Goal: Task Accomplishment & Management: Manage account settings

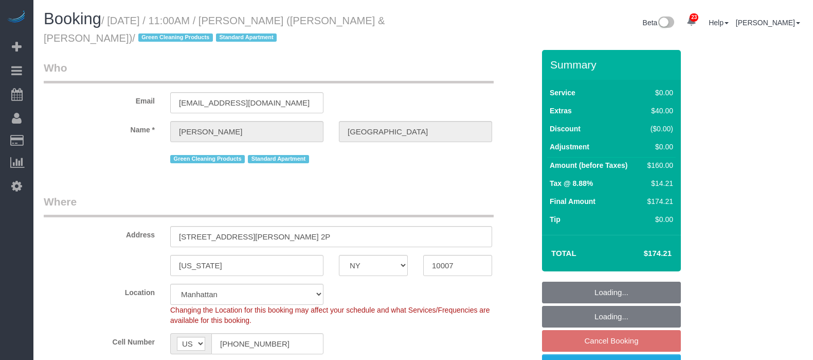
select select "NY"
select select "1"
select select "number:89"
select select "number:90"
select select "number:15"
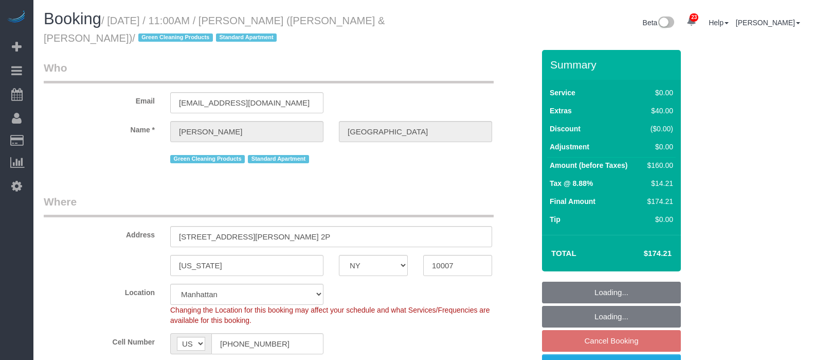
select select "number:6"
select select "spot60"
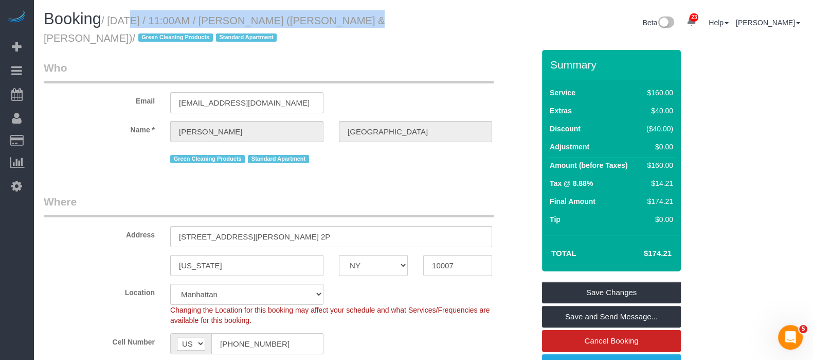
drag, startPoint x: 110, startPoint y: 19, endPoint x: 337, endPoint y: 20, distance: 227.4
click at [337, 20] on small "/ September 22, 2025 / 11:00AM / Andrew Norwich (Kirkland & Ellis) / Green Clea…" at bounding box center [214, 29] width 341 height 29
copy small "September 22, 2025 / 11:00AM / Andrew Norwich"
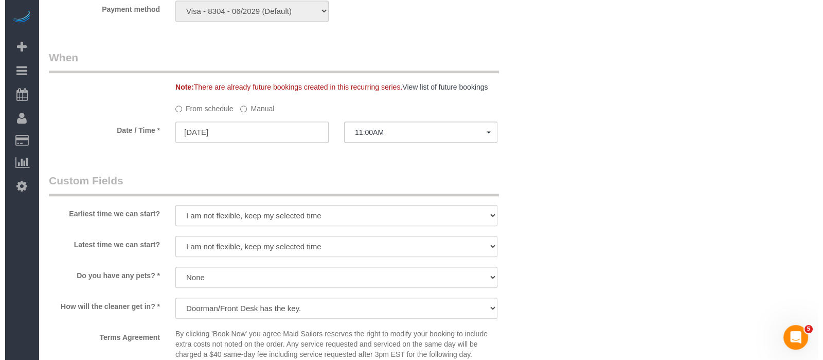
scroll to position [1157, 0]
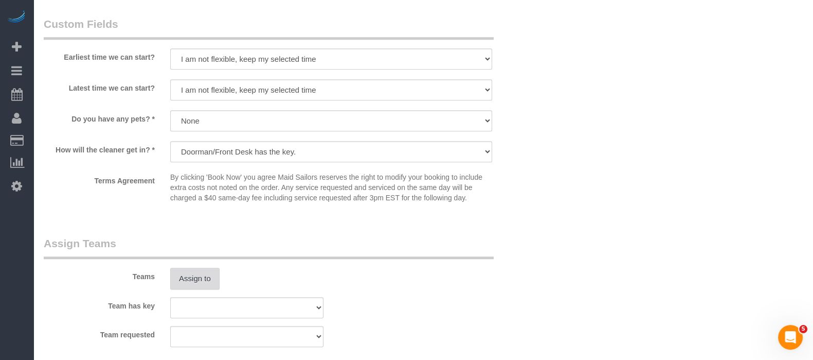
click at [185, 283] on button "Assign to" at bounding box center [194, 278] width 49 height 22
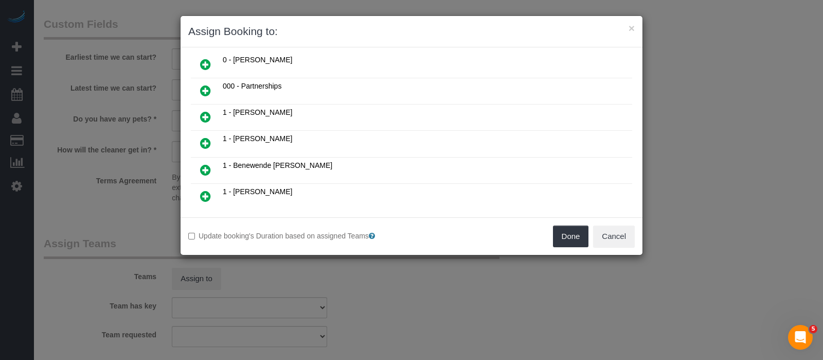
scroll to position [128, 0]
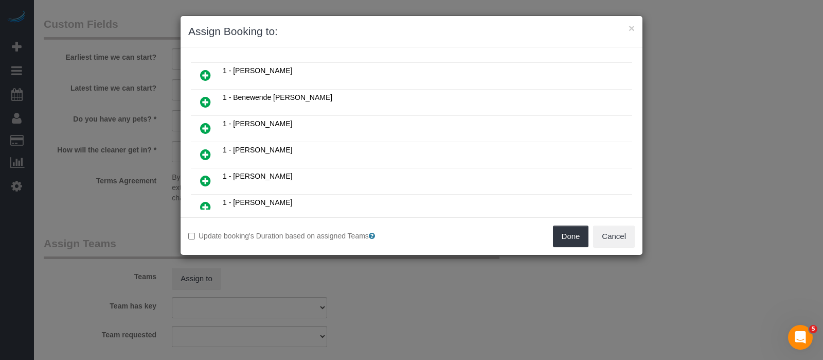
click at [207, 148] on icon at bounding box center [205, 154] width 11 height 12
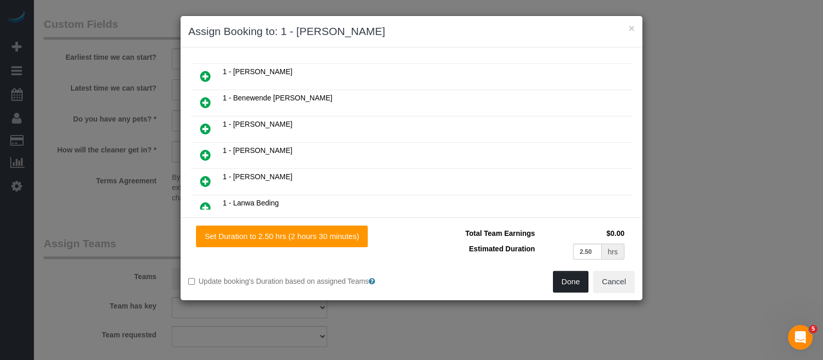
click at [573, 284] on button "Done" at bounding box center [571, 282] width 36 height 22
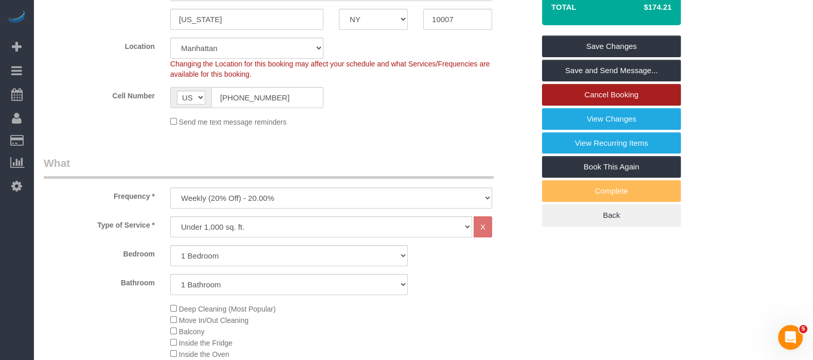
scroll to position [64, 0]
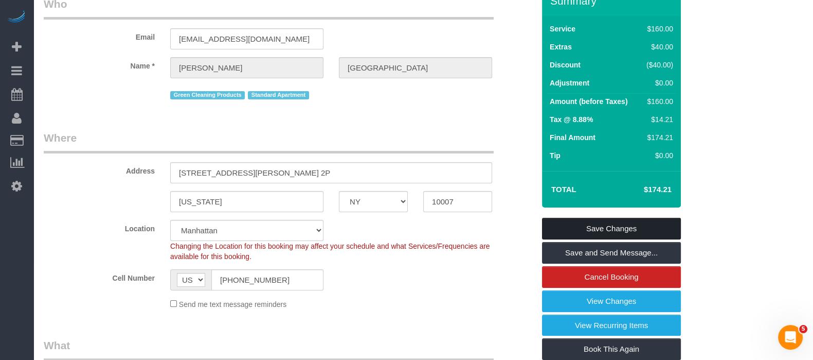
drag, startPoint x: 650, startPoint y: 226, endPoint x: 607, endPoint y: 209, distance: 45.9
click at [650, 225] on link "Save Changes" at bounding box center [611, 229] width 139 height 22
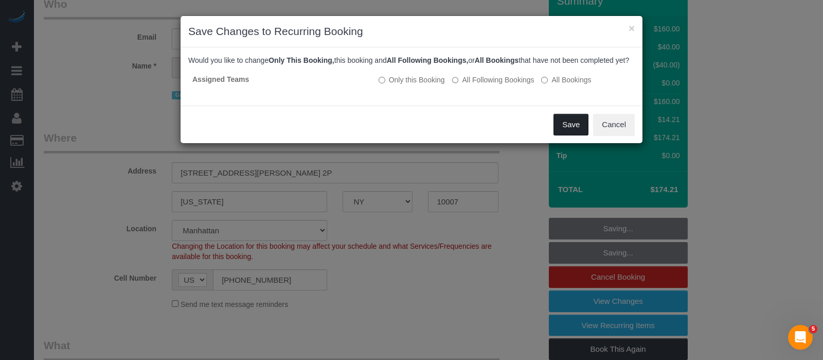
click at [562, 132] on button "Save" at bounding box center [571, 125] width 35 height 22
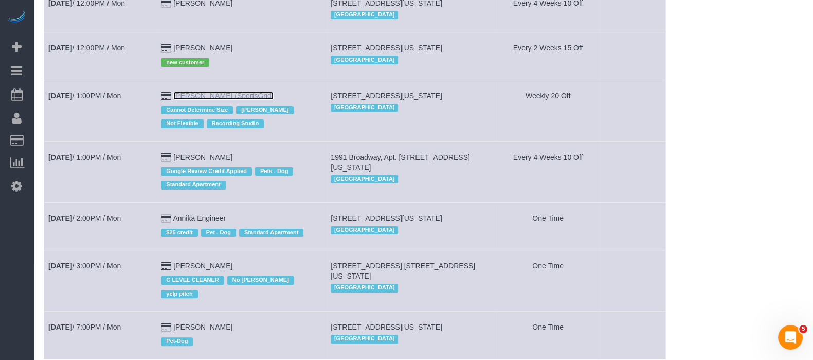
scroll to position [386, 0]
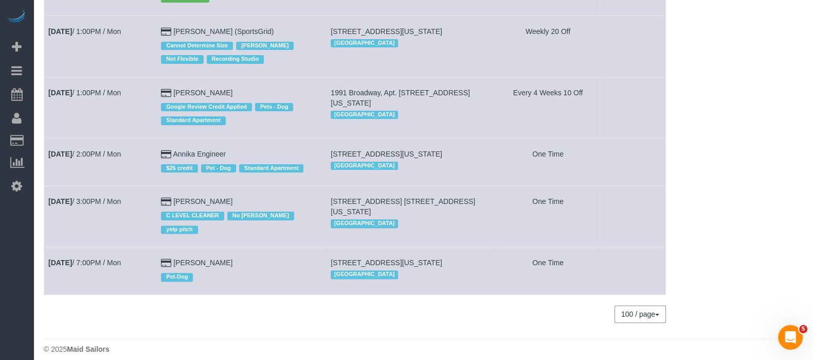
drag, startPoint x: 219, startPoint y: 187, endPoint x: 163, endPoint y: 191, distance: 56.3
click at [146, 202] on td "Sep 22nd / 3:00PM / Mon" at bounding box center [100, 216] width 113 height 61
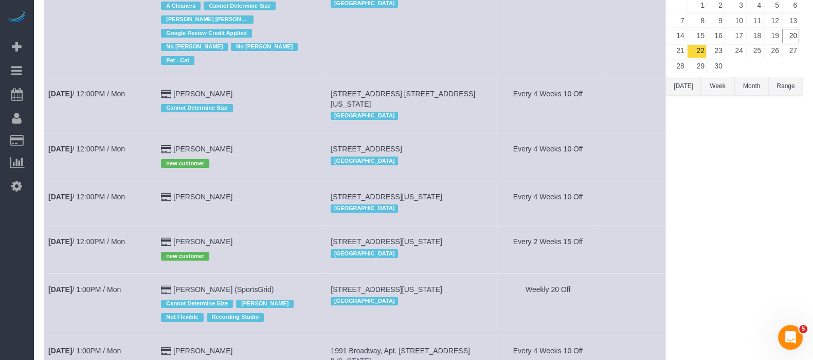
scroll to position [0, 0]
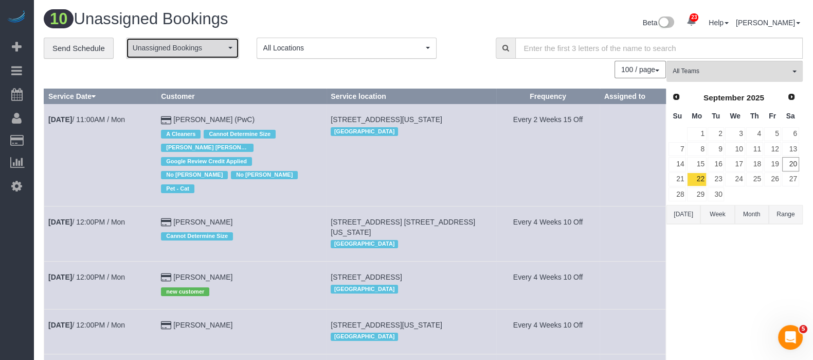
click at [219, 52] on span "Unassigned Bookings" at bounding box center [179, 48] width 93 height 10
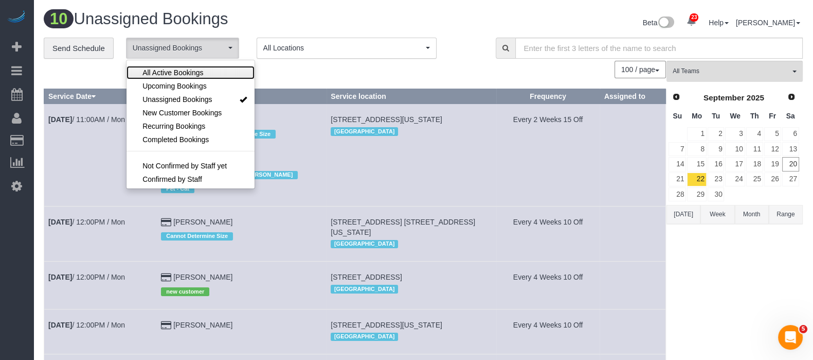
drag, startPoint x: 192, startPoint y: 75, endPoint x: 276, endPoint y: 69, distance: 84.6
click at [192, 76] on span "All Active Bookings" at bounding box center [172, 72] width 61 height 10
select select "***"
click at [315, 72] on div "100 / page 10 / page 20 / page 30 / page 40 / page 50 / page 100 / page" at bounding box center [355, 69] width 622 height 17
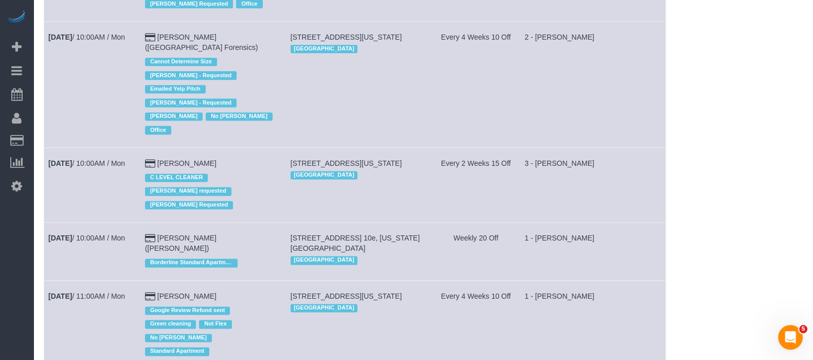
scroll to position [3272, 0]
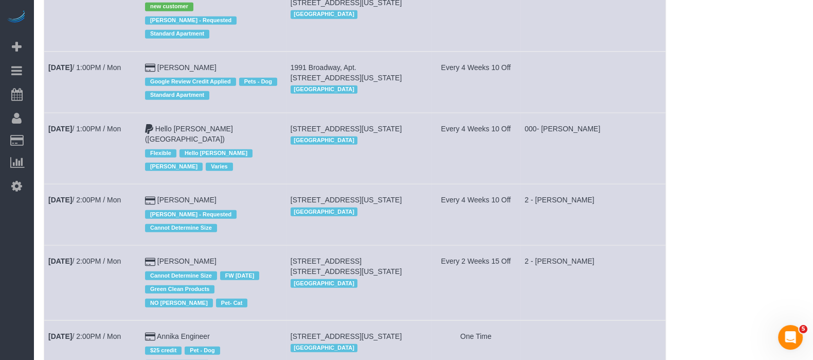
drag, startPoint x: 100, startPoint y: 184, endPoint x: 58, endPoint y: 200, distance: 45.6
click at [58, 245] on td "Sep 22nd / 2:00PM / Mon" at bounding box center [92, 282] width 97 height 75
click at [251, 205] on div "Alketa Tomaj - Requested Cannot Determine Size" at bounding box center [213, 220] width 137 height 30
click at [72, 257] on b "[DATE]" at bounding box center [60, 261] width 24 height 8
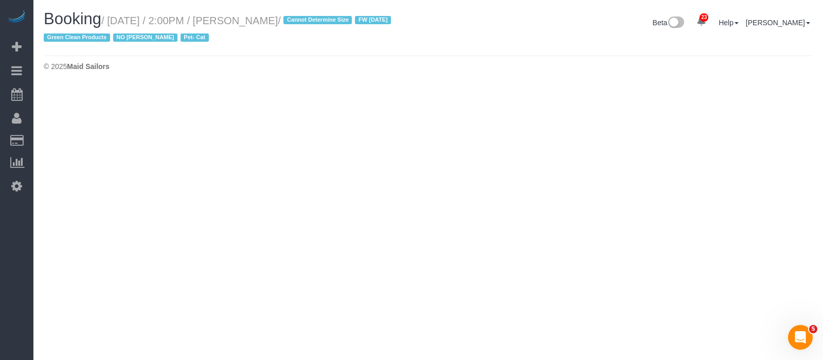
select select "NY"
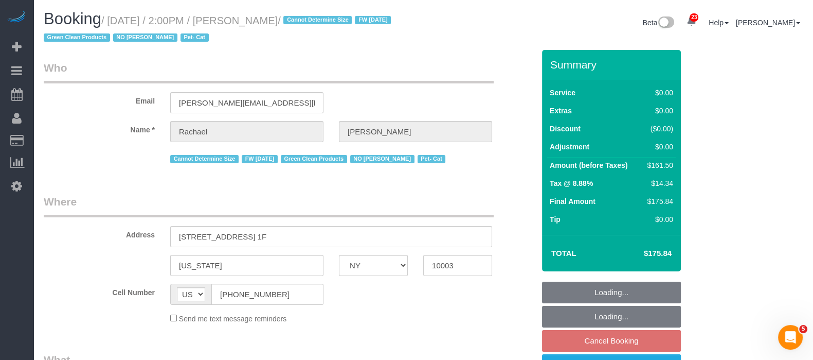
select select "number:89"
select select "number:90"
select select "number:14"
select select "number:5"
select select "object:5510"
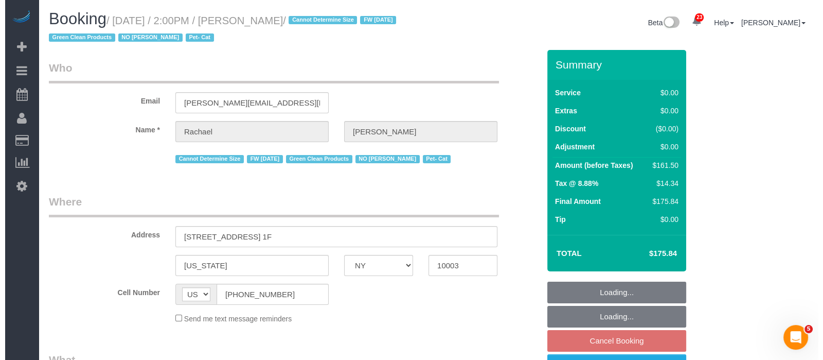
scroll to position [193, 0]
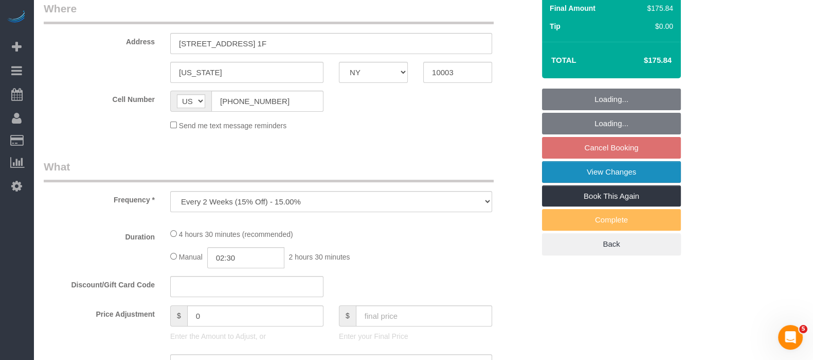
select select "spot120"
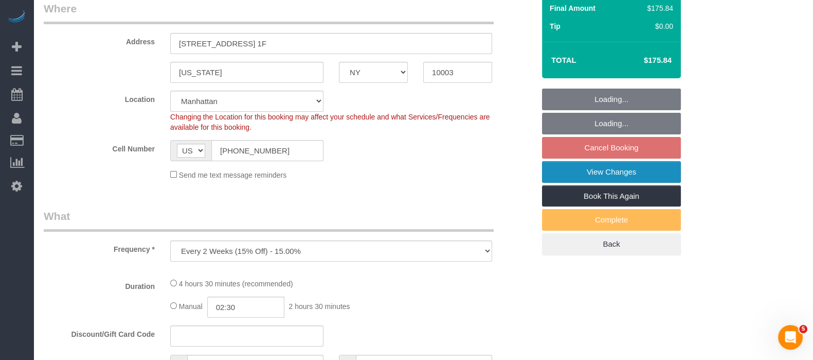
select select "2"
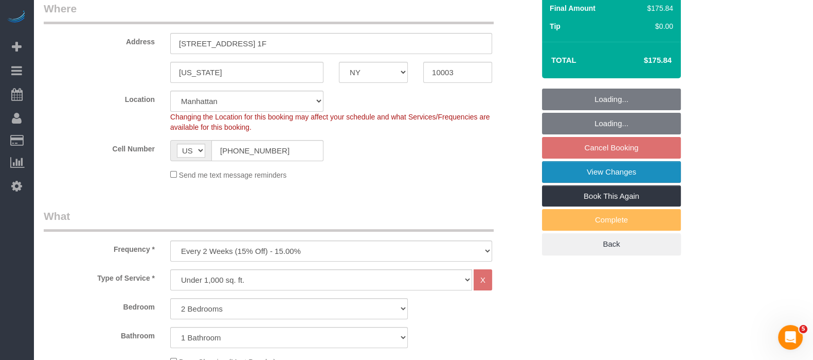
select select "object:6116"
select select "string:stripe-pm_1NoShw4VGloSiKo7y0svge8q"
select select "spot177"
click at [623, 168] on link "View Changes" at bounding box center [611, 172] width 139 height 22
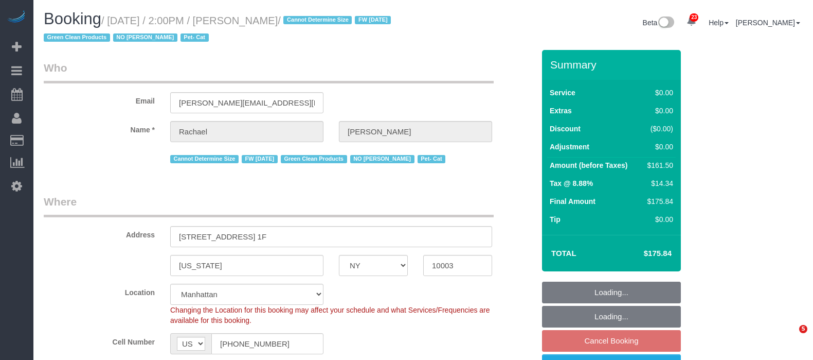
select select "NY"
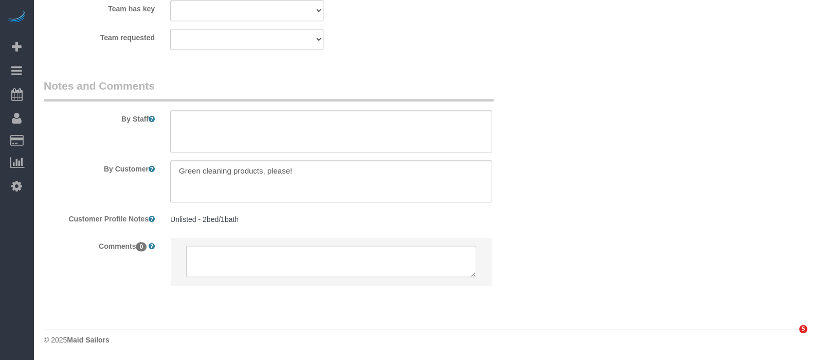
select select "string:stripe-pm_1NoShw4VGloSiKo7y0svge8q"
select select "spot4"
select select "number:89"
select select "number:90"
select select "number:14"
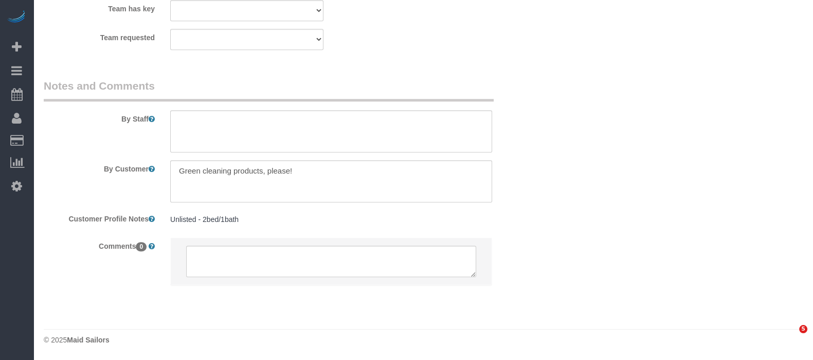
select select "number:5"
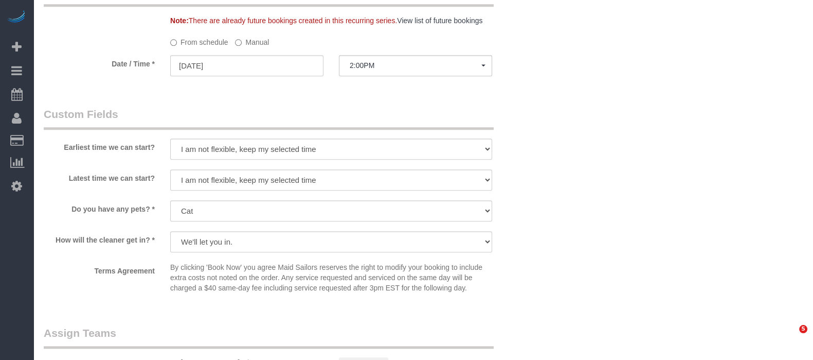
select select "object:1540"
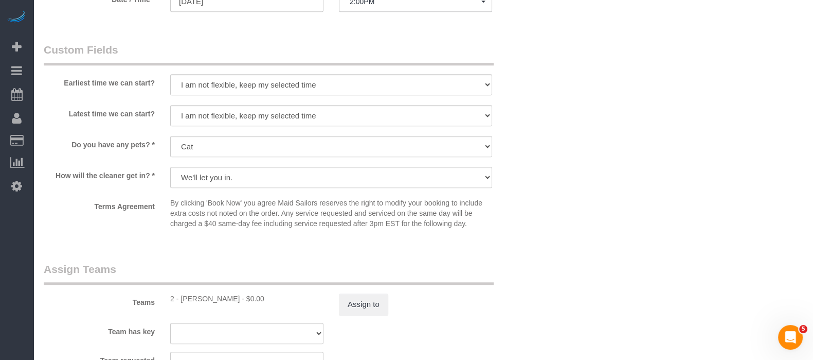
select select "2"
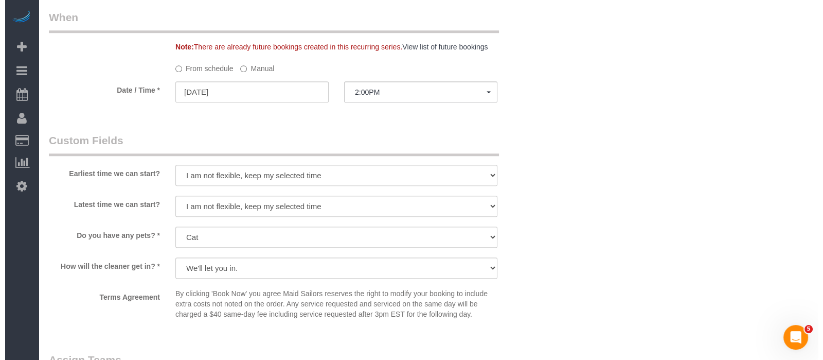
scroll to position [1222, 0]
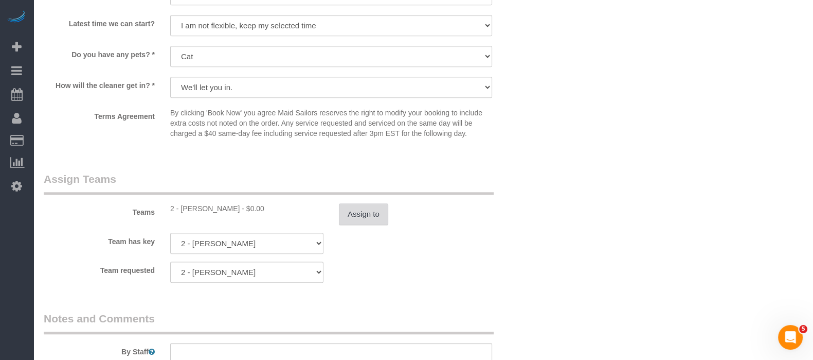
click at [378, 217] on button "Assign to" at bounding box center [363, 214] width 49 height 22
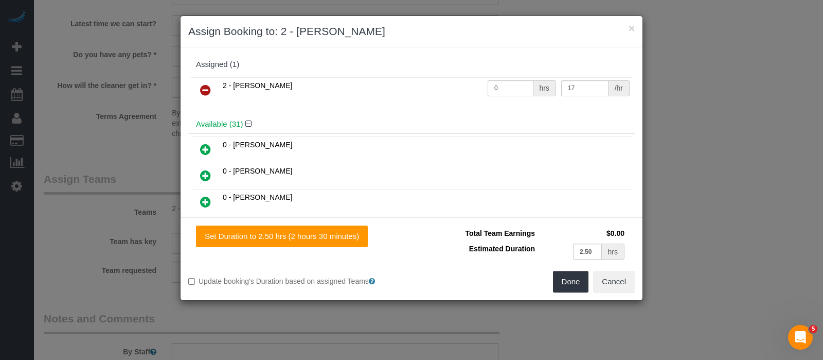
click at [202, 85] on icon at bounding box center [205, 90] width 11 height 12
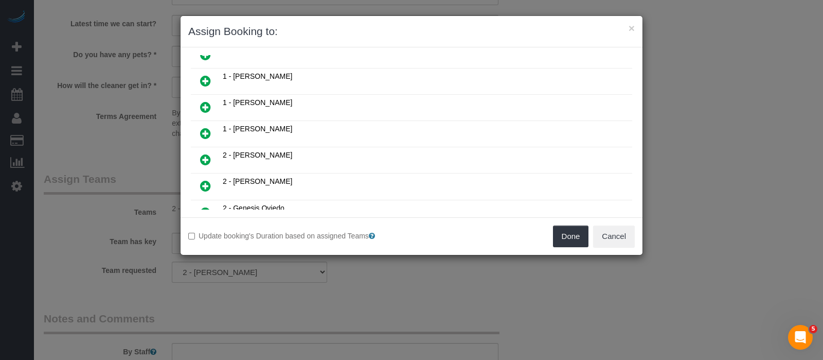
scroll to position [514, 0]
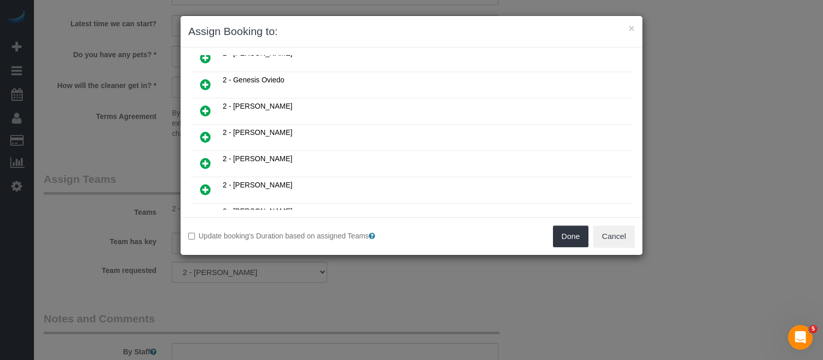
click at [203, 104] on icon at bounding box center [205, 110] width 11 height 12
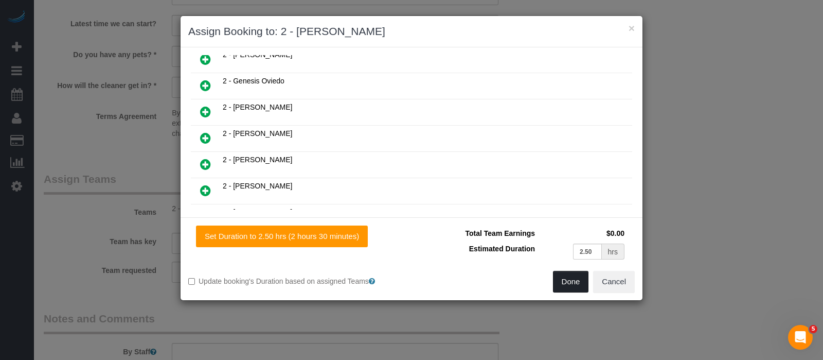
click at [573, 281] on button "Done" at bounding box center [571, 282] width 36 height 22
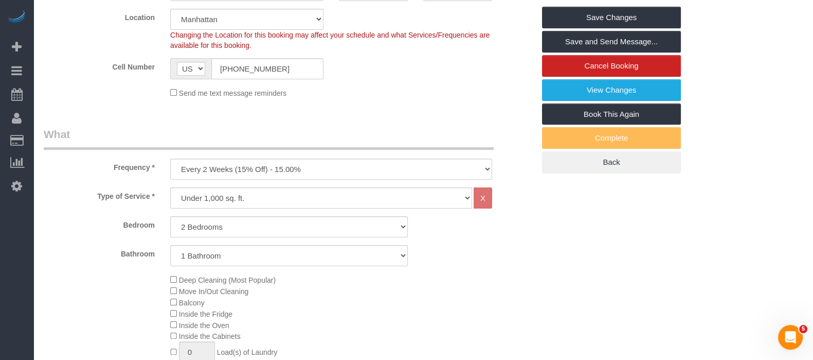
scroll to position [128, 0]
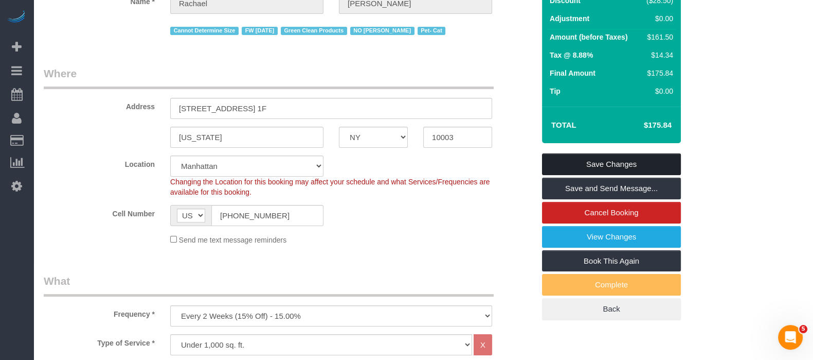
click at [631, 160] on link "Save Changes" at bounding box center [611, 164] width 139 height 22
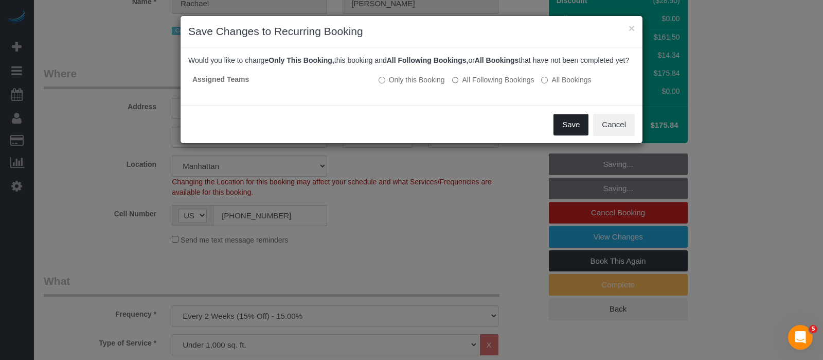
click at [582, 135] on button "Save" at bounding box center [571, 125] width 35 height 22
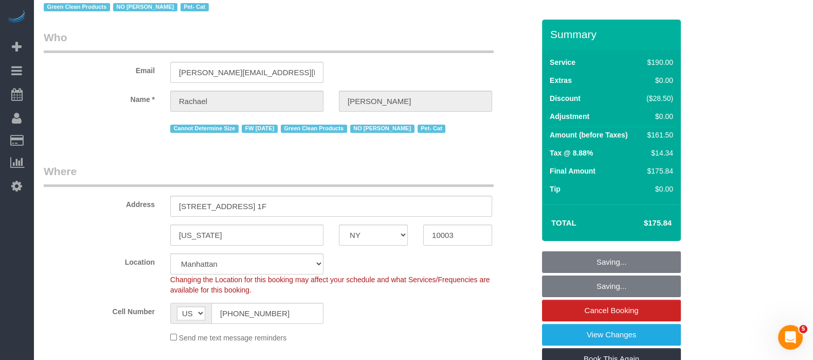
scroll to position [0, 0]
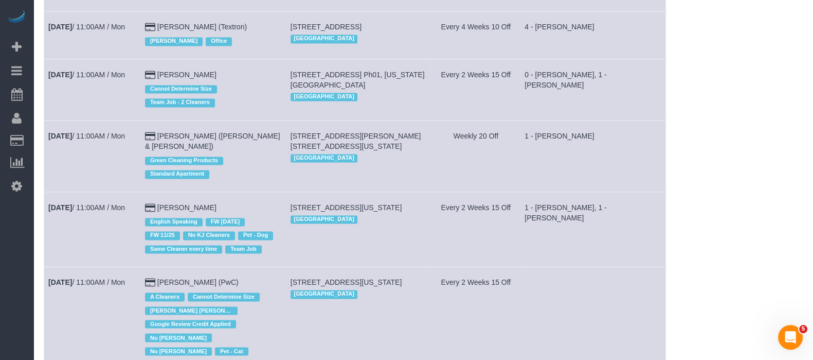
scroll to position [2251, 0]
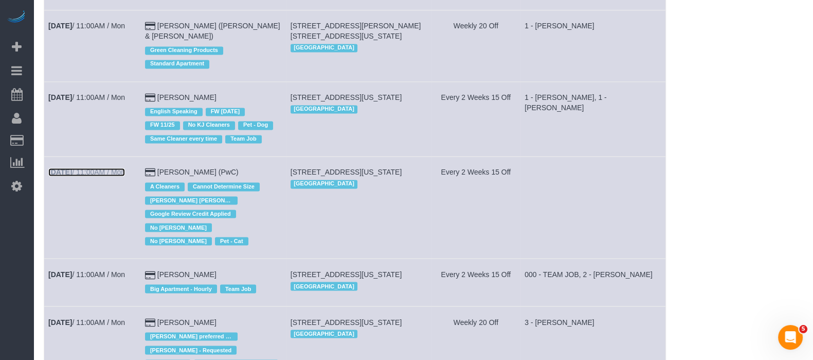
click at [115, 168] on link "Sep 22nd / 11:00AM / Mon" at bounding box center [86, 172] width 77 height 8
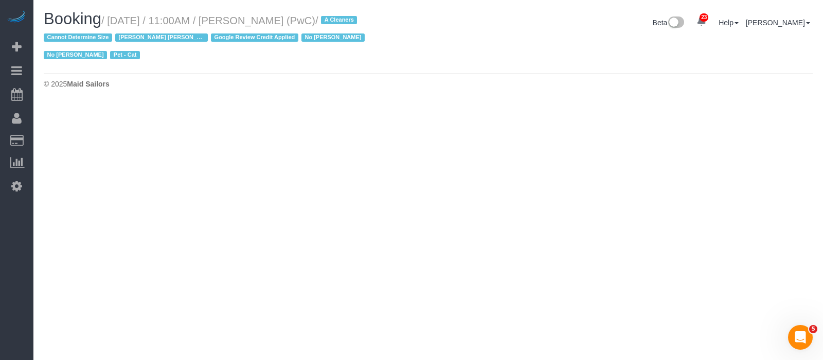
select select "NY"
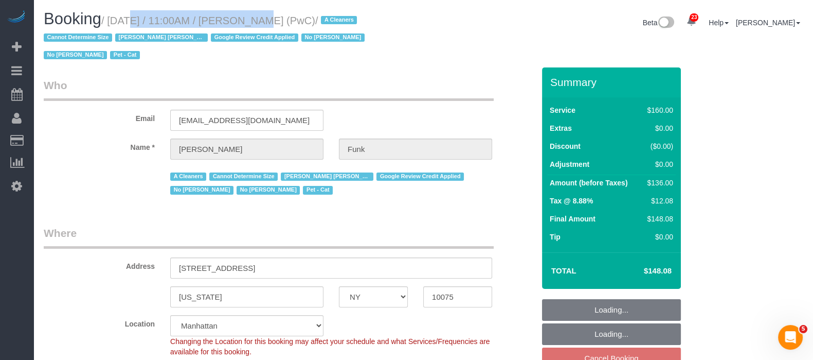
select select "number:57"
select select "number:71"
select select "number:14"
select select "number:5"
select select "object:5830"
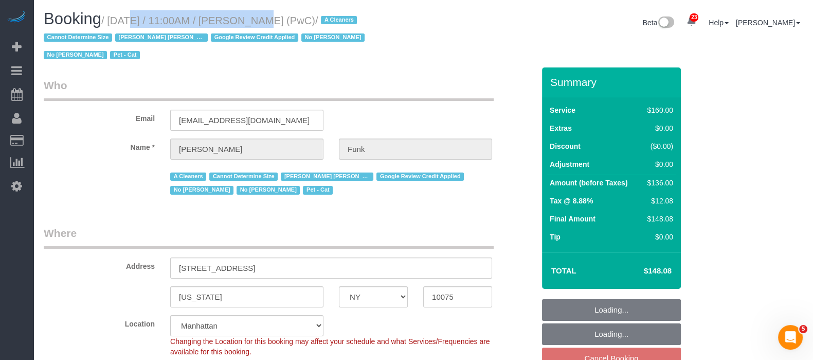
select select "string:stripe-pm_1QlAxD4VGloSiKo7inAVI4md"
select select "object:5915"
select select "spot59"
drag, startPoint x: 112, startPoint y: 19, endPoint x: 306, endPoint y: 24, distance: 194.5
click at [309, 24] on small "/ September 22, 2025 / 11:00AM / Zoe Funk (PwC) / A Cleaners Cannot Determine S…" at bounding box center [206, 38] width 324 height 46
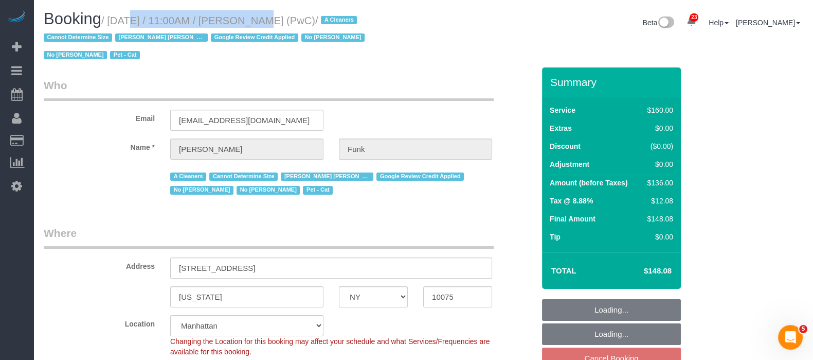
copy small "September 22, 2025 / 11:00AM / Zoe Funk"
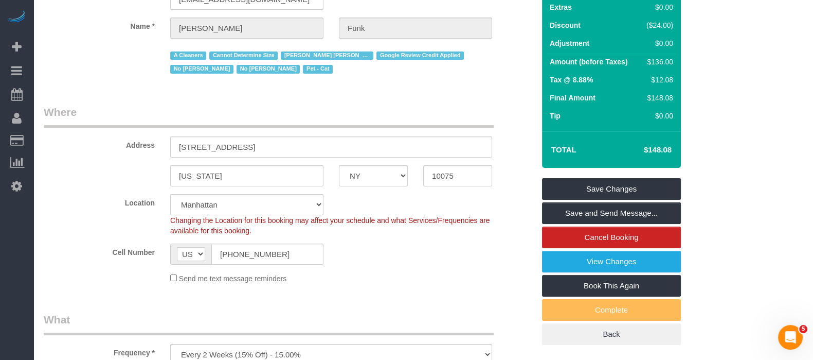
scroll to position [64, 0]
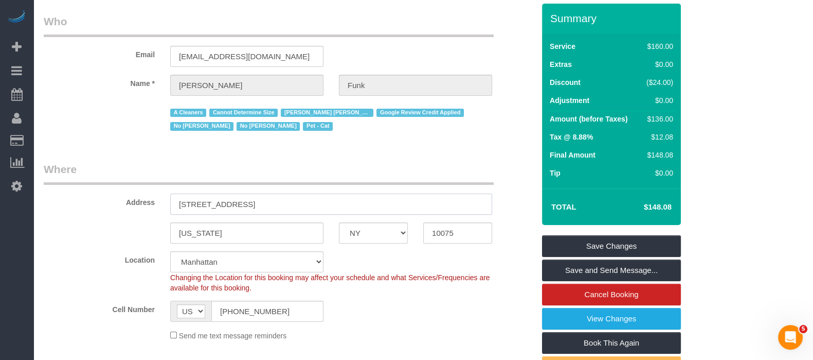
drag, startPoint x: 175, startPoint y: 204, endPoint x: 320, endPoint y: 198, distance: 145.7
click at [320, 198] on input "239 East 79th Street, Apt 16C" at bounding box center [331, 203] width 322 height 21
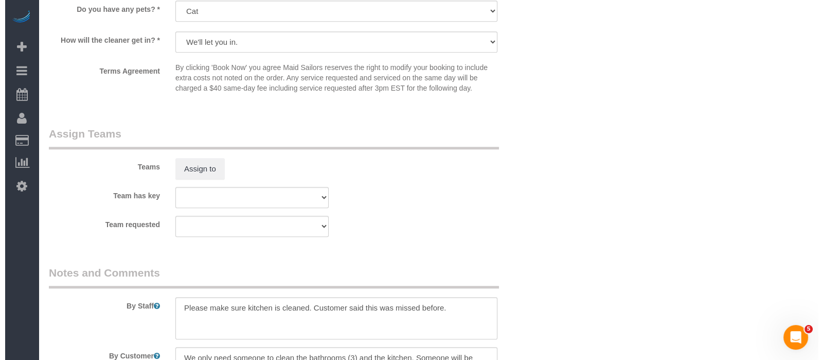
scroll to position [1028, 0]
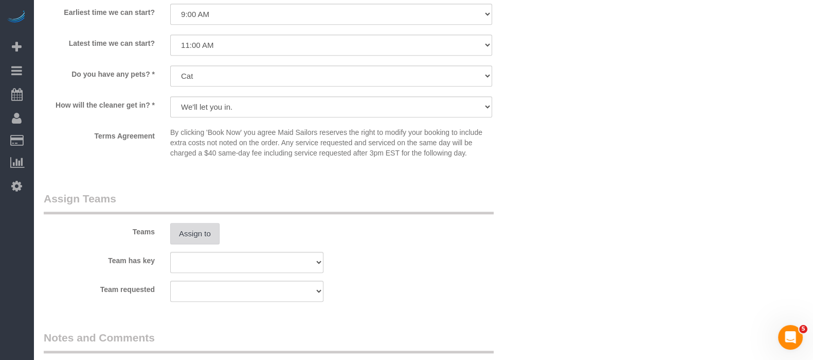
click at [183, 240] on button "Assign to" at bounding box center [194, 234] width 49 height 22
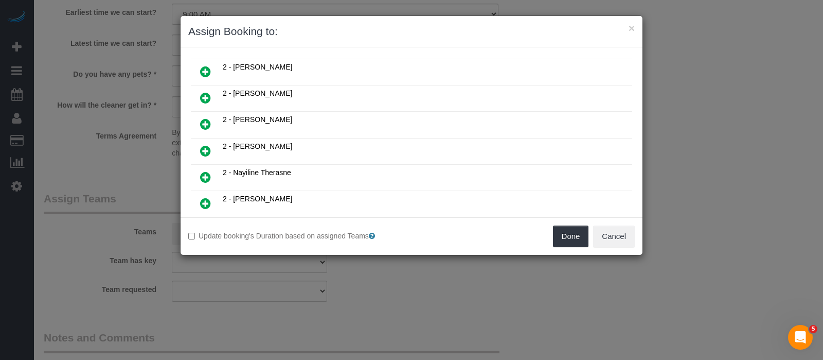
scroll to position [450, 0]
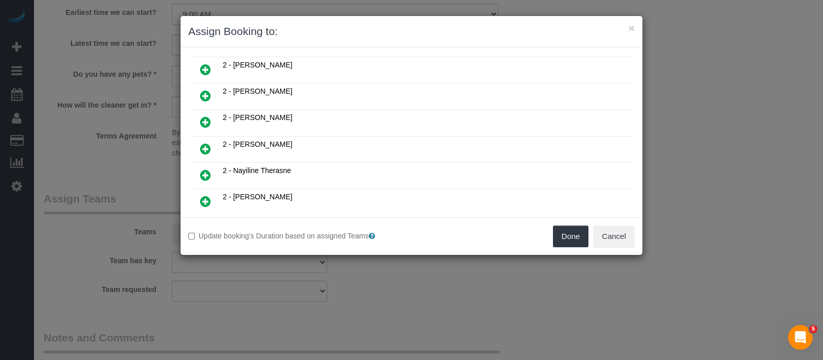
click at [202, 116] on icon at bounding box center [205, 122] width 11 height 12
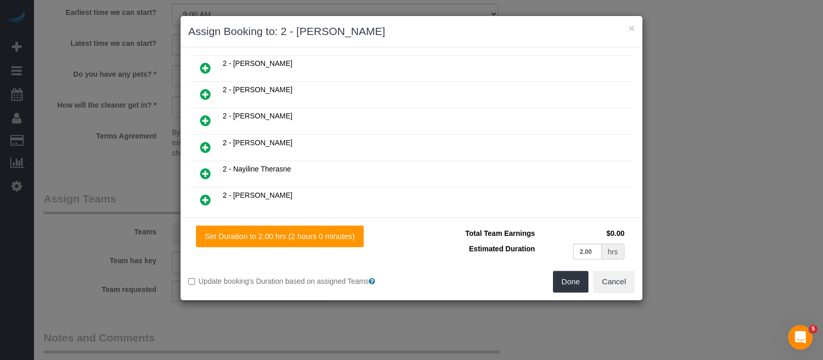
scroll to position [473, 0]
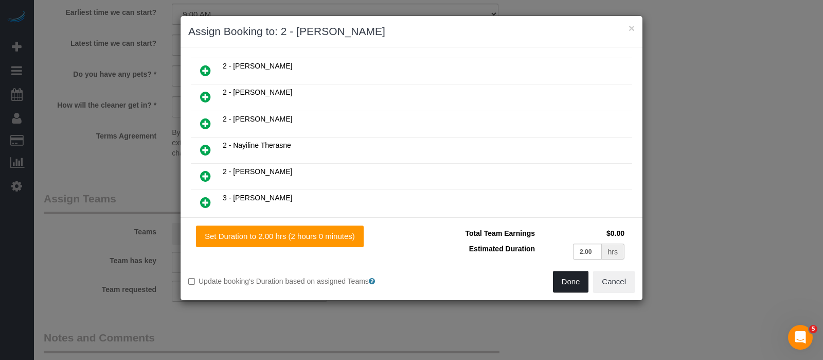
click at [575, 277] on button "Done" at bounding box center [571, 282] width 36 height 22
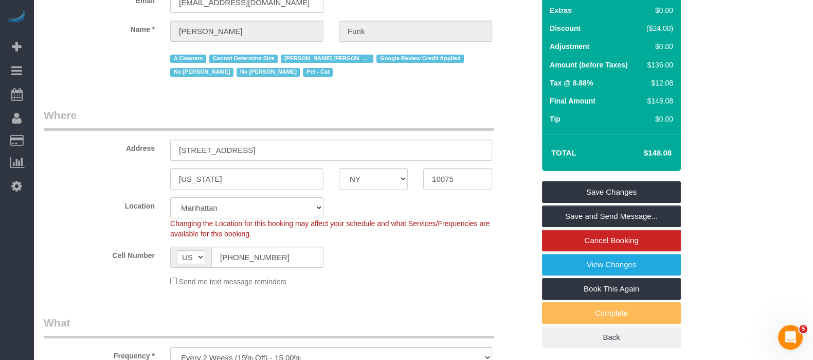
scroll to position [0, 0]
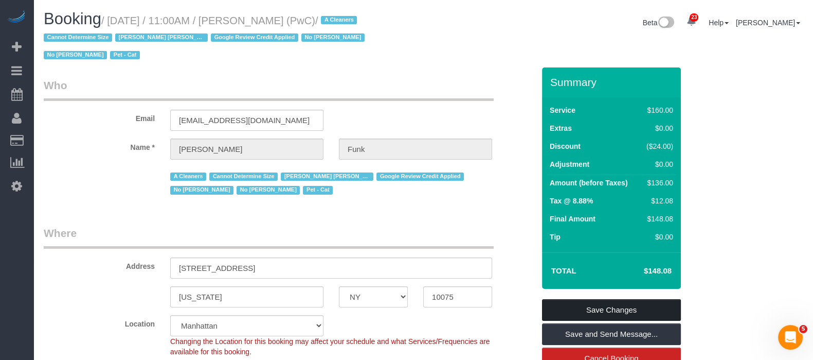
click at [617, 306] on link "Save Changes" at bounding box center [611, 310] width 139 height 22
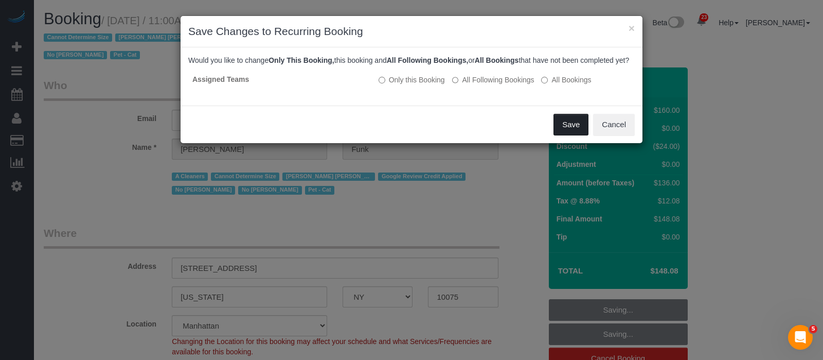
click at [567, 131] on button "Save" at bounding box center [571, 125] width 35 height 22
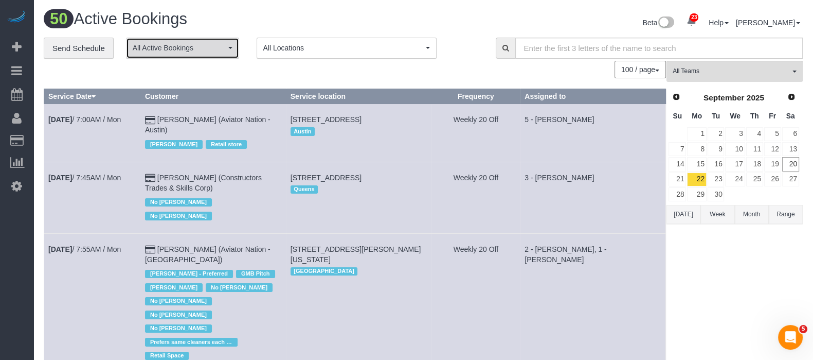
click at [217, 55] on button "All Active Bookings" at bounding box center [182, 48] width 113 height 21
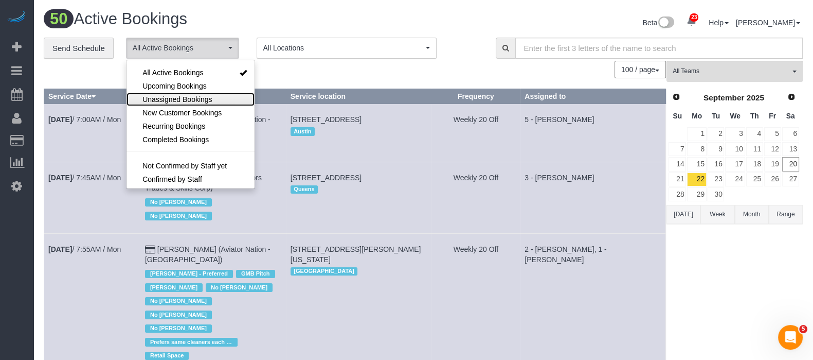
click at [186, 94] on span "Unassigned Bookings" at bounding box center [176, 99] width 69 height 10
click at [352, 63] on div "100 / page 10 / page 20 / page 30 / page 40 / page 50 / page 100 / page" at bounding box center [355, 69] width 622 height 17
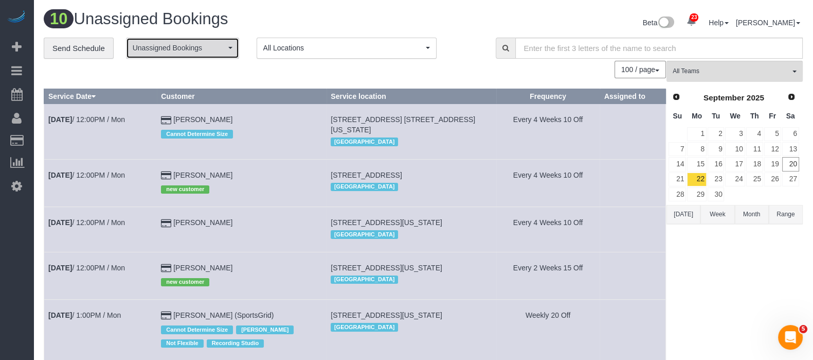
click at [237, 46] on button "Unassigned Bookings" at bounding box center [182, 48] width 113 height 21
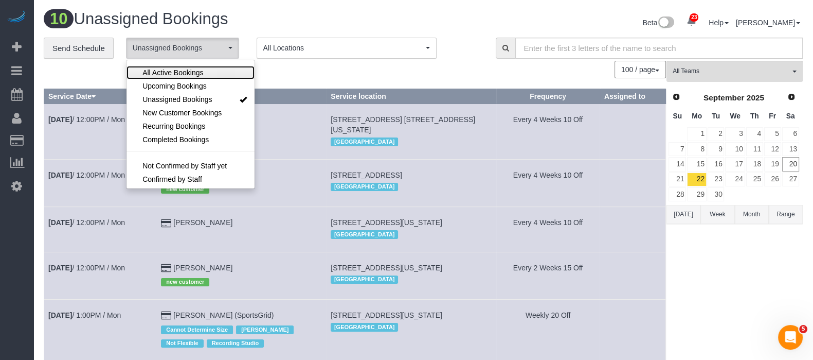
click at [206, 68] on link "All Active Bookings" at bounding box center [191, 72] width 128 height 13
select select "***"
click at [317, 65] on div "100 / page 10 / page 20 / page 30 / page 40 / page 50 / page 100 / page" at bounding box center [355, 69] width 622 height 17
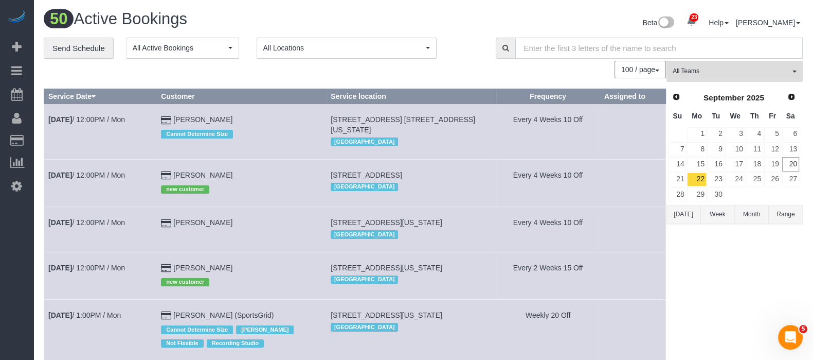
click at [554, 47] on input "text" at bounding box center [659, 48] width 288 height 21
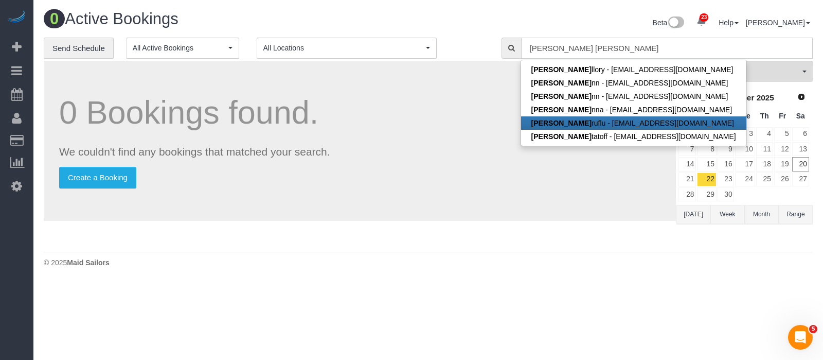
type input "julia mona"
click at [424, 321] on body "23 Beta Your Notifications You have 0 alerts × You have 3 to charge for 09/19/2…" at bounding box center [411, 180] width 823 height 360
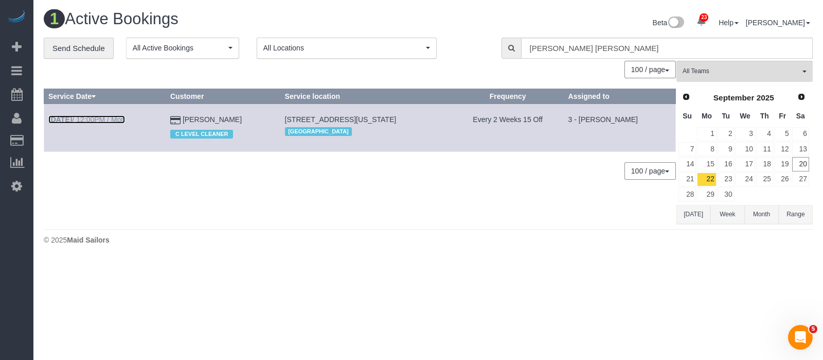
click at [115, 117] on link "Sep 22nd / 12:00PM / Mon" at bounding box center [86, 119] width 77 height 8
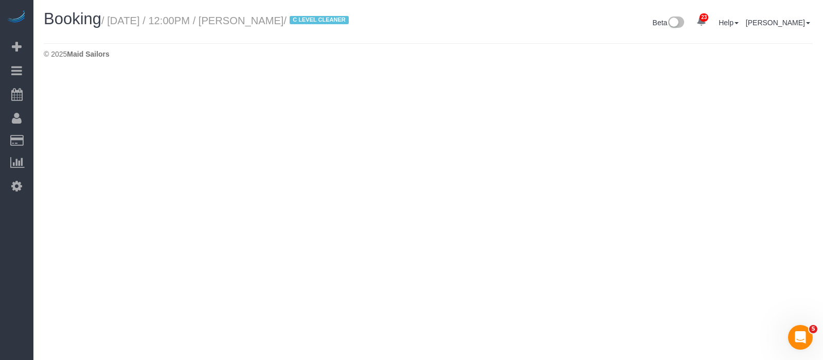
select select "NY"
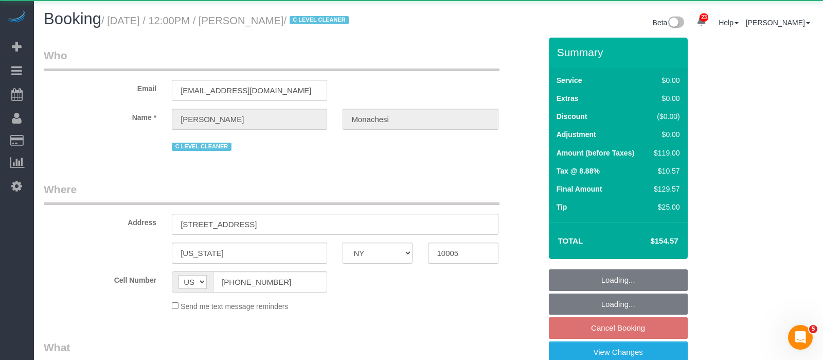
select select "object:10866"
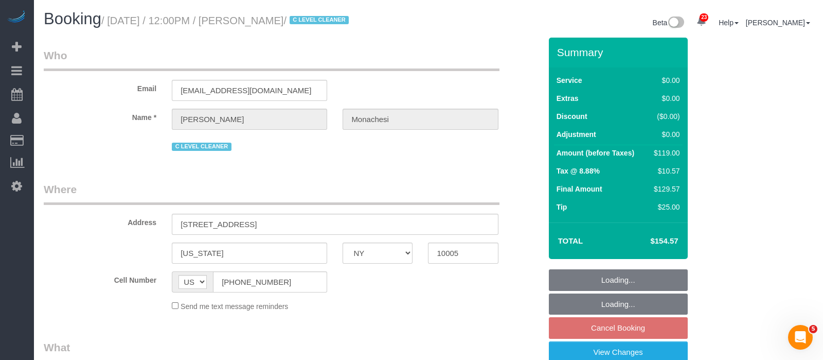
select select "string:stripe-pm_1QlwZp4VGloSiKo7Aw8ONXaS"
select select "number:59"
select select "number:76"
select select "number:15"
select select "number:6"
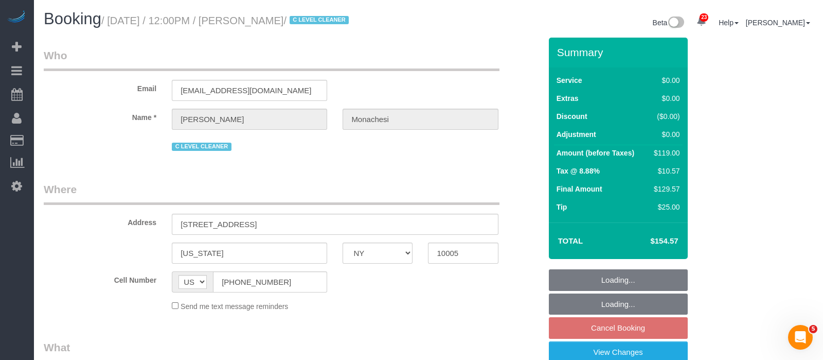
select select "number:21"
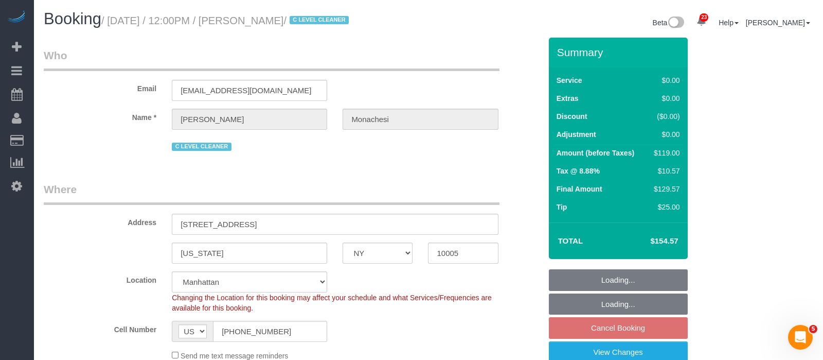
select select "object:11060"
select select "1"
select select "spot117"
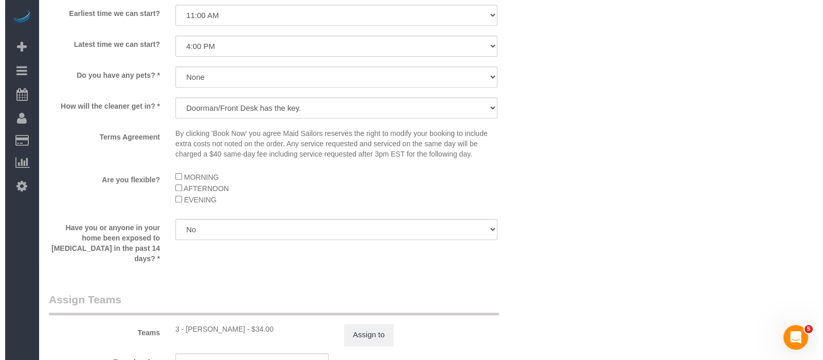
scroll to position [1222, 0]
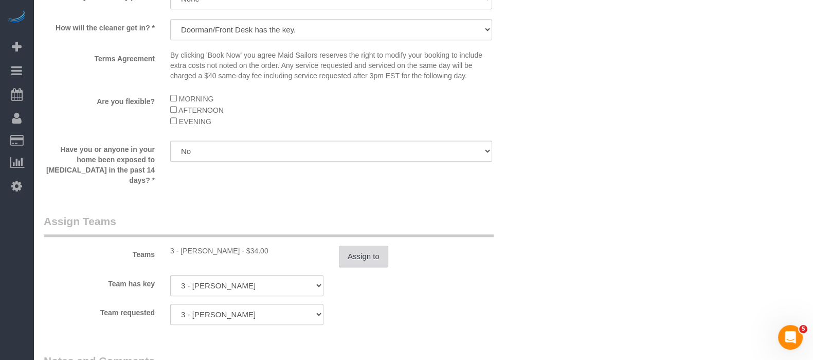
click at [350, 250] on button "Assign to" at bounding box center [363, 256] width 49 height 22
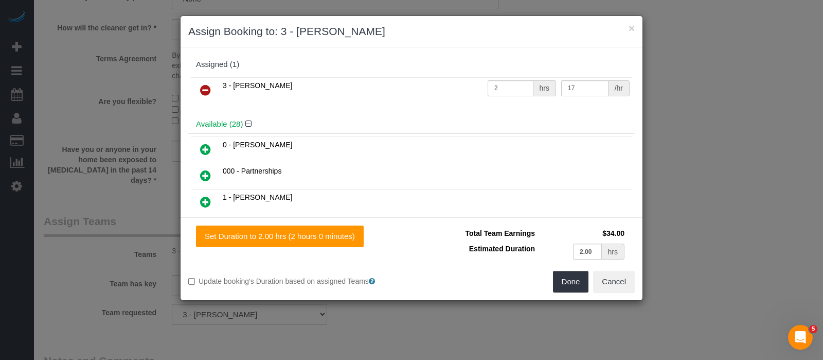
click at [200, 86] on icon at bounding box center [205, 90] width 11 height 12
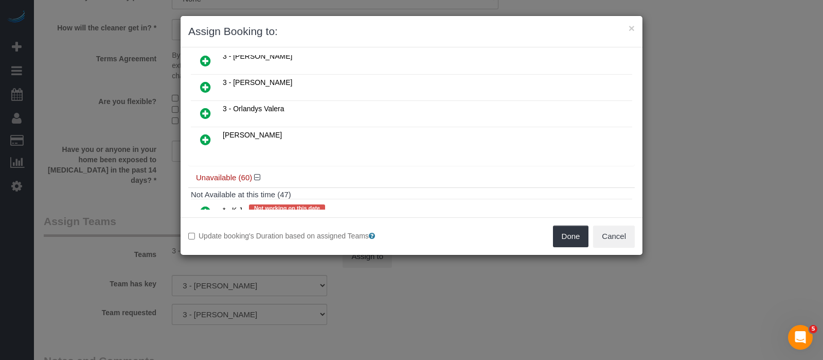
scroll to position [692, 0]
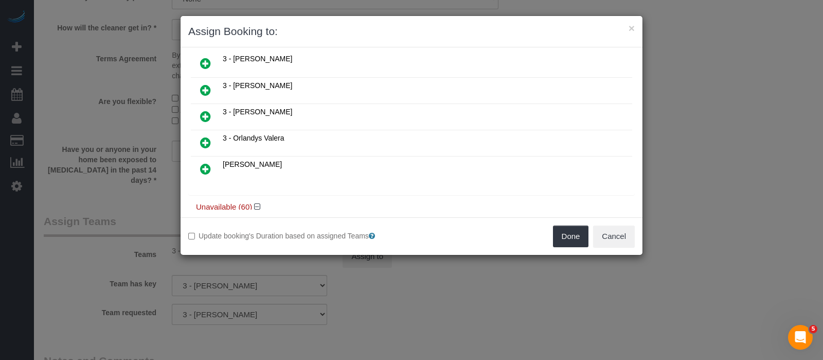
drag, startPoint x: 202, startPoint y: 86, endPoint x: 298, endPoint y: 106, distance: 98.8
click at [203, 110] on icon at bounding box center [205, 116] width 11 height 12
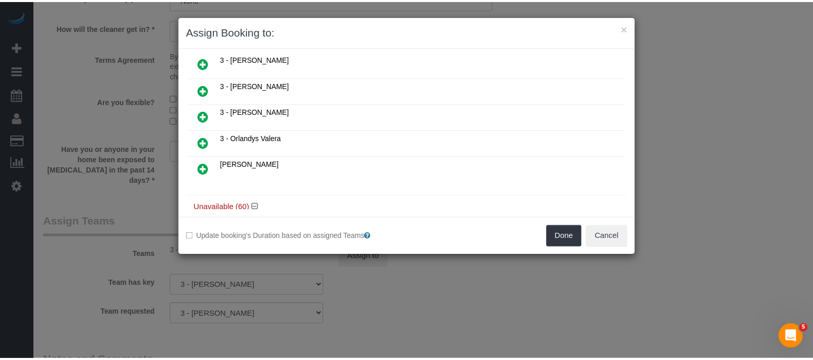
scroll to position [716, 0]
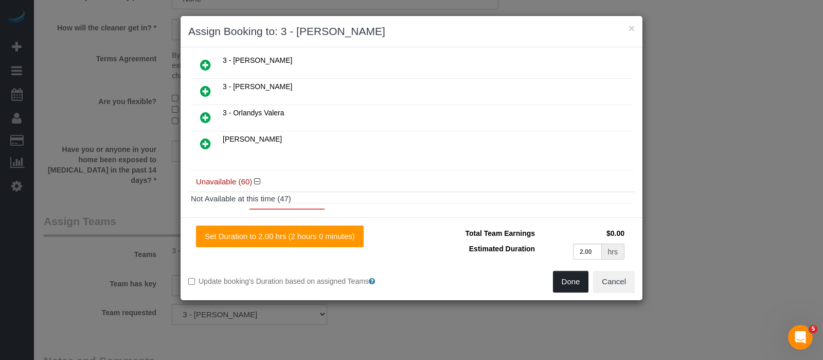
click at [582, 281] on button "Done" at bounding box center [571, 282] width 36 height 22
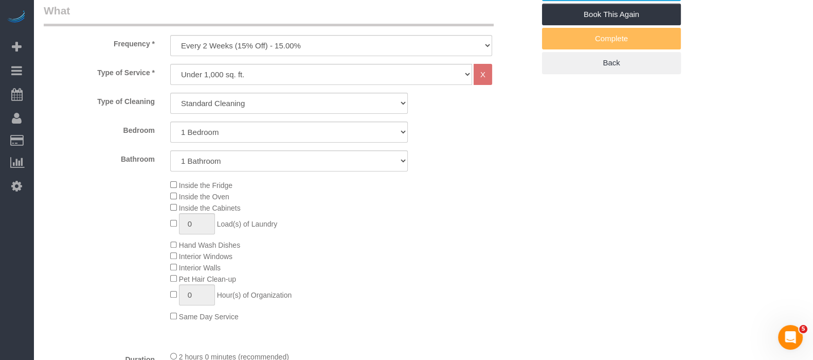
scroll to position [64, 0]
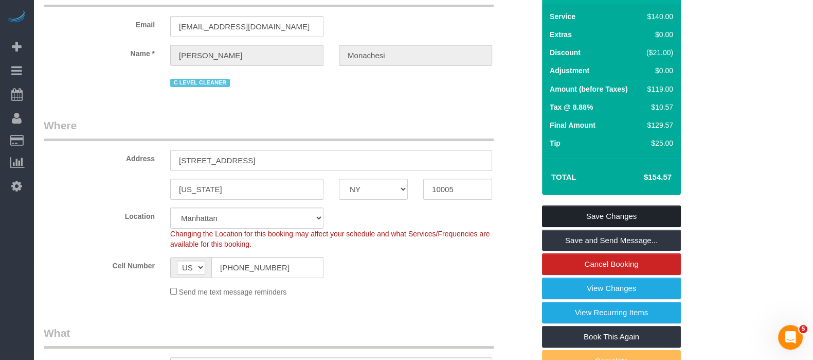
click at [644, 214] on link "Save Changes" at bounding box center [611, 216] width 139 height 22
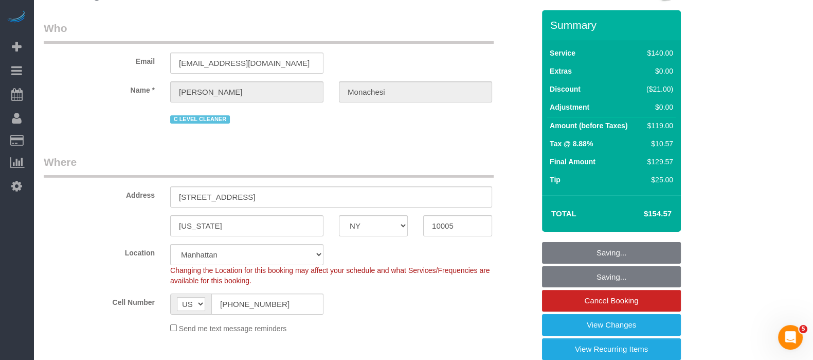
scroll to position [0, 0]
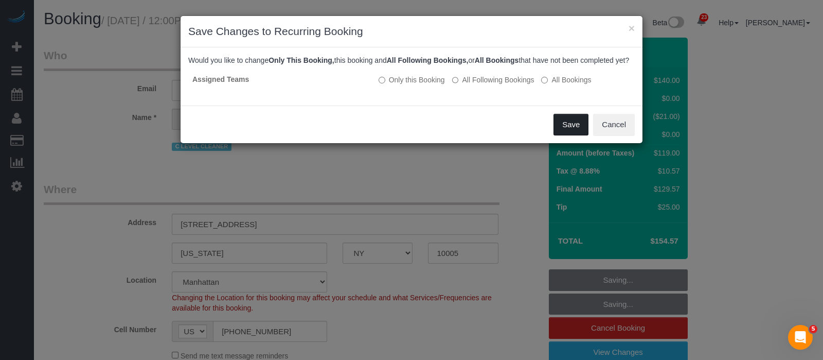
click at [569, 128] on button "Save" at bounding box center [571, 125] width 35 height 22
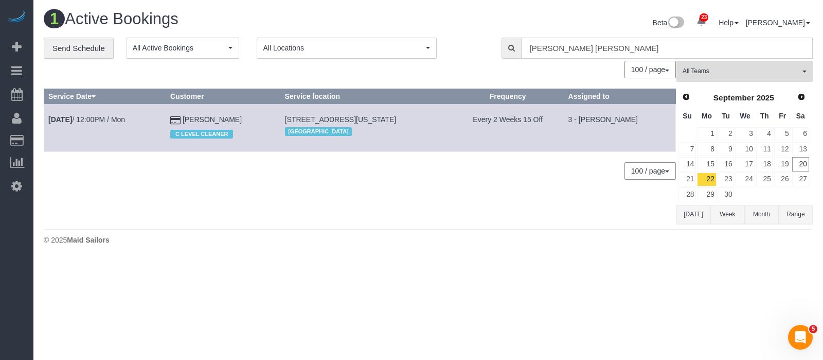
click at [586, 52] on input "julia mona" at bounding box center [667, 48] width 292 height 21
type input "j"
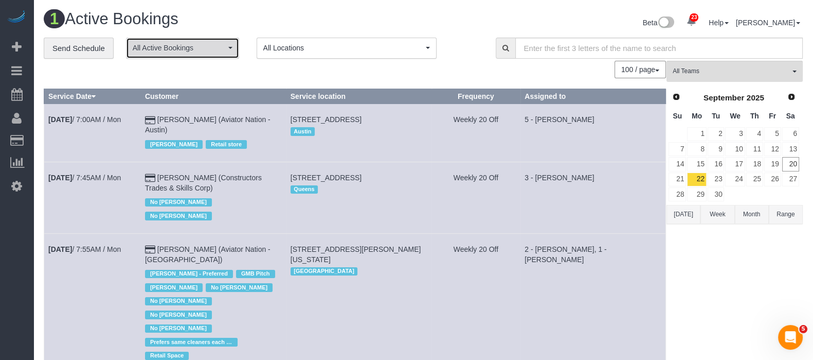
click at [212, 51] on span "All Active Bookings" at bounding box center [179, 48] width 93 height 10
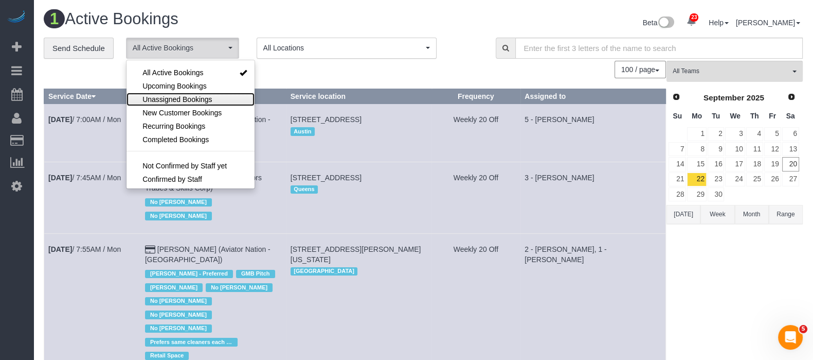
click at [173, 95] on span "Unassigned Bookings" at bounding box center [176, 99] width 69 height 10
select select "**********"
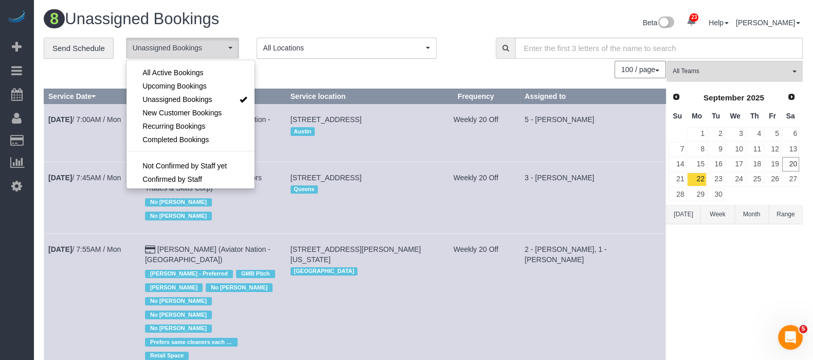
click at [406, 16] on h1 "8 Unassigned Bookings" at bounding box center [230, 18] width 372 height 17
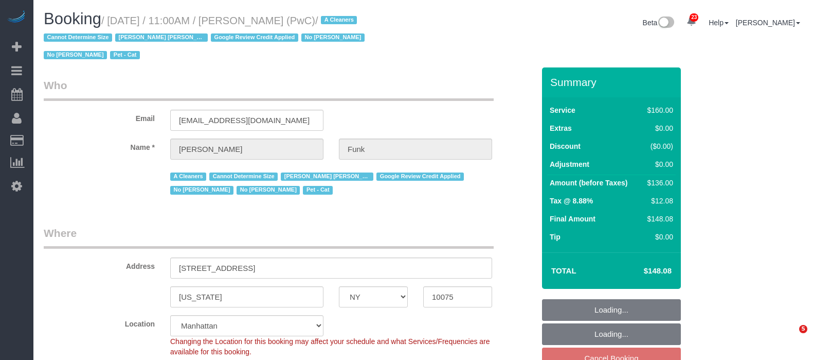
select select "NY"
select select "object:839"
select select "string:stripe-pm_1QlAxD4VGloSiKo7inAVI4md"
select select "spot2"
select select "number:57"
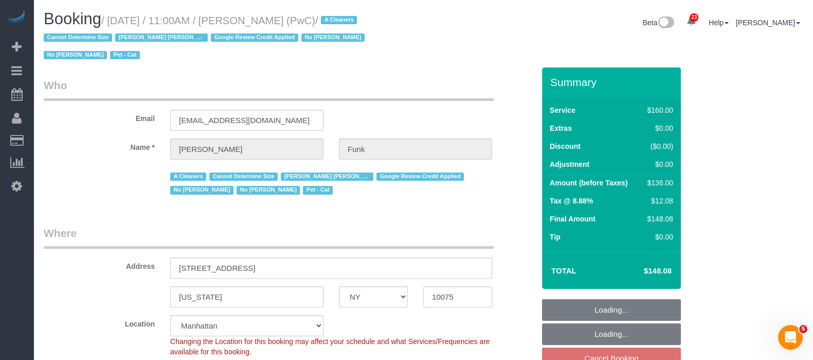
select select "number:71"
select select "number:14"
select select "number:5"
select select "object:1445"
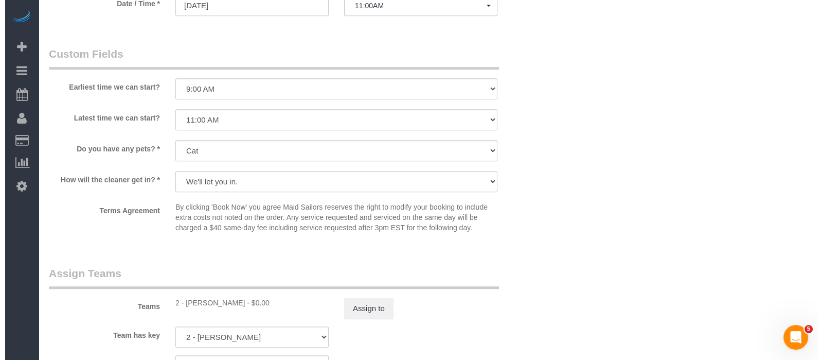
scroll to position [1028, 0]
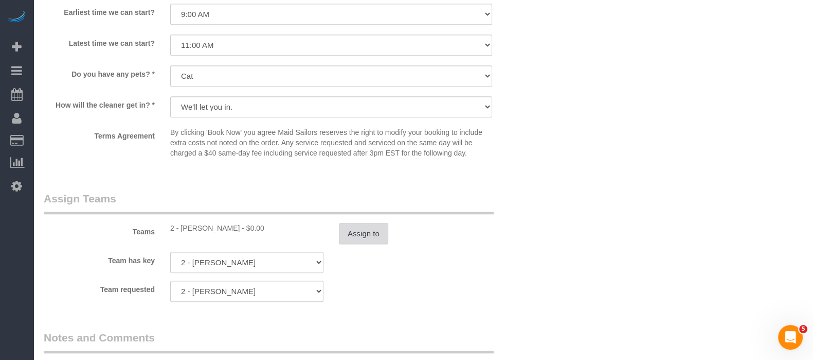
click at [366, 227] on button "Assign to" at bounding box center [363, 234] width 49 height 22
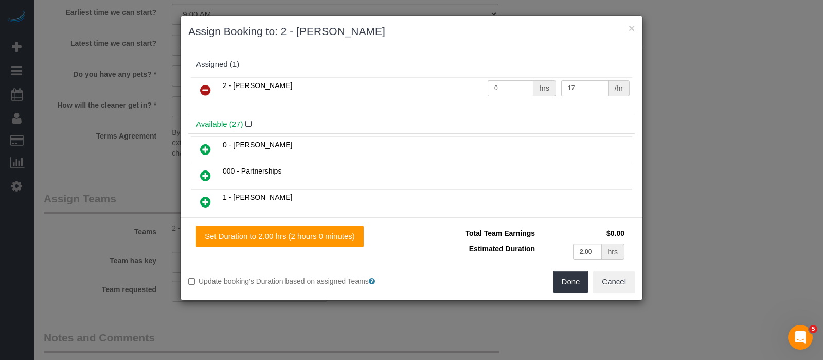
click at [210, 84] on icon at bounding box center [205, 90] width 11 height 12
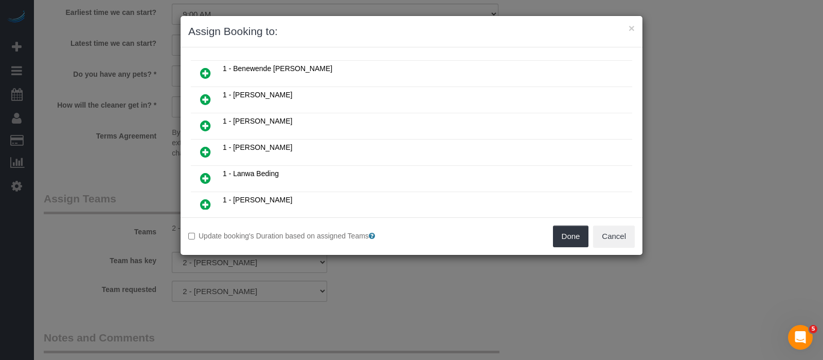
scroll to position [128, 0]
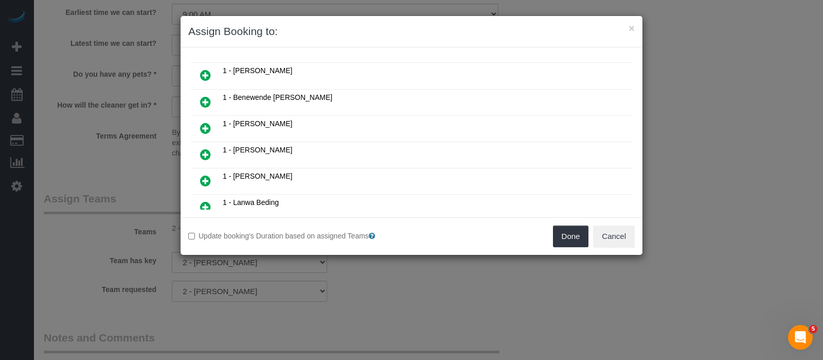
click at [205, 174] on icon at bounding box center [205, 180] width 11 height 12
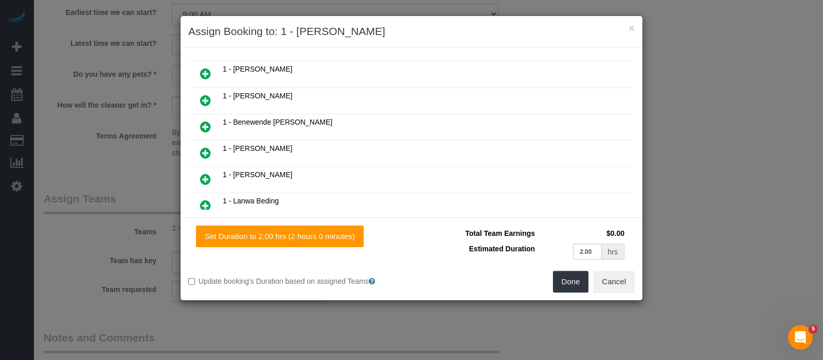
scroll to position [152, 0]
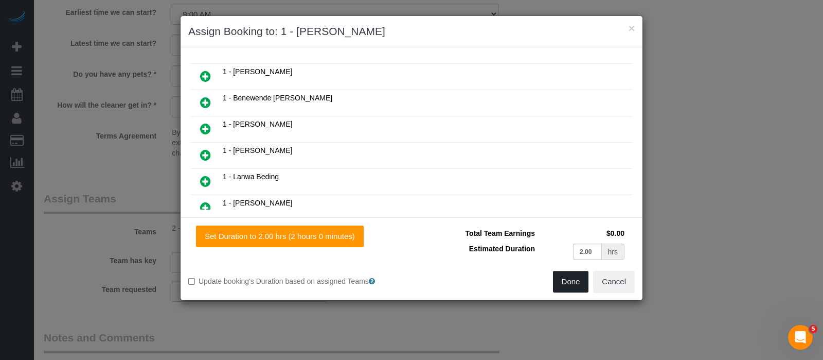
click at [565, 279] on button "Done" at bounding box center [571, 282] width 36 height 22
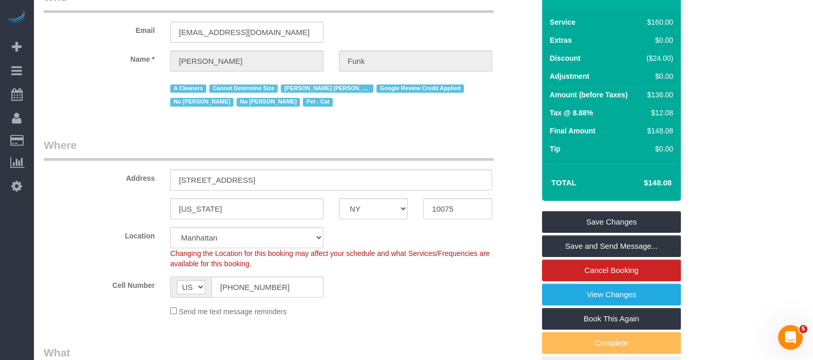
scroll to position [0, 0]
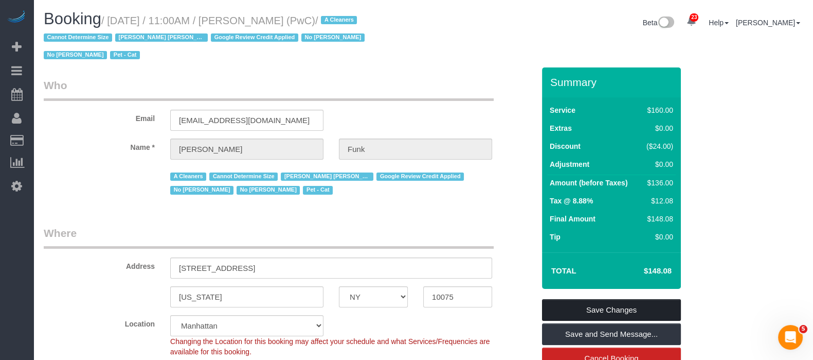
click at [638, 306] on link "Save Changes" at bounding box center [611, 310] width 139 height 22
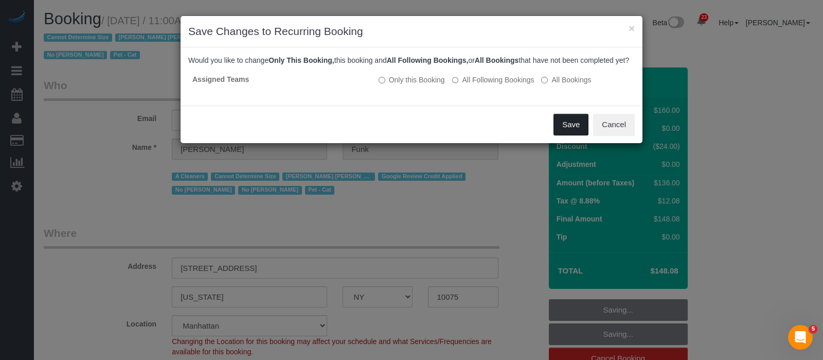
click at [576, 134] on button "Save" at bounding box center [571, 125] width 35 height 22
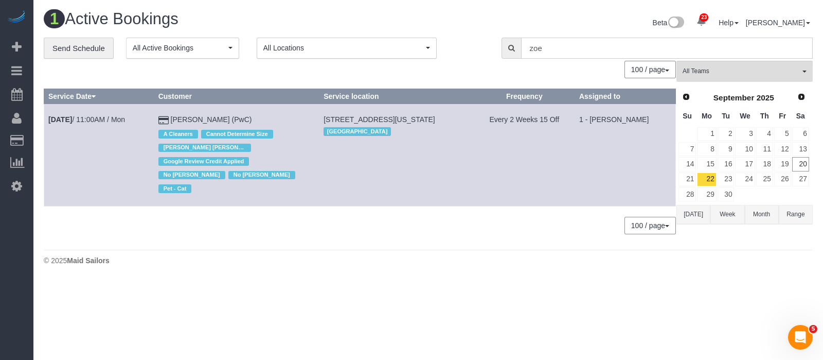
click at [566, 47] on input "zoe" at bounding box center [667, 48] width 292 height 21
type input "z"
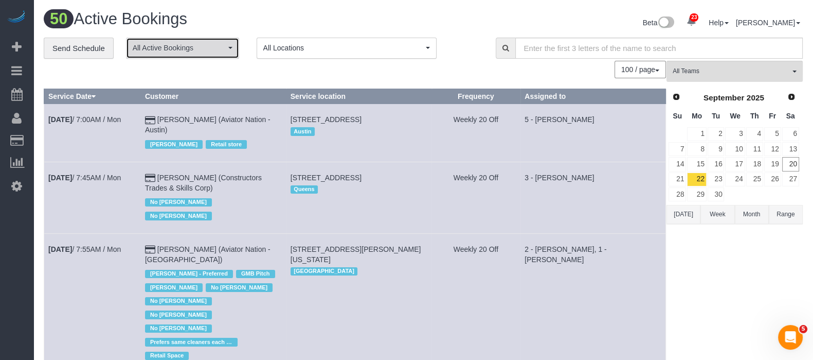
click at [235, 52] on button "All Active Bookings" at bounding box center [182, 48] width 113 height 21
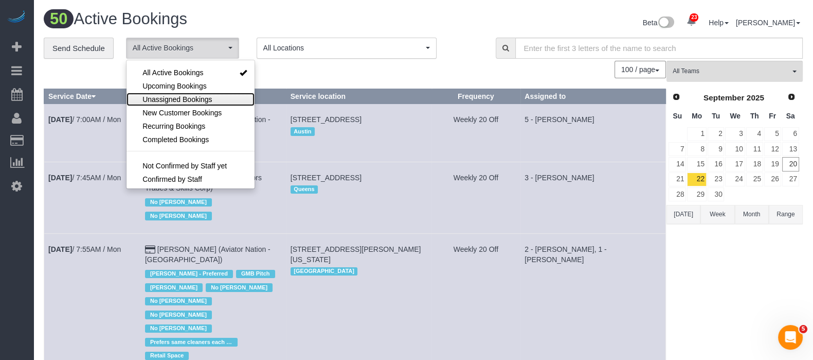
drag, startPoint x: 195, startPoint y: 99, endPoint x: 260, endPoint y: 93, distance: 65.1
click at [195, 99] on span "Unassigned Bookings" at bounding box center [176, 99] width 69 height 10
select select "**********"
click at [311, 77] on div "100 / page 10 / page 20 / page 30 / page 40 / page 50 / page 100 / page" at bounding box center [355, 69] width 622 height 17
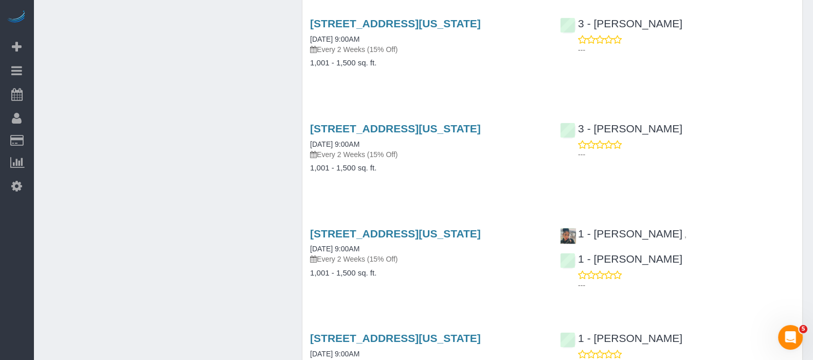
scroll to position [1350, 0]
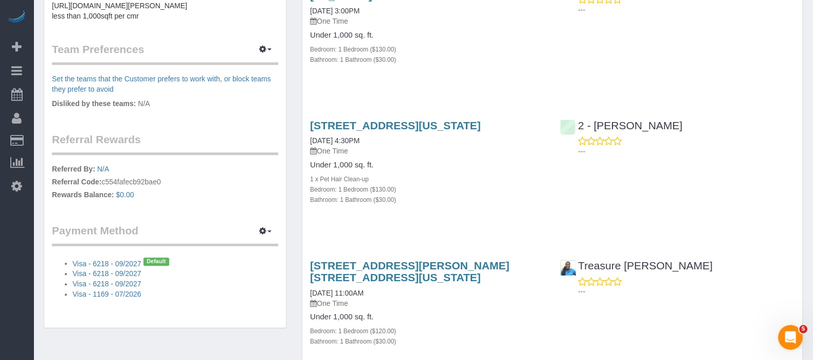
scroll to position [497, 0]
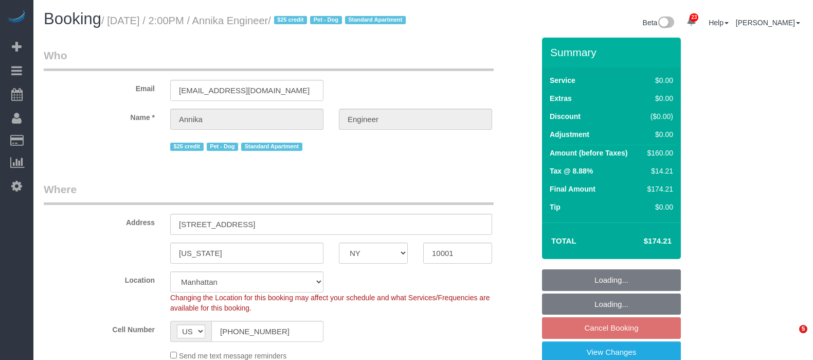
select select "NY"
select select "1"
select select "string:stripe-pm_1S9AVr4VGloSiKo7xhoanRqz"
select select "spot4"
select select "number:89"
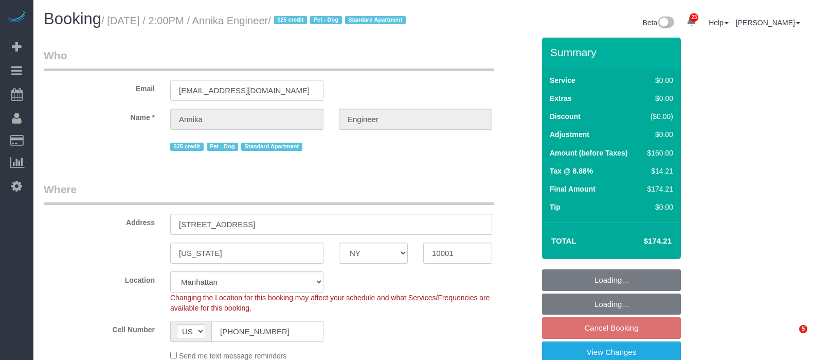
select select "number:90"
select select "number:13"
select select "number:5"
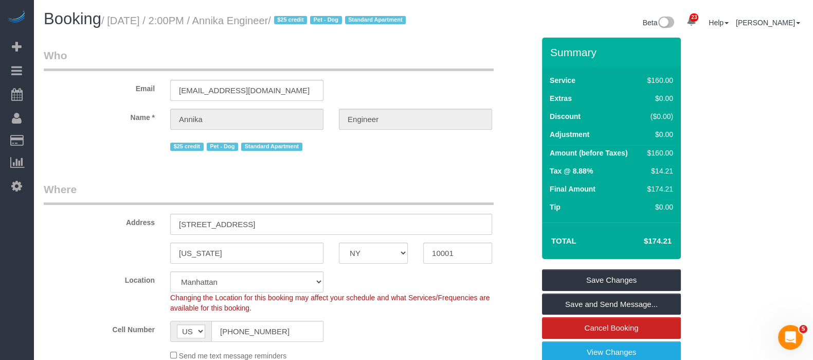
drag, startPoint x: 114, startPoint y: 20, endPoint x: 328, endPoint y: 26, distance: 214.1
click at [335, 24] on small "/ [DATE] / 2:00PM / Annika Engineer / $25 credit Pet - Dog Standard Apartment" at bounding box center [255, 20] width 308 height 11
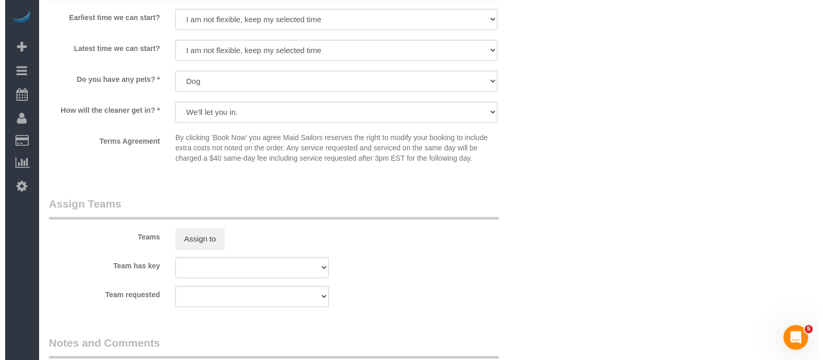
scroll to position [1286, 0]
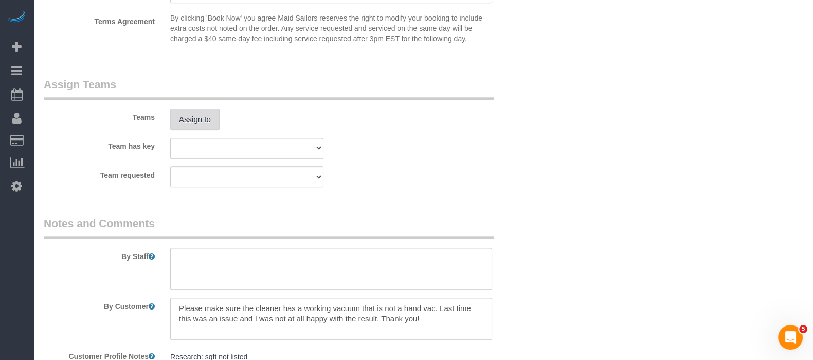
click at [189, 130] on button "Assign to" at bounding box center [194, 120] width 49 height 22
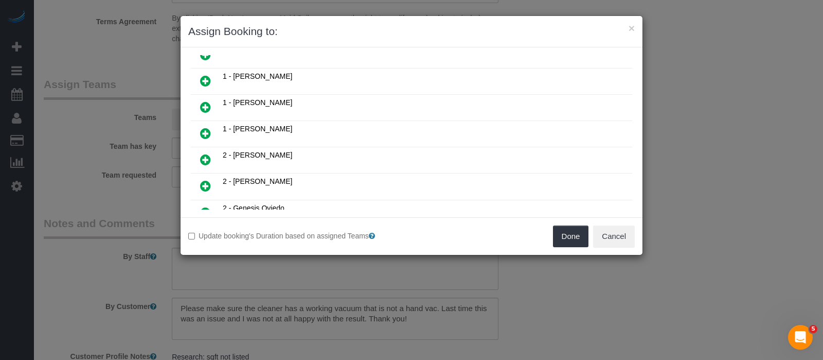
scroll to position [322, 0]
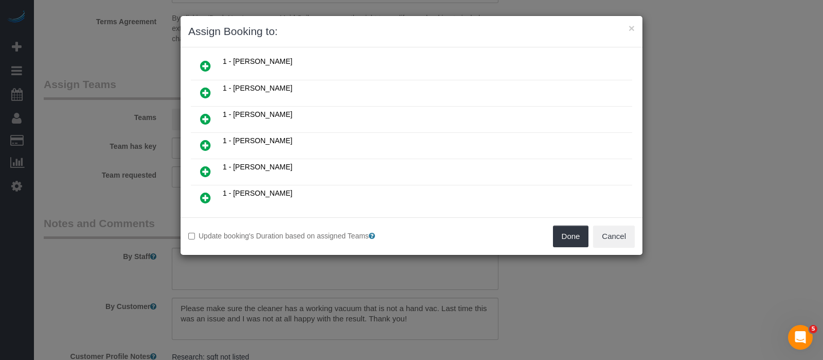
drag, startPoint x: 202, startPoint y: 127, endPoint x: 351, endPoint y: 163, distance: 153.8
click at [202, 139] on icon at bounding box center [205, 145] width 11 height 12
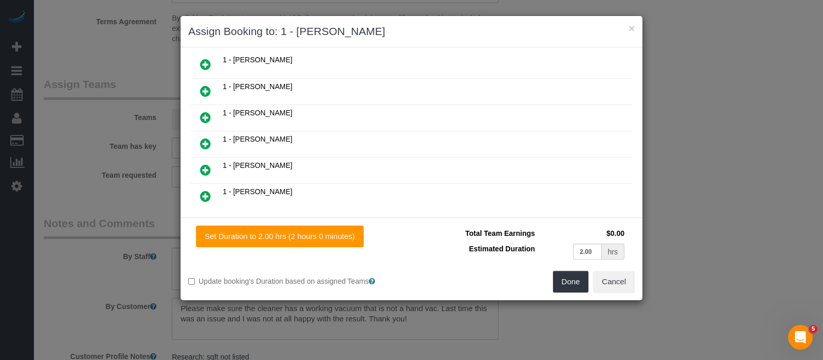
scroll to position [345, 0]
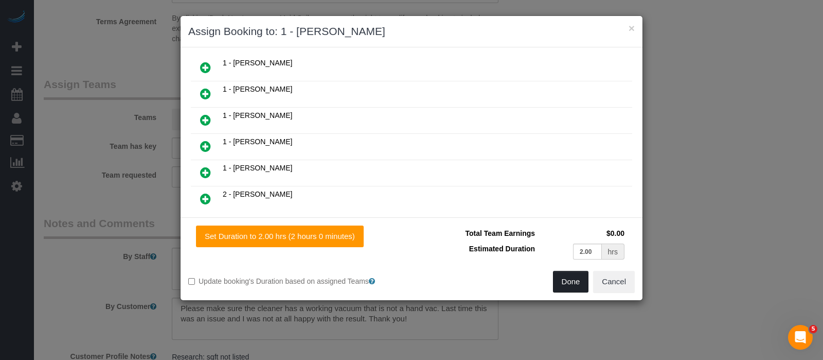
click at [567, 279] on button "Done" at bounding box center [571, 282] width 36 height 22
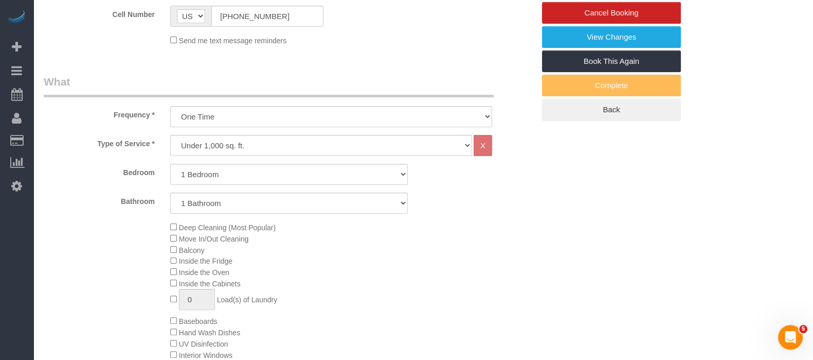
scroll to position [257, 0]
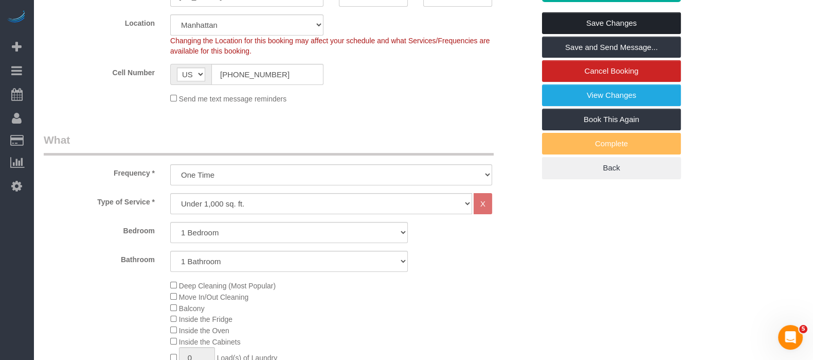
click at [596, 29] on link "Save Changes" at bounding box center [611, 23] width 139 height 22
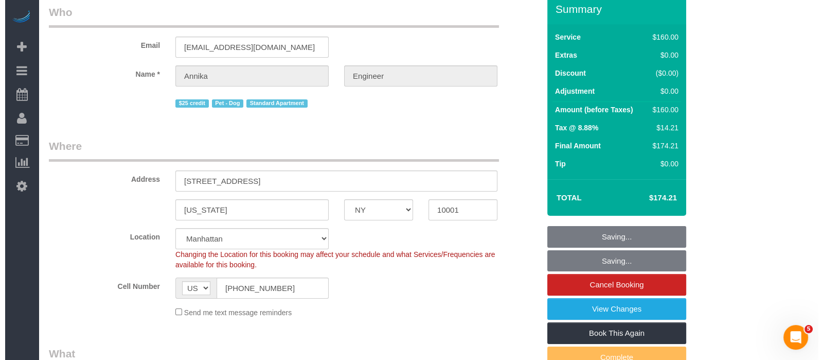
scroll to position [0, 0]
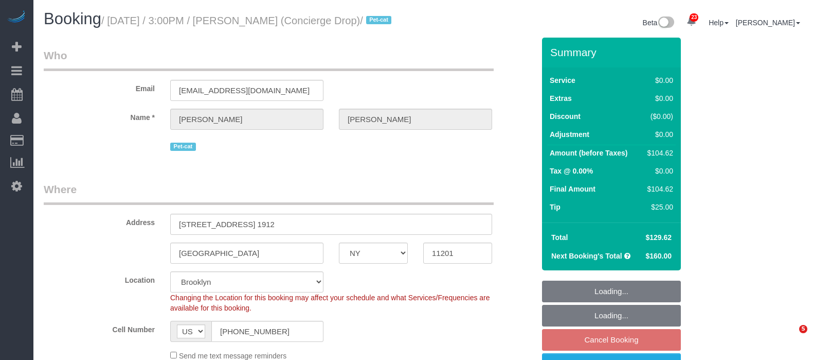
select select "NY"
select select "number:89"
select select "number:90"
select select "number:15"
select select "number:5"
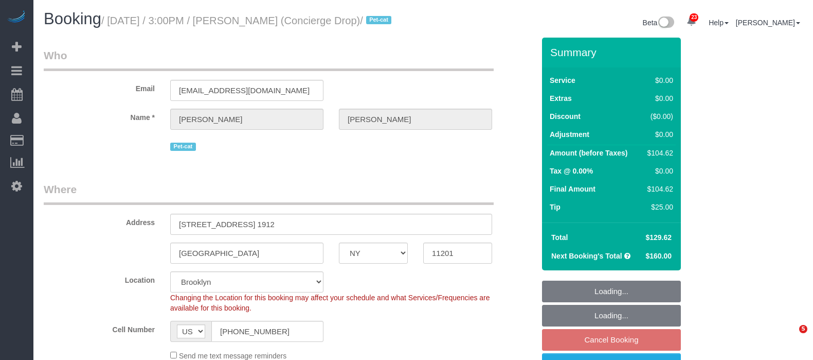
select select "spot68"
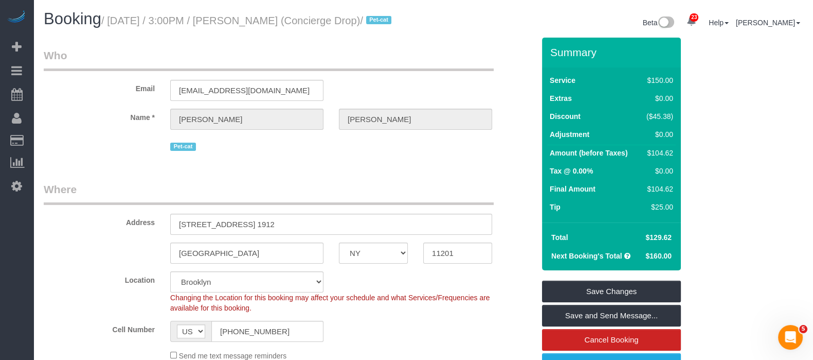
drag, startPoint x: 113, startPoint y: 20, endPoint x: 349, endPoint y: 37, distance: 236.7
click at [350, 24] on small "/ [DATE] / 3:00PM / [PERSON_NAME] (Concierge Drop) / Pet-cat" at bounding box center [247, 20] width 293 height 11
copy small "[DATE] / 3:00PM / [PERSON_NAME]"
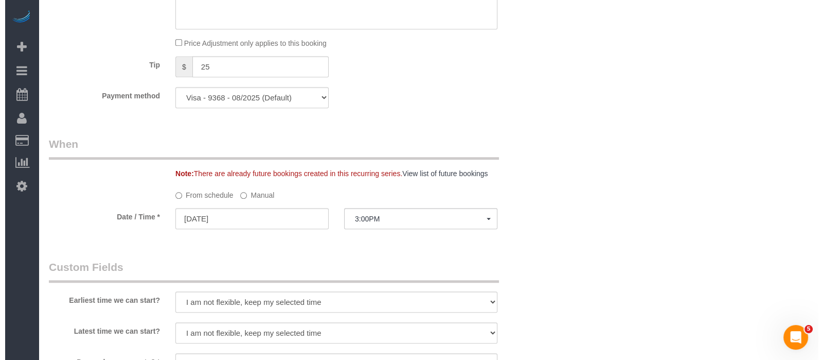
scroll to position [1222, 0]
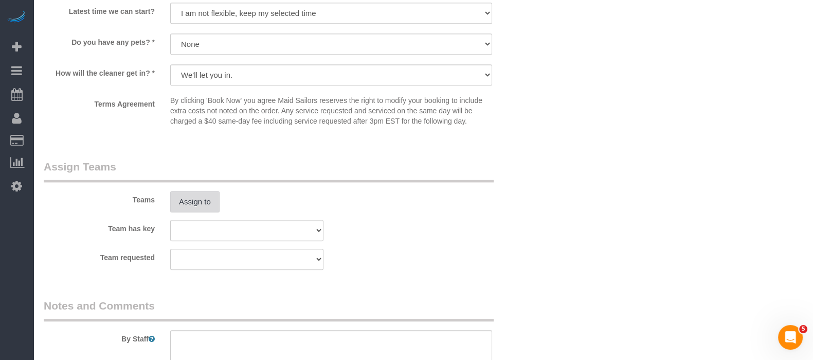
click at [208, 212] on button "Assign to" at bounding box center [194, 202] width 49 height 22
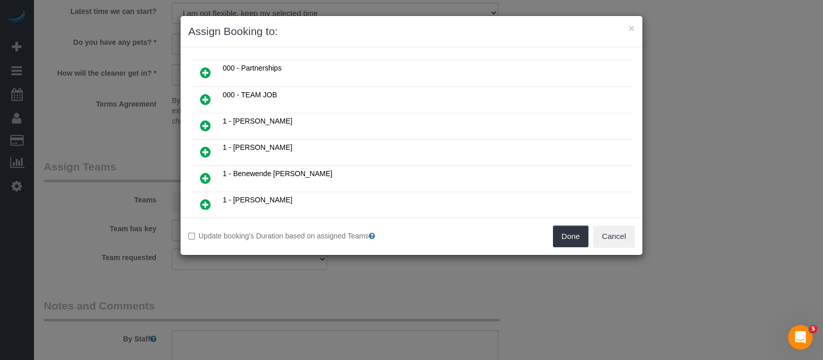
scroll to position [193, 0]
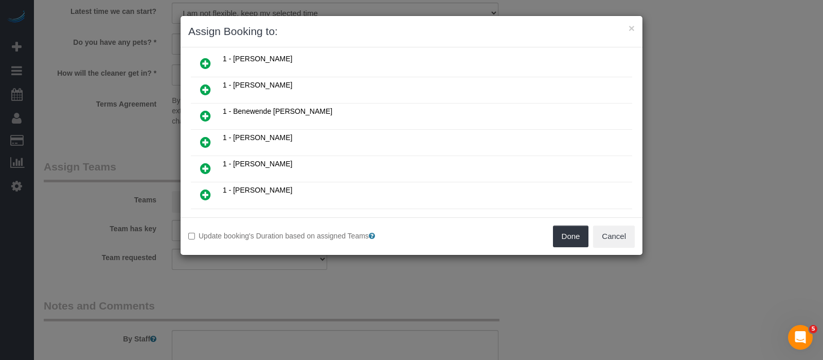
drag, startPoint x: 206, startPoint y: 155, endPoint x: 463, endPoint y: 191, distance: 259.8
click at [206, 162] on icon at bounding box center [205, 168] width 11 height 12
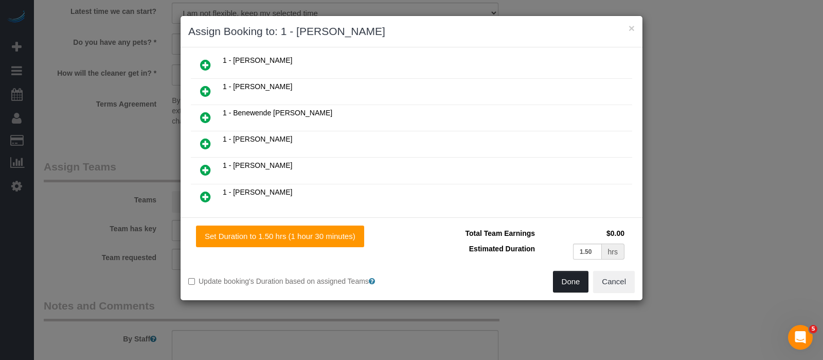
click at [576, 279] on button "Done" at bounding box center [571, 282] width 36 height 22
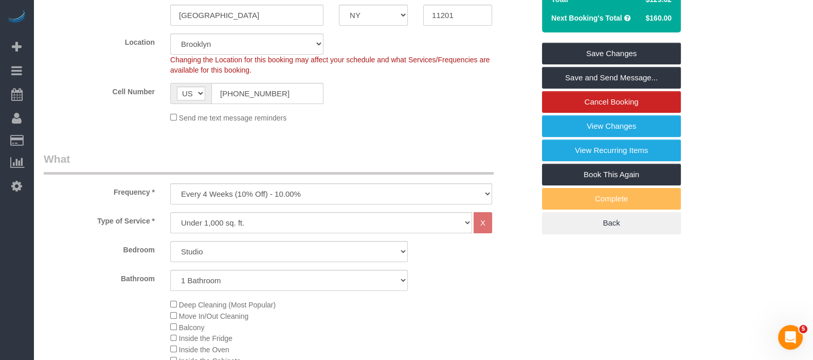
scroll to position [64, 0]
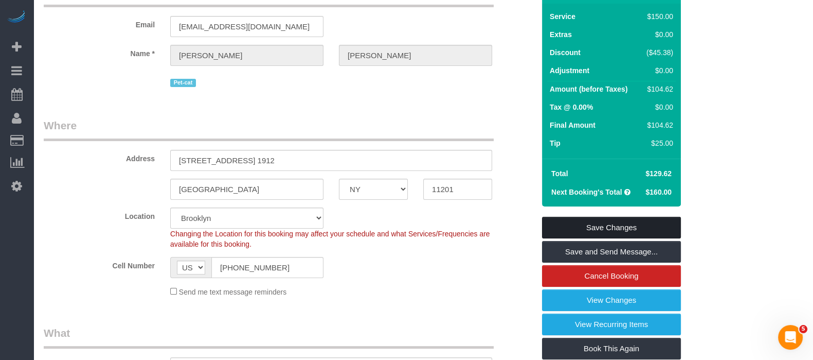
drag, startPoint x: 638, startPoint y: 235, endPoint x: 625, endPoint y: 236, distance: 12.9
click at [638, 235] on link "Save Changes" at bounding box center [611, 228] width 139 height 22
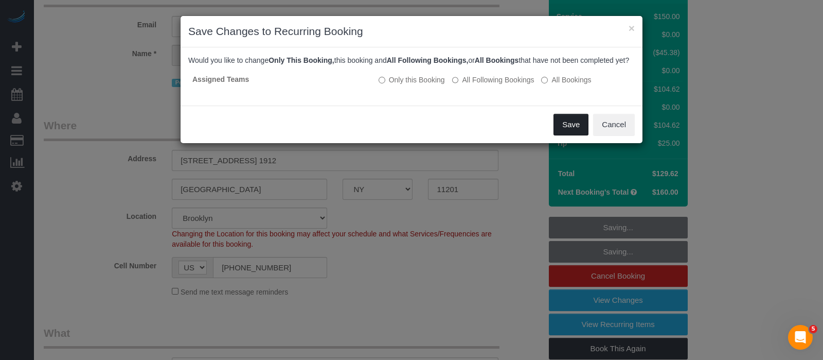
click at [567, 132] on button "Save" at bounding box center [571, 125] width 35 height 22
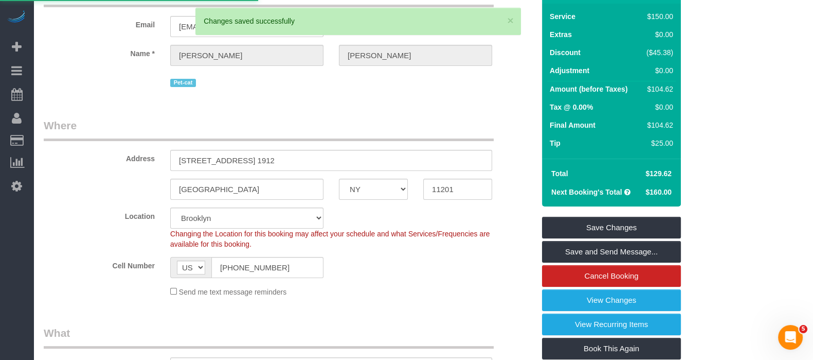
select select "**********"
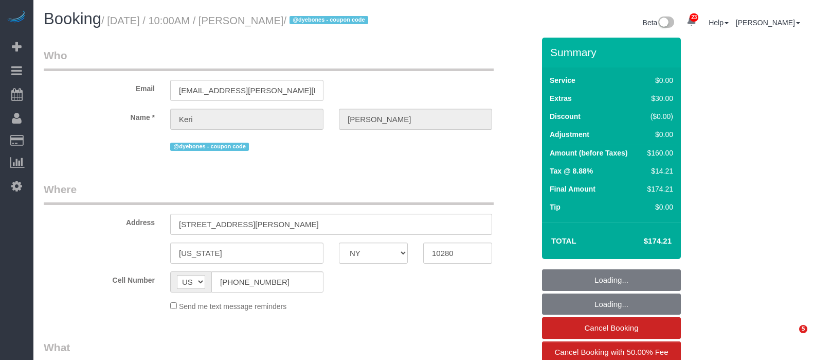
select select "NY"
select select "string:stripe-pm_1S8uyx4VGloSiKo7iBsBluaG"
select select "spot1"
select select "number:58"
select select "number:72"
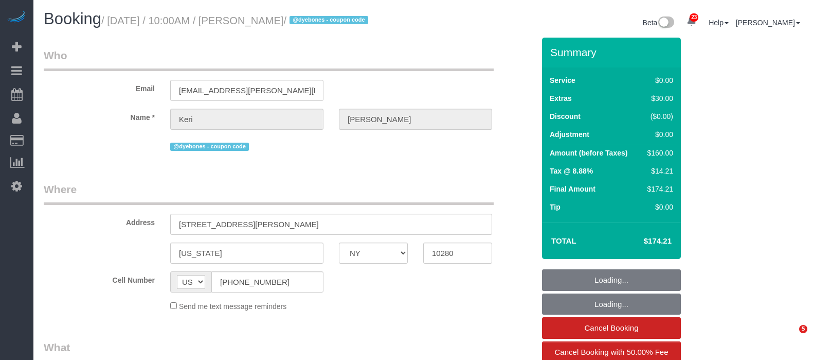
select select "number:15"
select select "number:5"
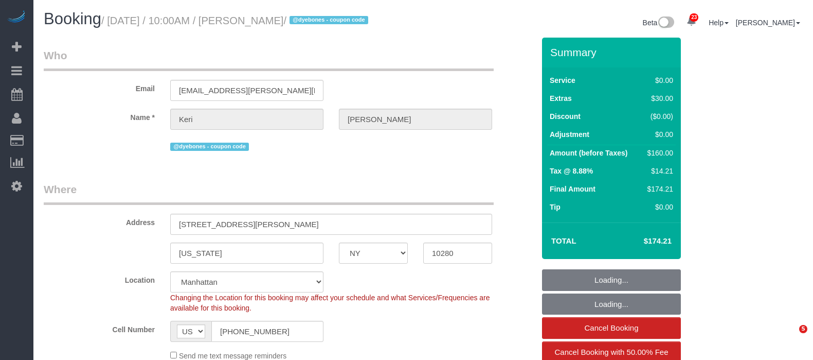
select select "object:1072"
select select "1"
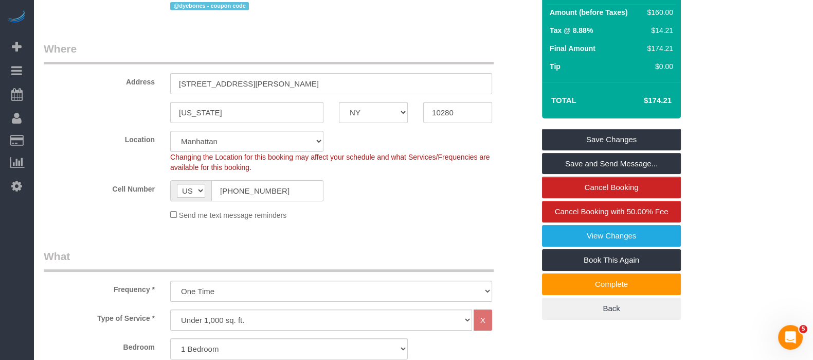
scroll to position [128, 0]
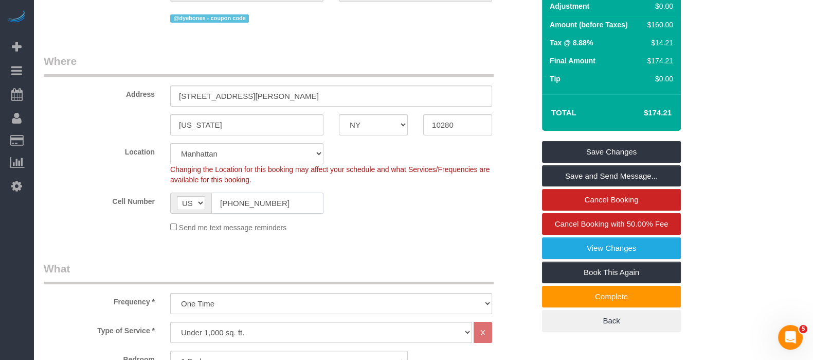
click at [262, 203] on input "(201) 615-4992" at bounding box center [267, 202] width 112 height 21
click at [260, 203] on input "(201) 615-4992" at bounding box center [267, 202] width 112 height 21
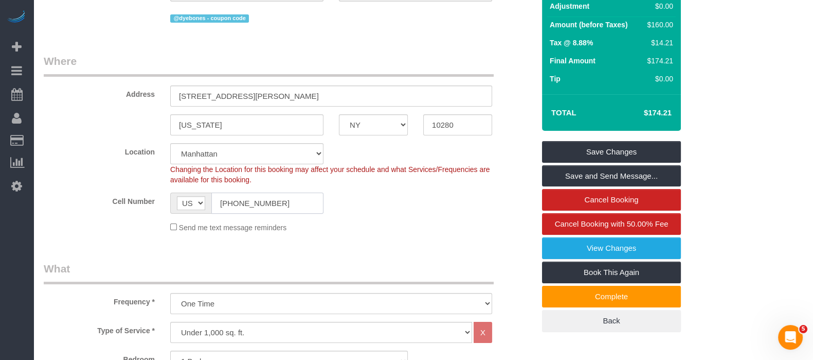
click at [260, 203] on input "(201) 615-4992" at bounding box center [267, 202] width 112 height 21
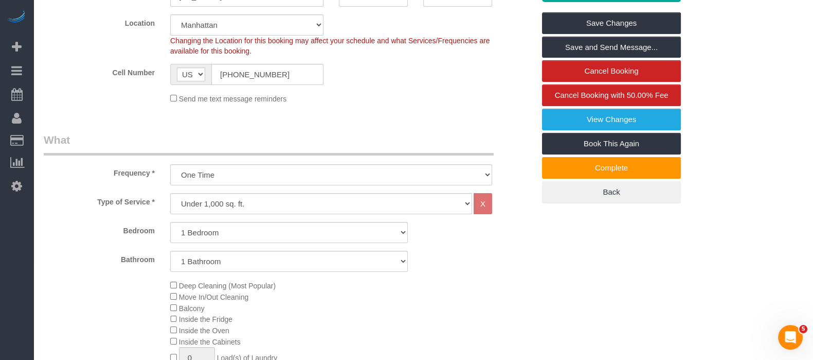
scroll to position [0, 0]
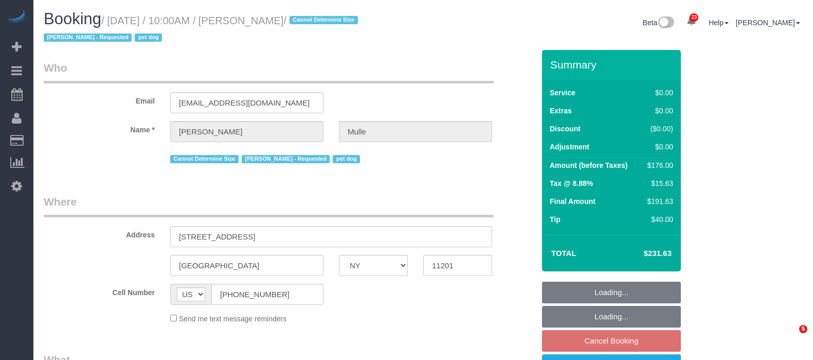
select select "NY"
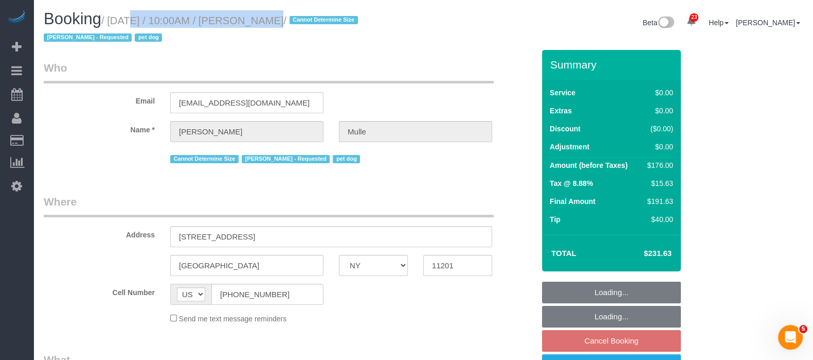
select select "2"
select select "string:stripe-pm_1R9IgE4VGloSiKo7xddHSj1H"
drag, startPoint x: 0, startPoint y: 0, endPoint x: 319, endPoint y: 21, distance: 319.6
click at [319, 21] on small "/ [DATE] / 10:00AM / [PERSON_NAME] / Cannot Determine Size [PERSON_NAME] - Requ…" at bounding box center [202, 29] width 317 height 29
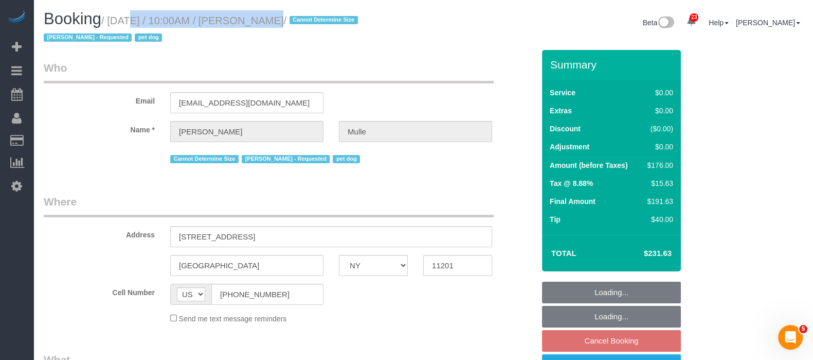
select select "object:922"
select select "number:58"
select select "number:76"
select select "number:13"
select select "number:6"
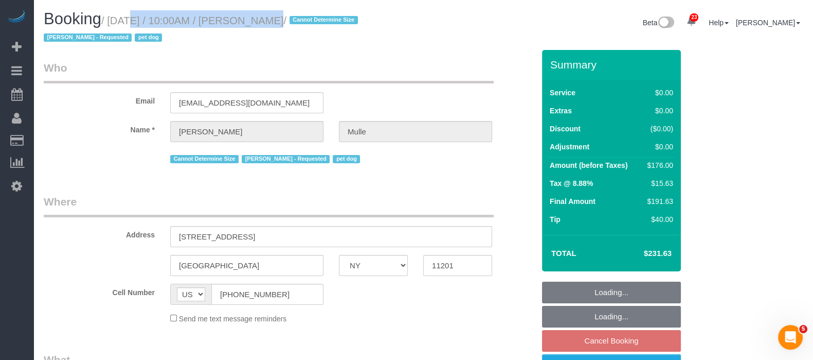
copy small "[DATE] / 10:00AM / [PERSON_NAME]"
select select "spot3"
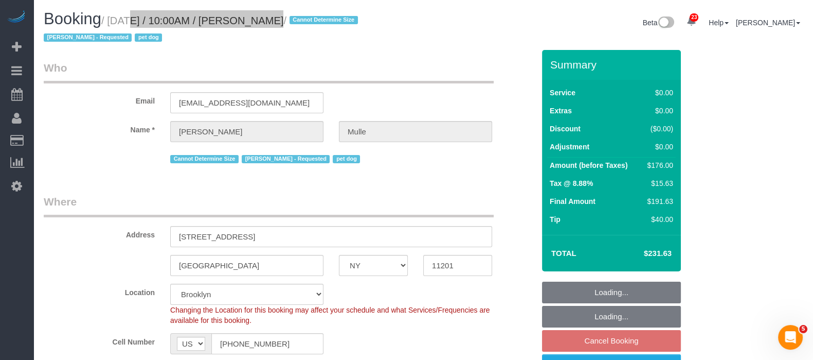
select select "spot63"
select select "2"
select select "object:1532"
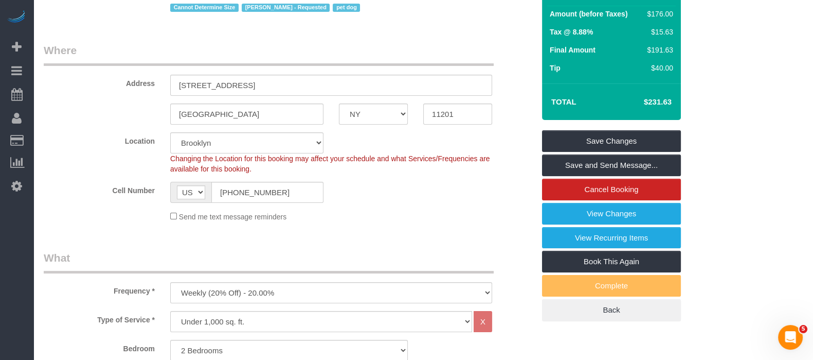
scroll to position [64, 0]
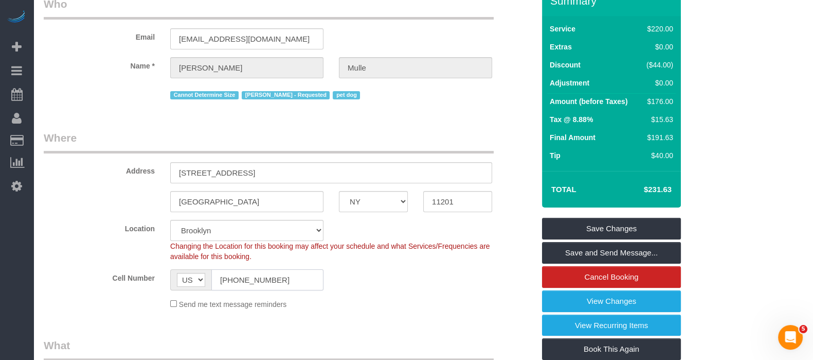
click at [242, 276] on input "[PHONE_NUMBER]" at bounding box center [267, 279] width 112 height 21
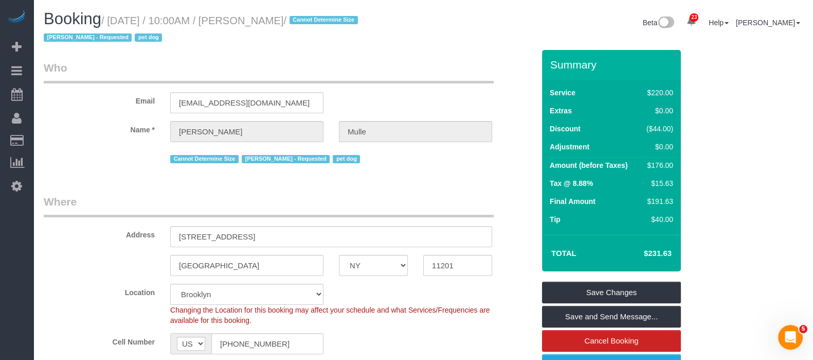
drag, startPoint x: 108, startPoint y: 21, endPoint x: 318, endPoint y: 16, distance: 209.9
click at [318, 16] on small "/ September 24, 2025 / 10:00AM / David Mulle / Cannot Determine Size Eveling Me…" at bounding box center [202, 29] width 317 height 29
copy small "September 24, 2025 / 10:00AM / David Mulle"
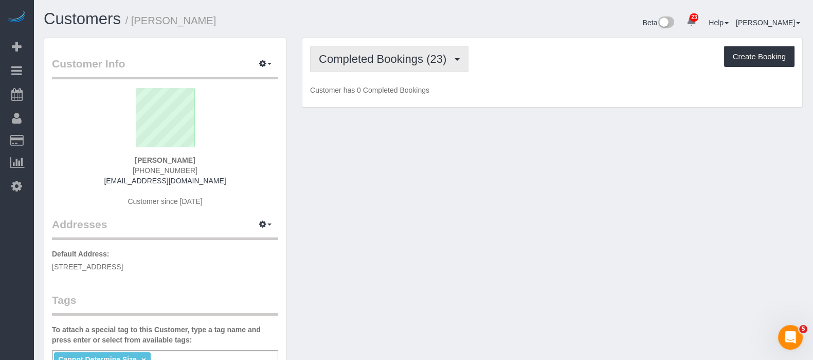
click at [454, 68] on button "Completed Bookings (23)" at bounding box center [389, 59] width 158 height 26
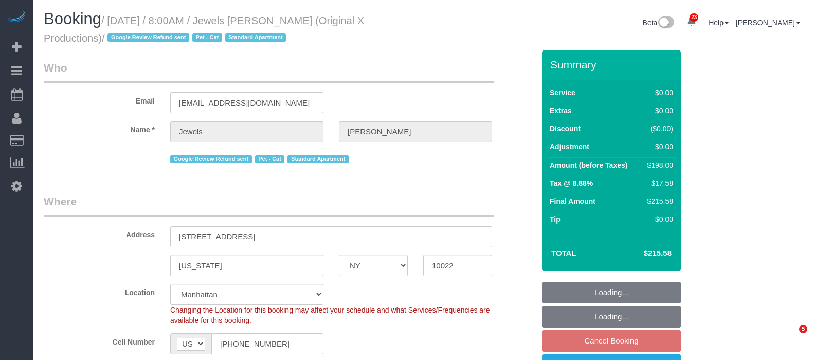
select select "NY"
select select "2"
select select "spot61"
select select "number:89"
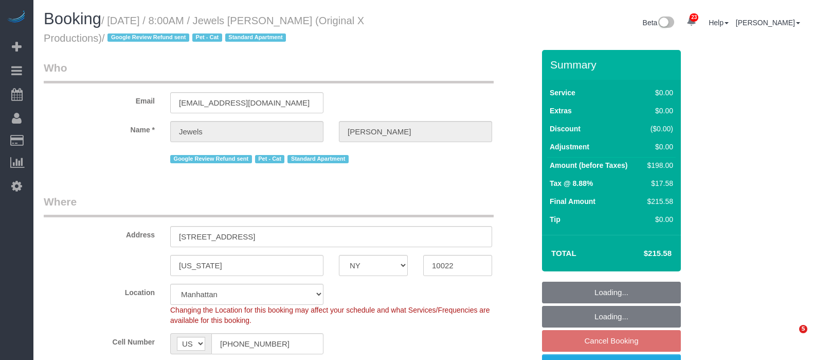
select select "number:76"
select select "number:14"
select select "number:6"
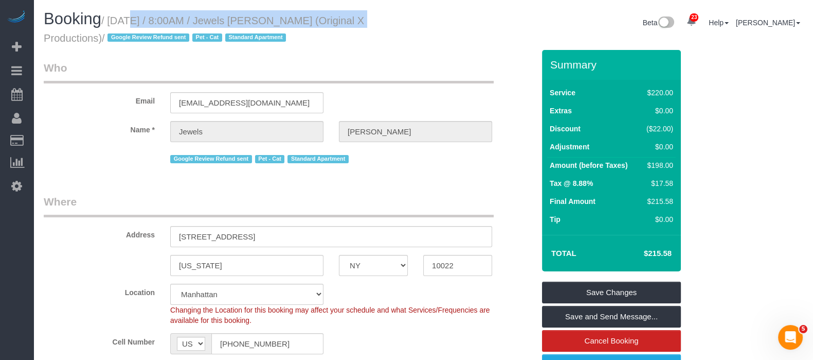
drag, startPoint x: 113, startPoint y: 22, endPoint x: 335, endPoint y: 13, distance: 222.4
click at [335, 13] on h1 "Booking / September 23, 2025 / 8:00AM / Jewels Tortorello (Original X Productio…" at bounding box center [230, 27] width 372 height 35
copy small "September 23, 2025 / 8:00AM / Jewels Tortorello"
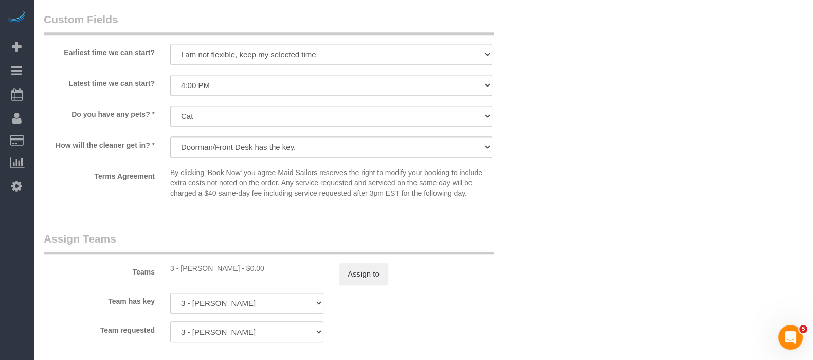
scroll to position [1286, 0]
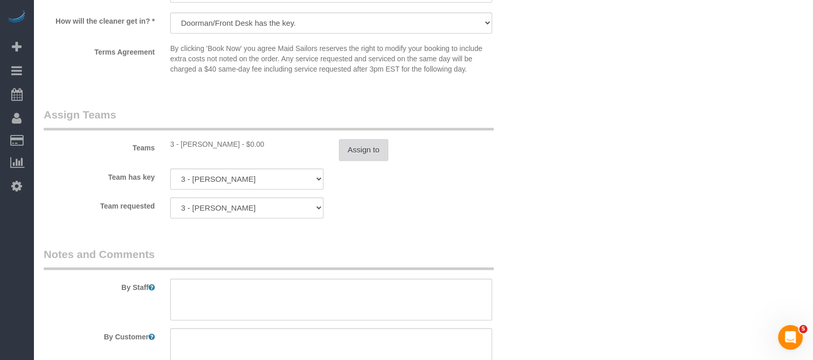
click at [373, 159] on button "Assign to" at bounding box center [363, 150] width 49 height 22
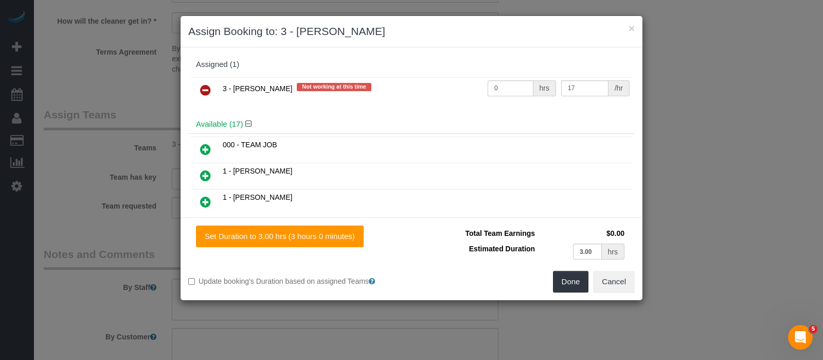
drag, startPoint x: 207, startPoint y: 85, endPoint x: 535, endPoint y: 156, distance: 335.2
click at [207, 85] on icon at bounding box center [205, 90] width 11 height 12
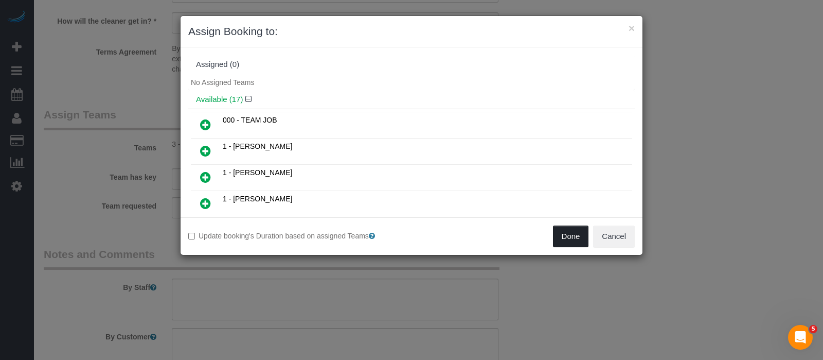
click at [564, 236] on button "Done" at bounding box center [571, 236] width 36 height 22
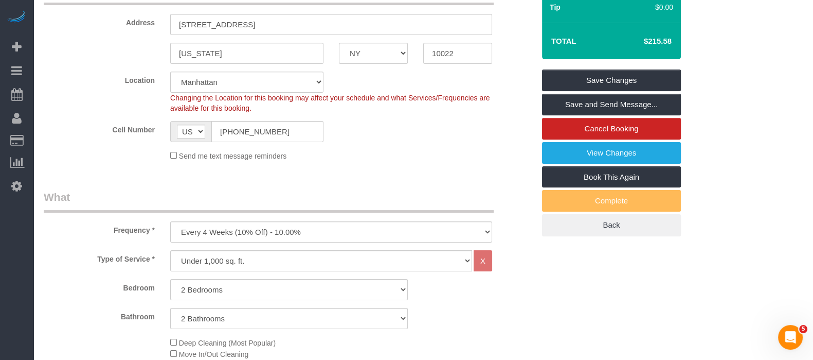
scroll to position [128, 0]
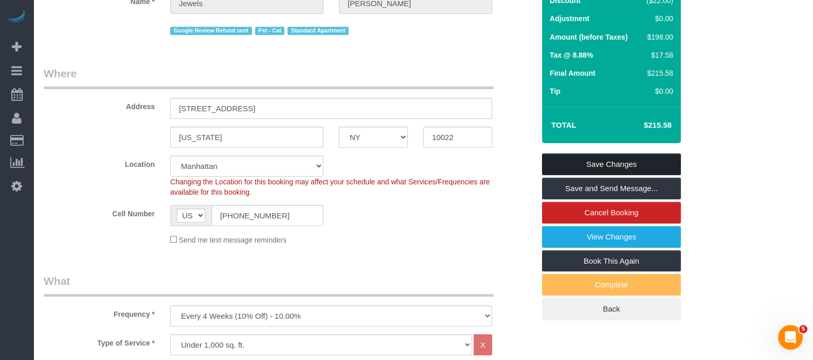
click at [608, 163] on link "Save Changes" at bounding box center [611, 164] width 139 height 22
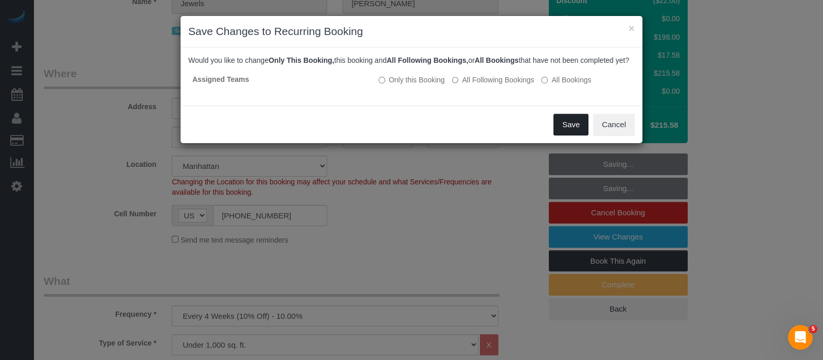
drag, startPoint x: 572, startPoint y: 123, endPoint x: 558, endPoint y: 117, distance: 14.5
click at [573, 123] on button "Save" at bounding box center [571, 125] width 35 height 22
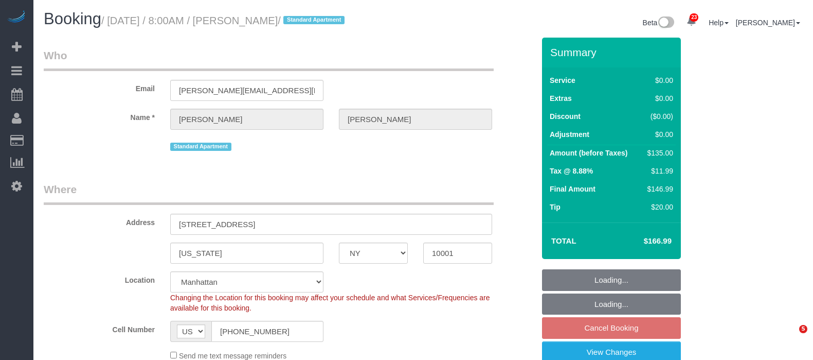
select select "NY"
select select "spot1"
select select "number:89"
select select "number:90"
select select "number:15"
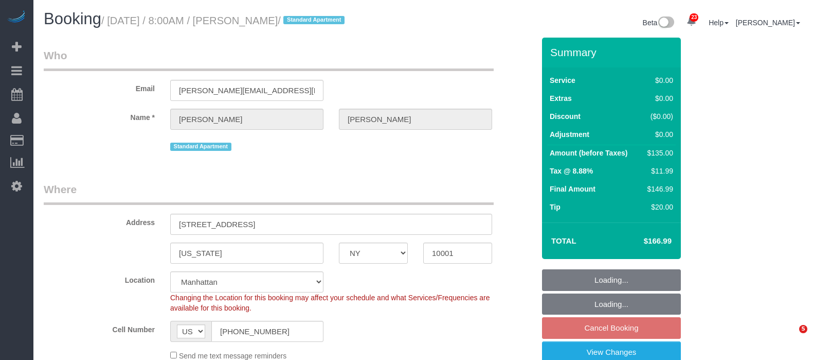
select select "number:5"
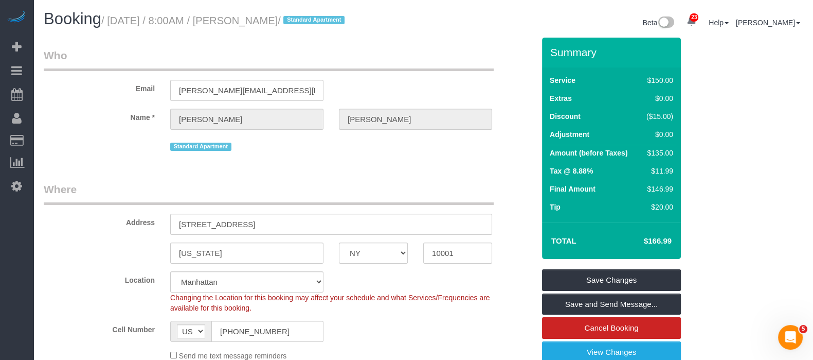
drag, startPoint x: 111, startPoint y: 20, endPoint x: 316, endPoint y: 17, distance: 205.3
click at [316, 17] on small "/ [DATE] / 8:00AM / [PERSON_NAME] / Standard Apartment" at bounding box center [224, 20] width 246 height 11
copy small "[DATE] / 8:00AM / [PERSON_NAME]"
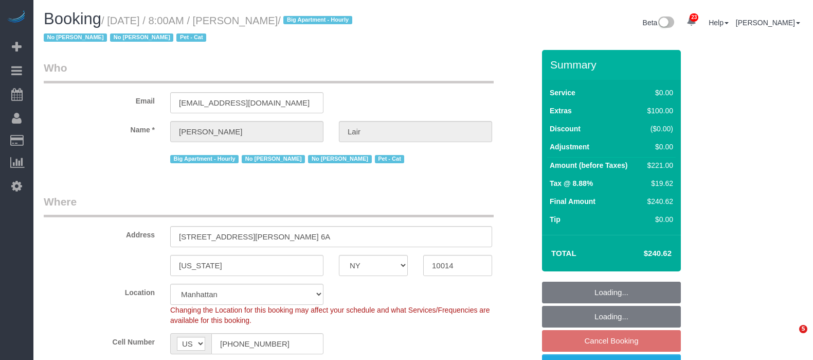
select select "NY"
select select "1"
select select "number:89"
select select "number:90"
select select "number:13"
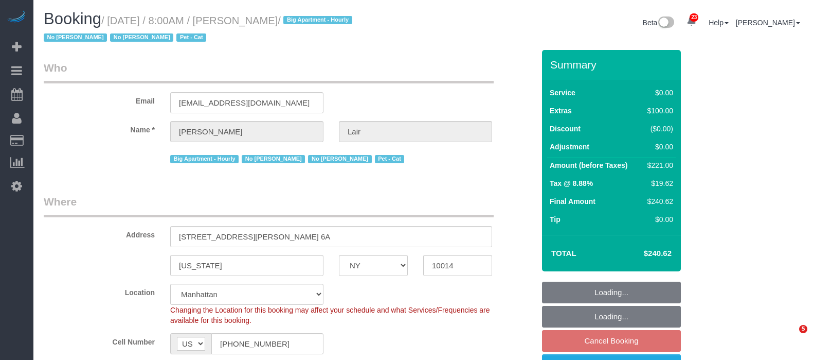
select select "number:7"
select select "spot61"
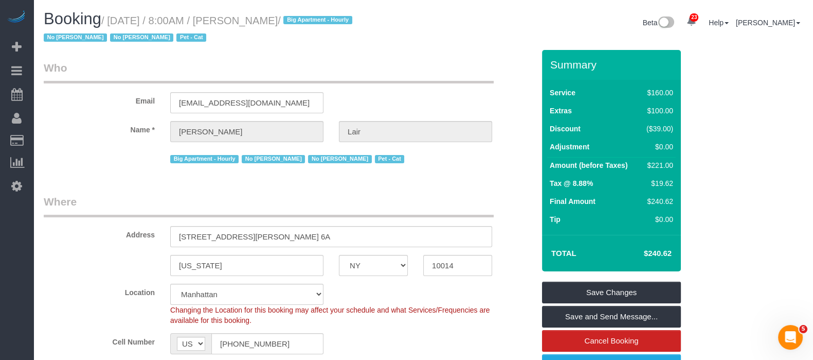
drag, startPoint x: 112, startPoint y: 20, endPoint x: 298, endPoint y: 13, distance: 186.4
click at [299, 13] on h1 "Booking / [DATE] / 8:00AM / [PERSON_NAME] / Big Apartment - Hourly No [PERSON_N…" at bounding box center [230, 27] width 372 height 35
copy small "[DATE] / 8:00AM / [PERSON_NAME]"
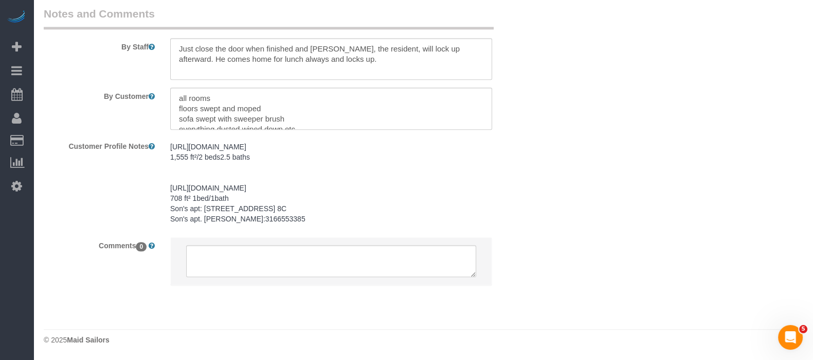
scroll to position [1286, 0]
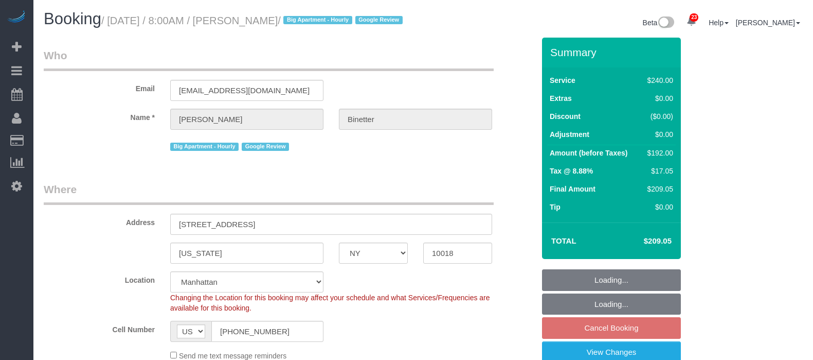
select select "NY"
select select "180"
select select "spot61"
select select "number:89"
select select "number:90"
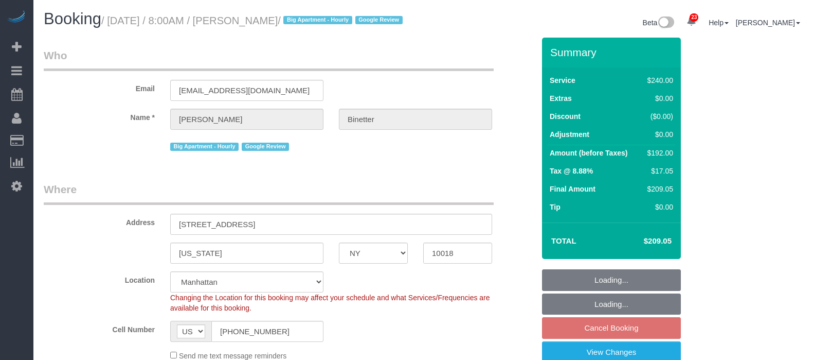
select select "number:15"
select select "number:5"
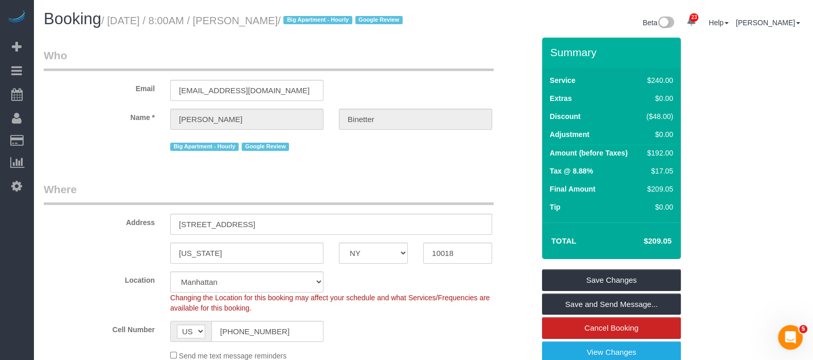
click at [417, 21] on div "Booking / September 23, 2025 / 8:00AM / Benjamin Binetter / Big Apartment - Hou…" at bounding box center [229, 21] width 387 height 22
drag, startPoint x: 112, startPoint y: 19, endPoint x: 341, endPoint y: 19, distance: 228.9
click at [341, 19] on small "/ September 23, 2025 / 8:00AM / Benjamin Binetter / Big Apartment - Hourly Goog…" at bounding box center [253, 20] width 305 height 11
copy small "September 23, 2025 / 8:00AM / Benjamin Binetter"
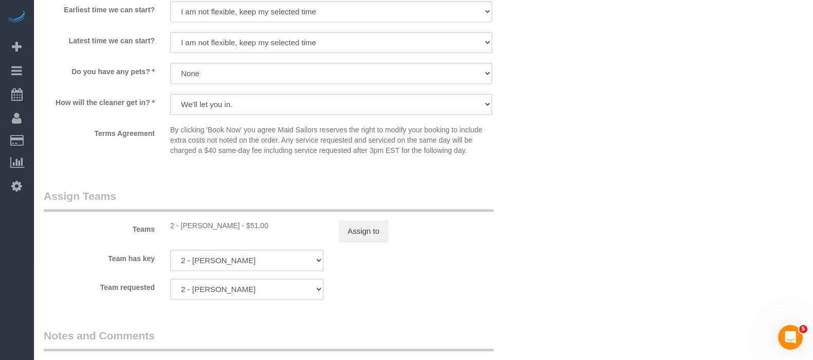
scroll to position [1028, 0]
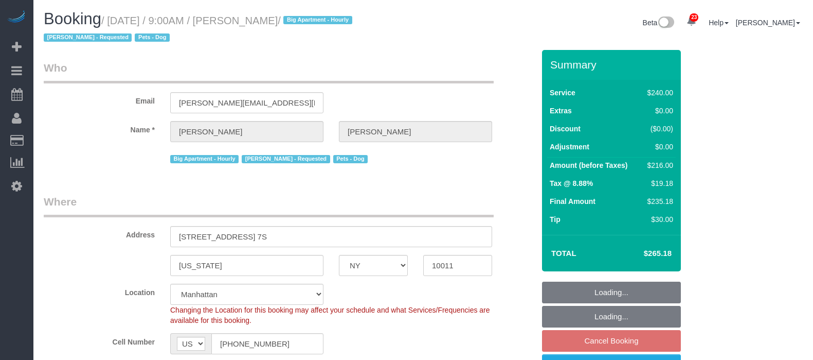
select select "NY"
select select "240"
select select "spot62"
select select "number:89"
select select "number:90"
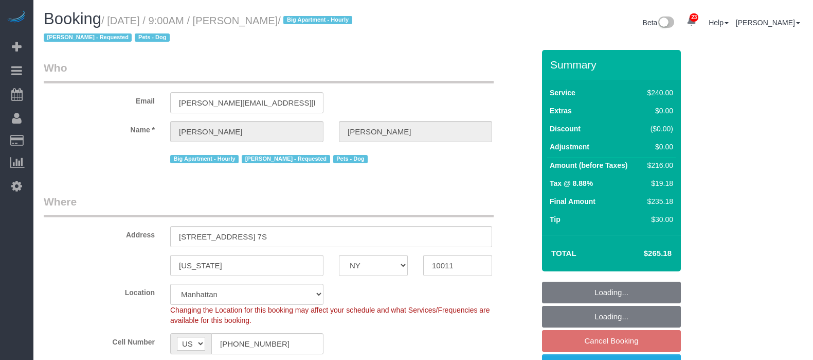
select select "number:13"
select select "number:5"
select select "number:21"
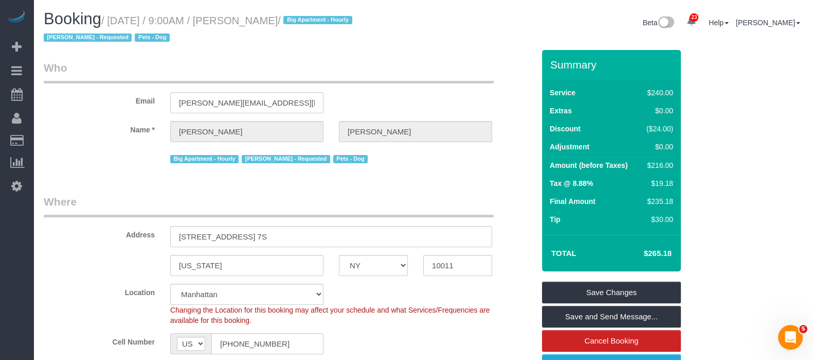
drag, startPoint x: 109, startPoint y: 24, endPoint x: 334, endPoint y: 23, distance: 225.3
click at [334, 20] on small "/ [DATE] / 9:00AM / [PERSON_NAME] / Big Apartment - Hourly [PERSON_NAME] - Requ…" at bounding box center [200, 29] width 312 height 29
copy small "[DATE] / 9:00AM / [PERSON_NAME]"
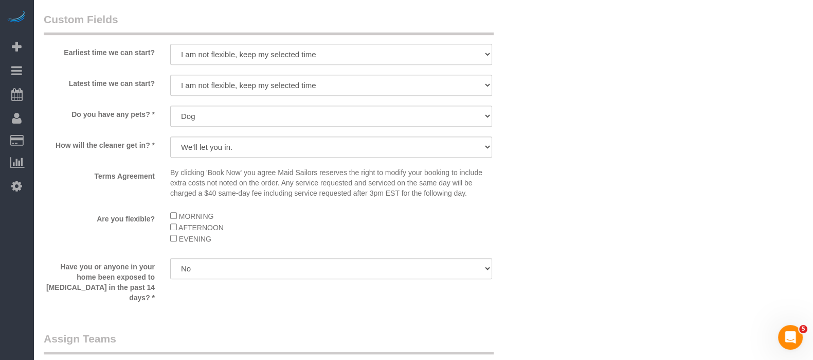
scroll to position [871, 0]
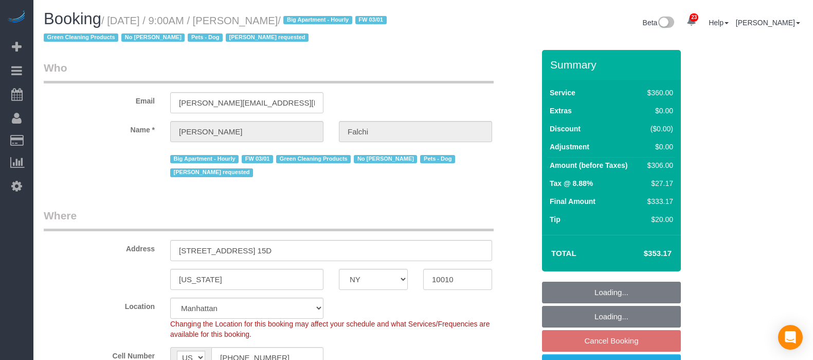
select select "NY"
select select "270"
select select "number:89"
select select "number:90"
select select "number:15"
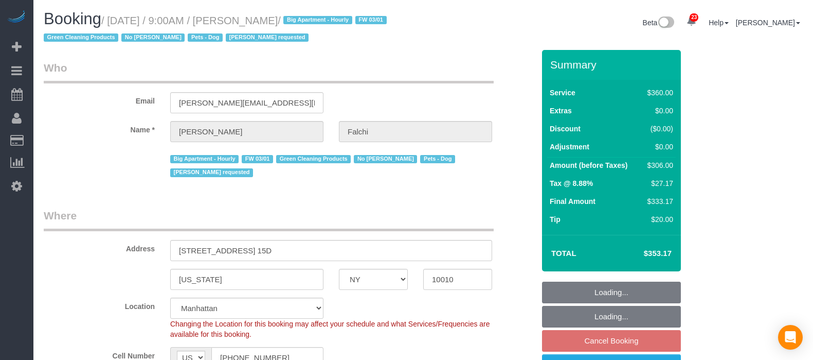
select select "number:6"
select select "spot62"
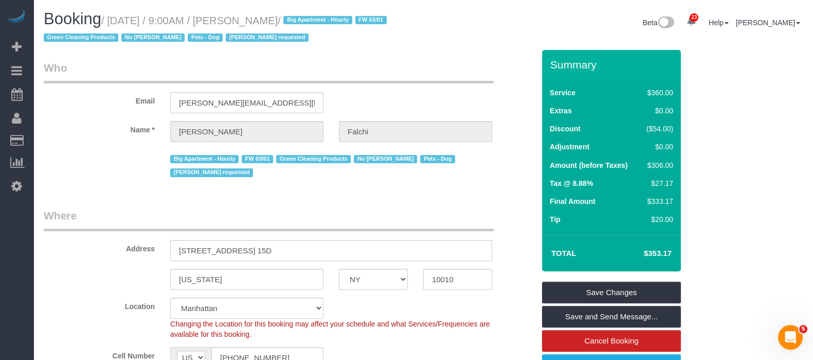
drag, startPoint x: 113, startPoint y: 20, endPoint x: 316, endPoint y: 22, distance: 203.7
click at [317, 22] on small "/ September 23, 2025 / 9:00AM / Juliet Falchi / Big Apartment - Hourly FW 03/01…" at bounding box center [217, 29] width 346 height 29
copy small "September 23, 2025 / 9:00AM / Juliet Falchi /"
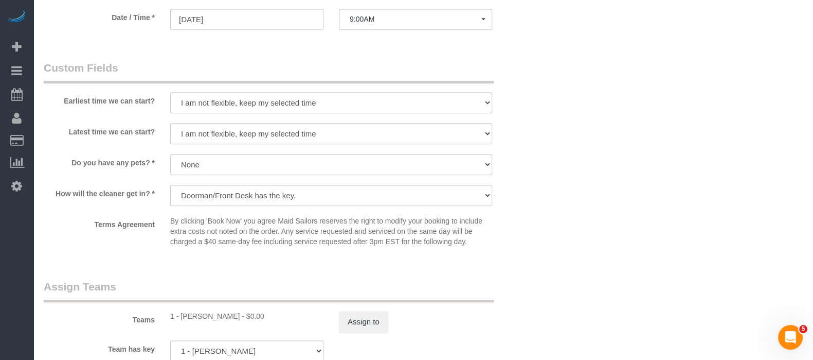
scroll to position [1028, 0]
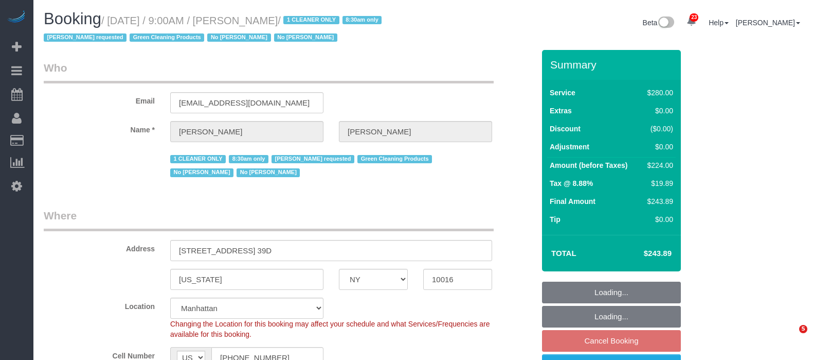
select select "NY"
select select "210"
select select "spot2"
select select "number:89"
select select "number:90"
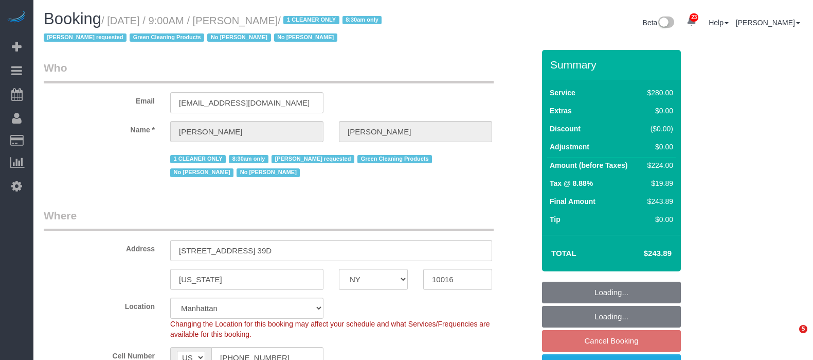
select select "number:15"
select select "number:5"
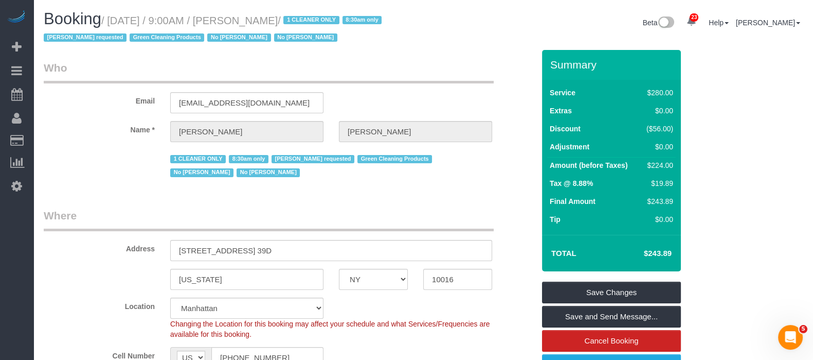
drag, startPoint x: 111, startPoint y: 20, endPoint x: 327, endPoint y: 22, distance: 215.6
click at [327, 22] on small "/ [DATE] / 9:00AM / [PERSON_NAME] / 1 CLEANER ONLY 8:30am only [PERSON_NAME] re…" at bounding box center [214, 29] width 341 height 29
copy small "[DATE] / 9:00AM / [PERSON_NAME] /"
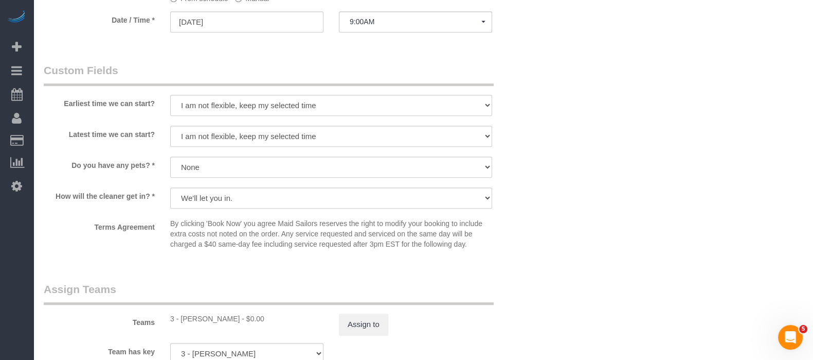
scroll to position [772, 0]
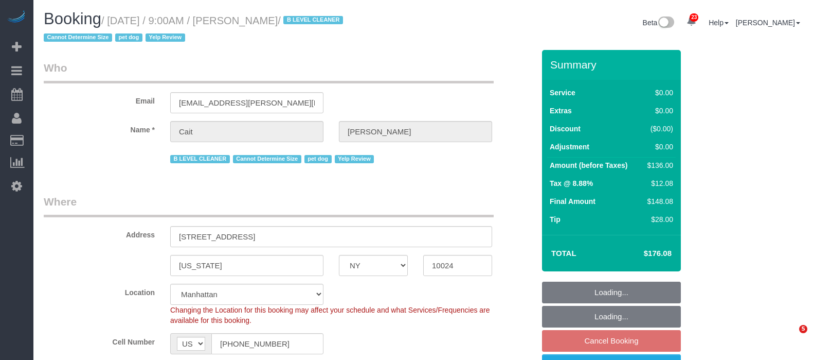
select select "NY"
select select "1"
select select "string:stripe-pm_1PtyBH4VGloSiKo7pgkIsidZ"
select select "spot2"
select select "number:89"
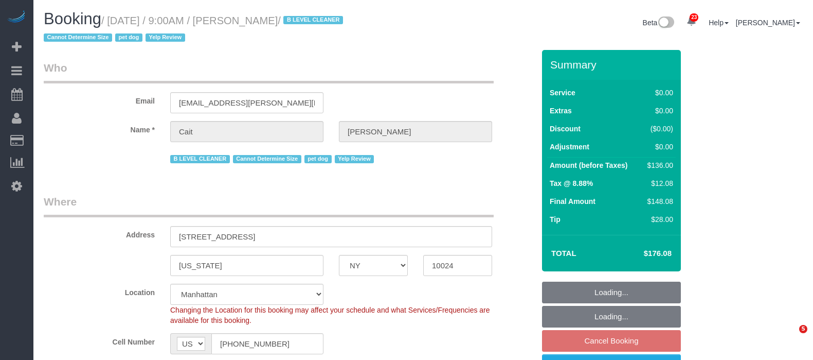
select select "number:90"
select select "number:13"
select select "number:6"
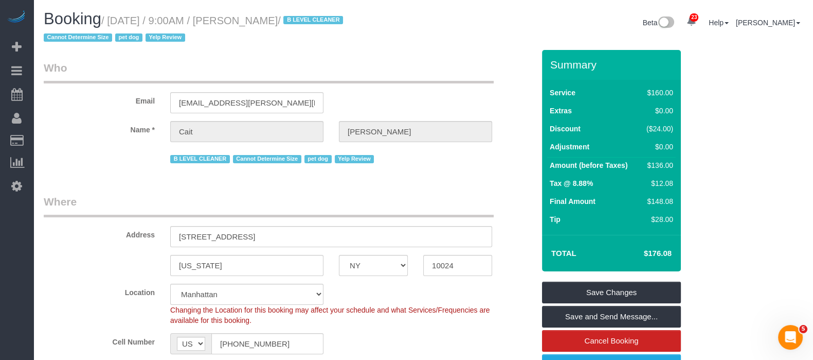
drag, startPoint x: 109, startPoint y: 16, endPoint x: 331, endPoint y: 15, distance: 222.2
click at [334, 16] on small "/ September 23, 2025 / 9:00AM / Cait Williamson / B LEVEL CLEANER Cannot Determ…" at bounding box center [195, 29] width 302 height 29
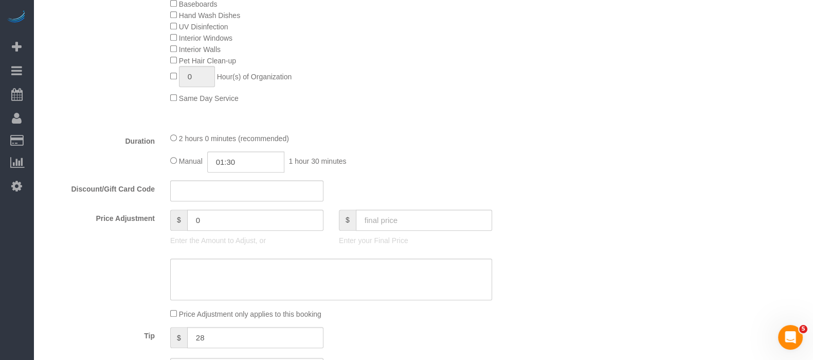
scroll to position [643, 0]
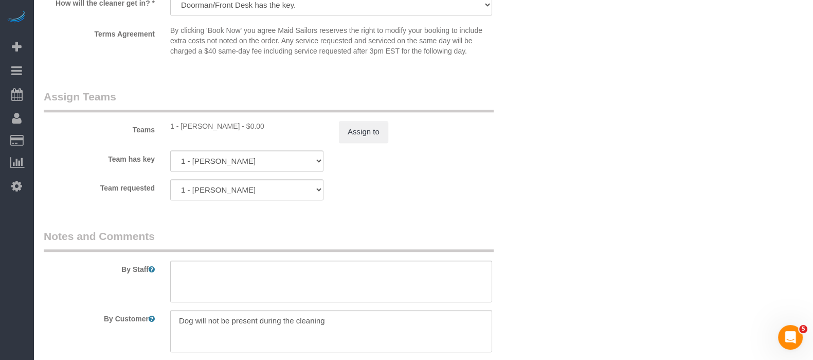
select select "spot62"
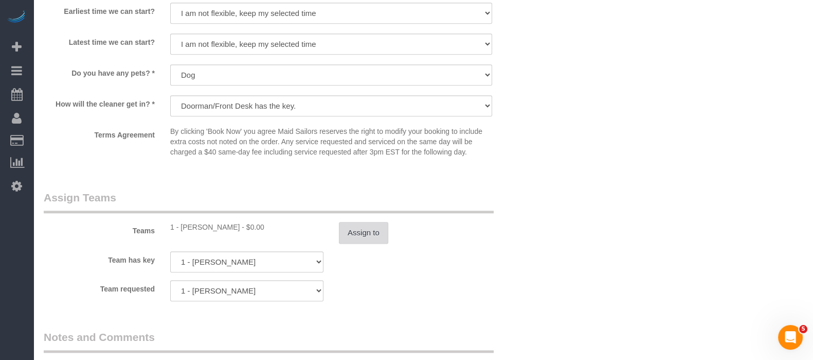
scroll to position [1286, 0]
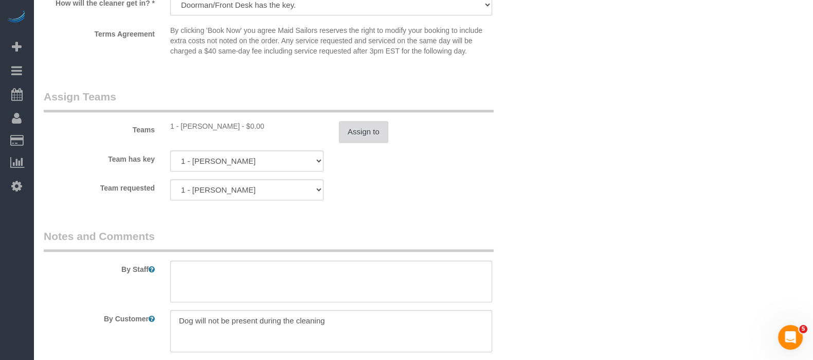
click at [354, 138] on button "Assign to" at bounding box center [363, 132] width 49 height 22
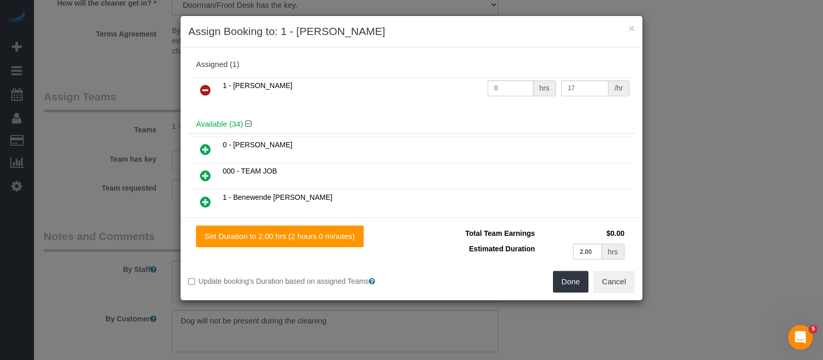
drag, startPoint x: 202, startPoint y: 86, endPoint x: 361, endPoint y: 135, distance: 165.8
click at [203, 86] on icon at bounding box center [205, 90] width 11 height 12
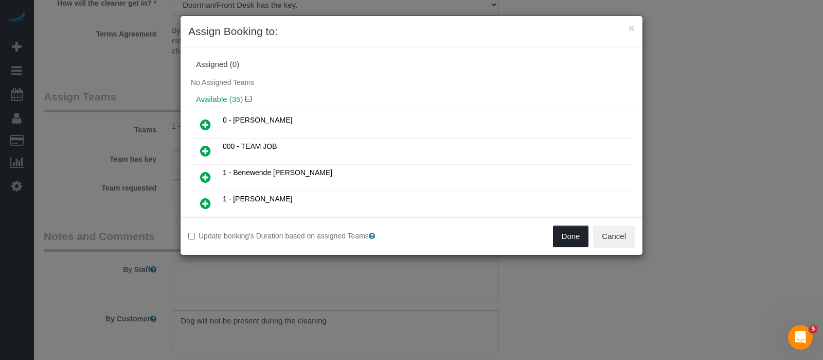
click at [574, 245] on button "Done" at bounding box center [571, 236] width 36 height 22
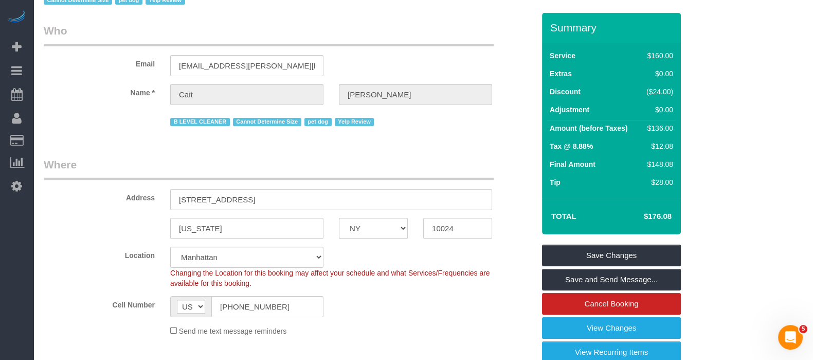
scroll to position [64, 0]
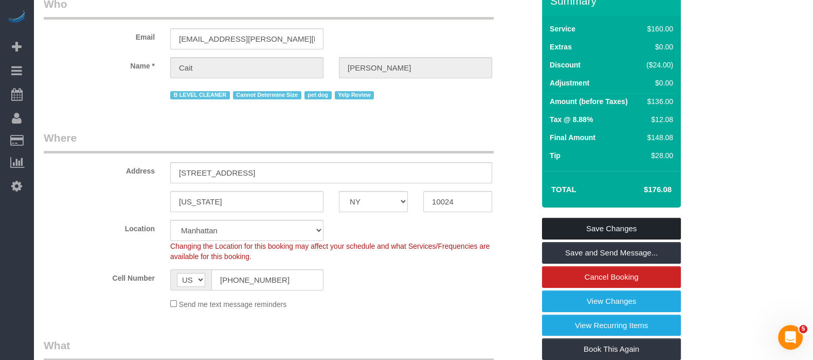
drag, startPoint x: 620, startPoint y: 221, endPoint x: 606, endPoint y: 216, distance: 14.2
click at [620, 220] on link "Save Changes" at bounding box center [611, 229] width 139 height 22
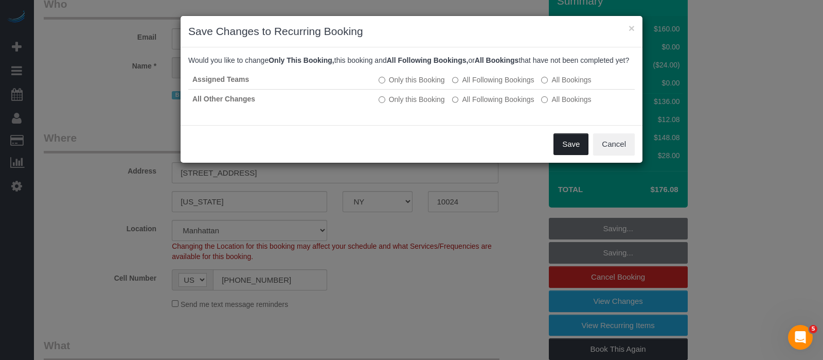
drag, startPoint x: 568, startPoint y: 151, endPoint x: 392, endPoint y: 203, distance: 183.6
click at [568, 152] on button "Save" at bounding box center [571, 144] width 35 height 22
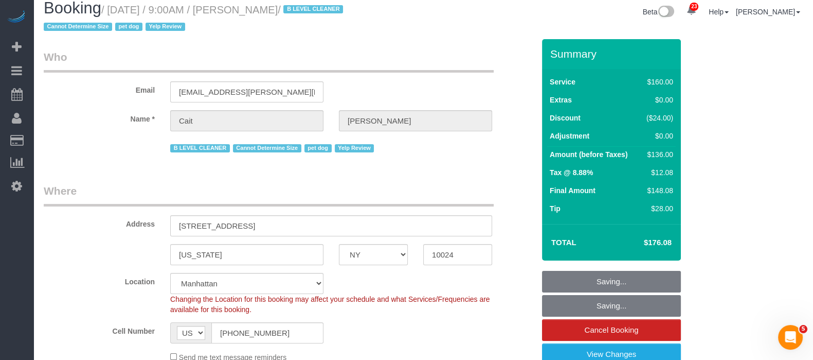
scroll to position [0, 0]
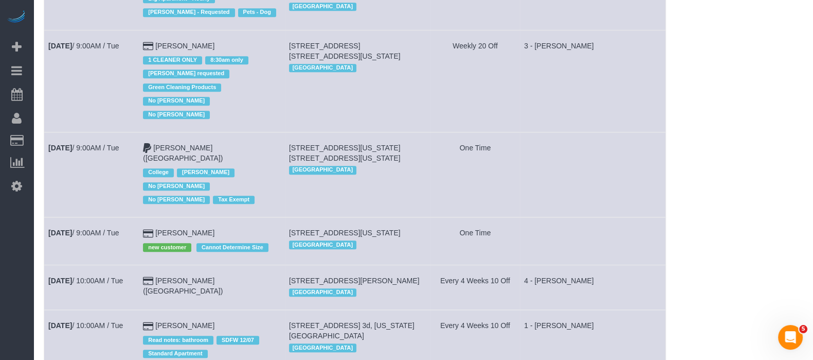
scroll to position [969, 0]
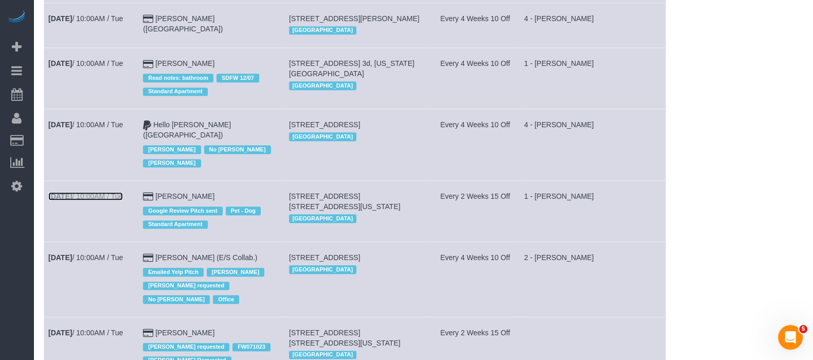
click at [81, 192] on link "Sep 23rd / 10:00AM / Tue" at bounding box center [85, 196] width 75 height 8
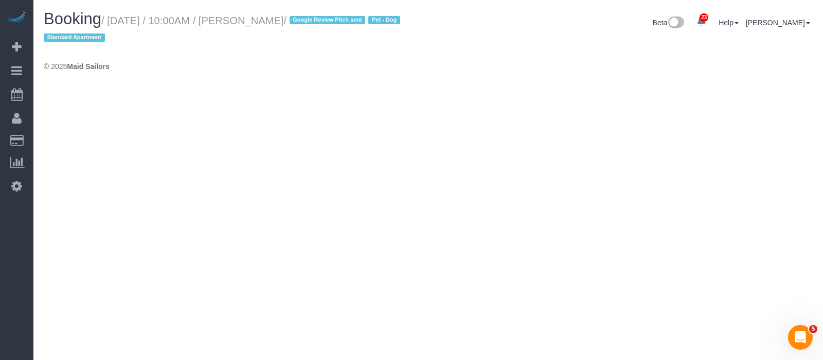
select select "NY"
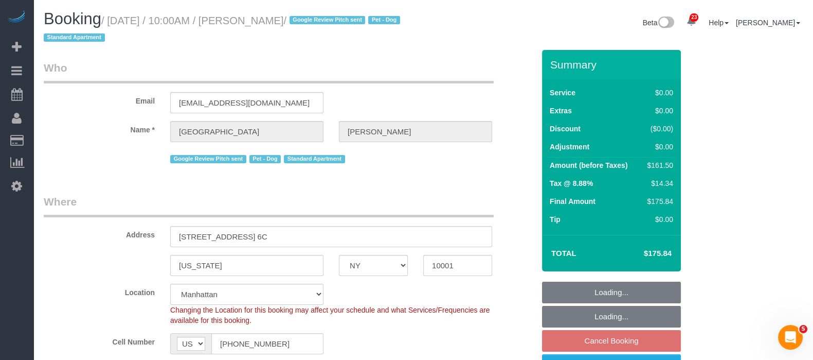
select select "object:5470"
select select "2"
select select "string:stripe-pm_1Oe5Vq4VGloSiKo7A6D1LOqR"
select select "spot123"
select select "number:57"
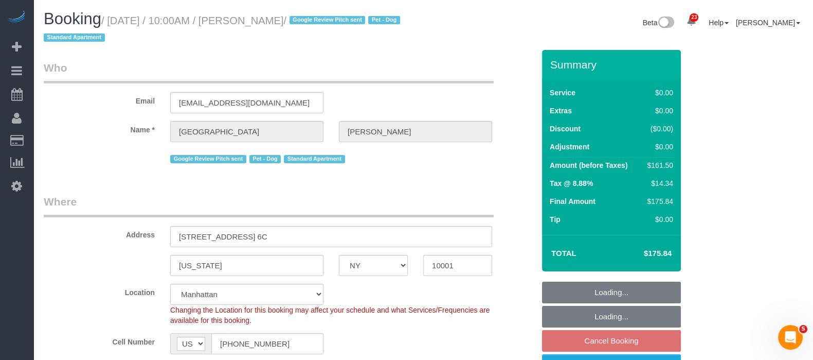
select select "number:75"
select select "number:13"
select select "number:6"
select select "2"
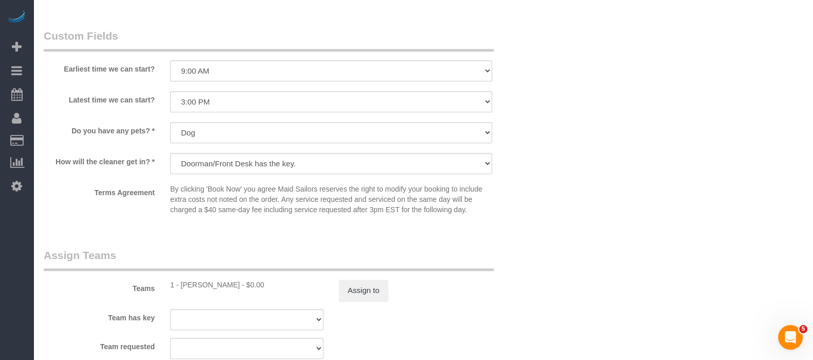
scroll to position [1222, 0]
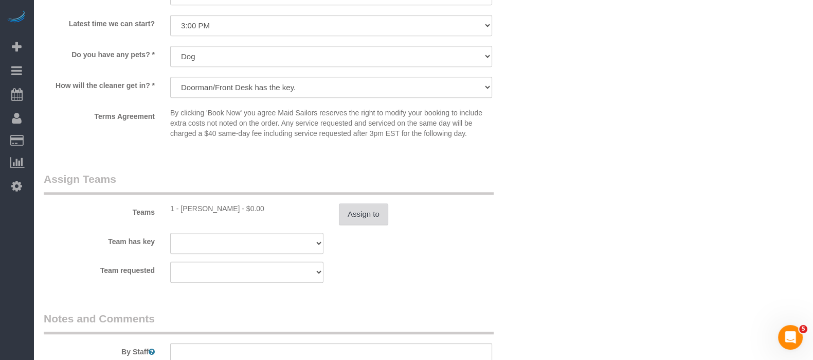
click at [370, 224] on button "Assign to" at bounding box center [363, 214] width 49 height 22
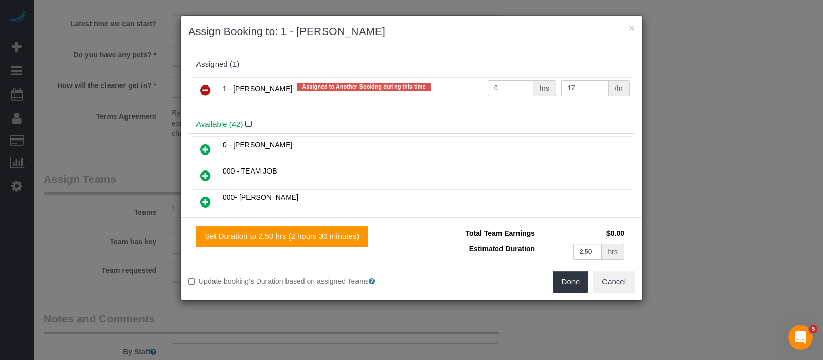
drag, startPoint x: 203, startPoint y: 86, endPoint x: 340, endPoint y: 175, distance: 163.5
click at [204, 86] on icon at bounding box center [205, 90] width 11 height 12
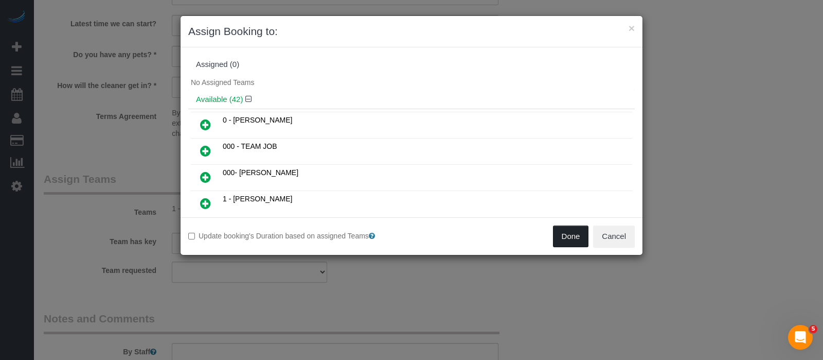
click at [581, 233] on button "Done" at bounding box center [571, 236] width 36 height 22
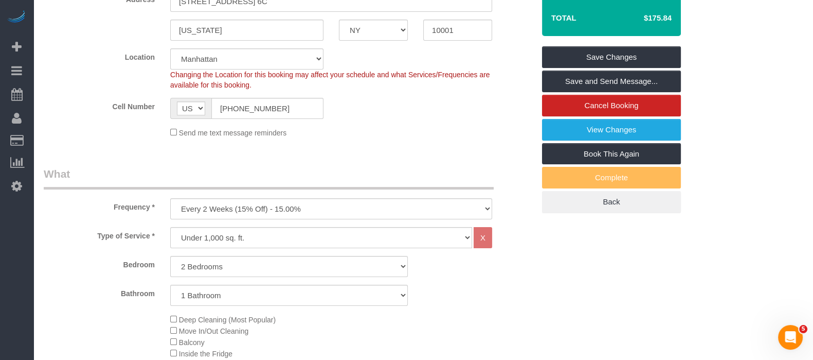
scroll to position [128, 0]
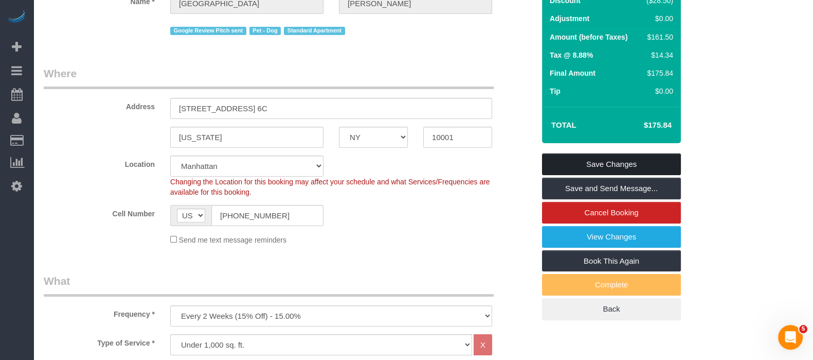
click at [626, 158] on link "Save Changes" at bounding box center [611, 164] width 139 height 22
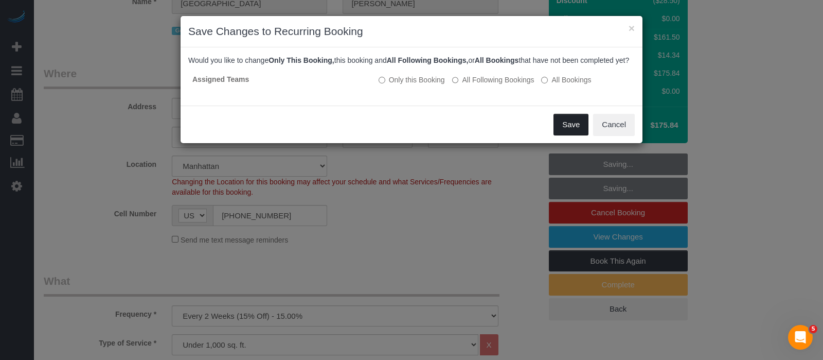
drag, startPoint x: 571, startPoint y: 132, endPoint x: 552, endPoint y: 128, distance: 19.6
click at [571, 132] on button "Save" at bounding box center [571, 125] width 35 height 22
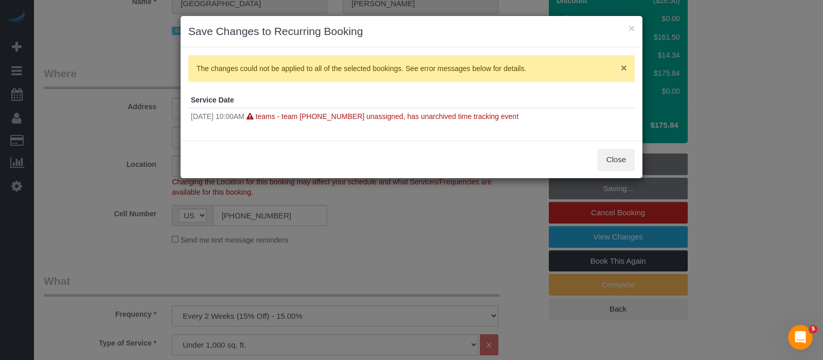
click at [624, 68] on button "×" at bounding box center [624, 67] width 6 height 11
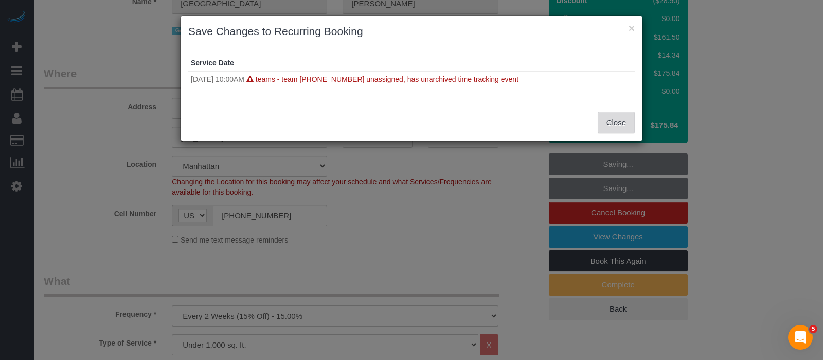
click at [609, 118] on button "Close" at bounding box center [616, 123] width 37 height 22
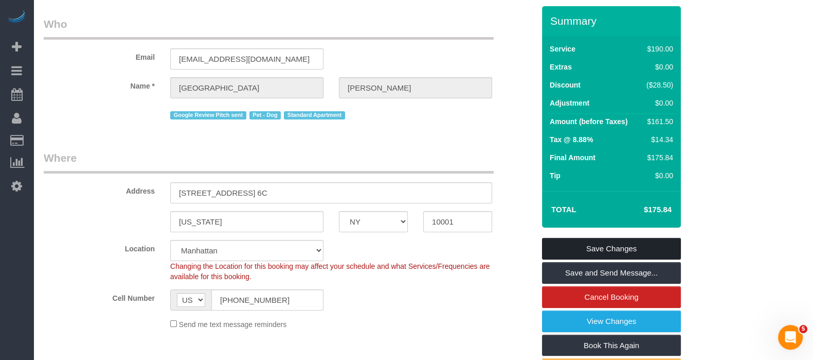
scroll to position [0, 0]
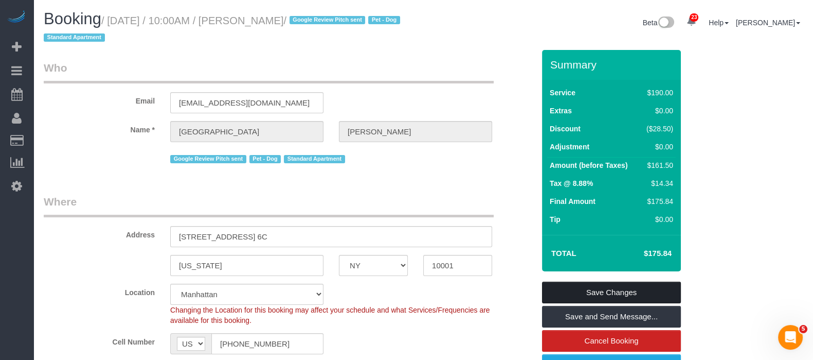
click at [586, 286] on link "Save Changes" at bounding box center [611, 292] width 139 height 22
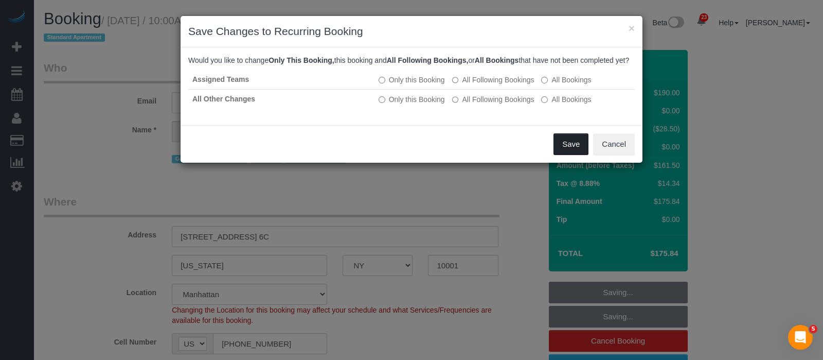
click at [571, 151] on button "Save" at bounding box center [571, 144] width 35 height 22
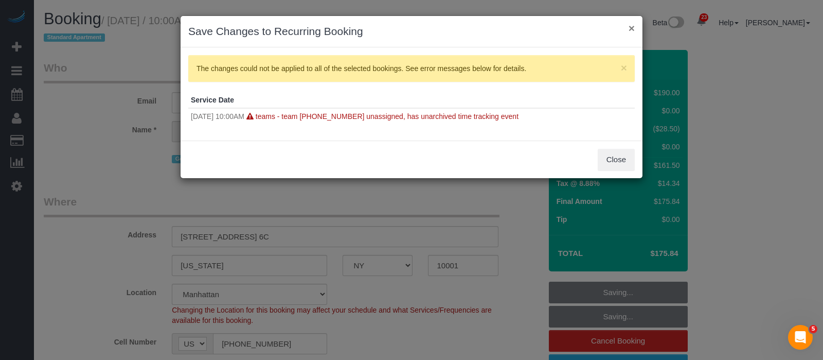
click at [631, 25] on button "×" at bounding box center [632, 28] width 6 height 11
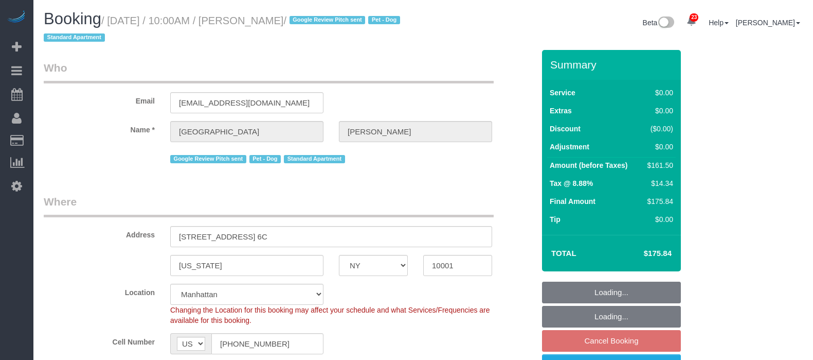
select select "NY"
select select "2"
select select "spot63"
select select "number:57"
select select "number:75"
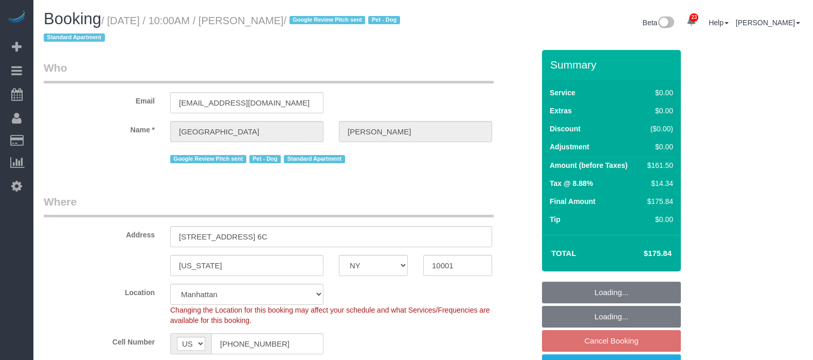
select select "number:13"
select select "number:6"
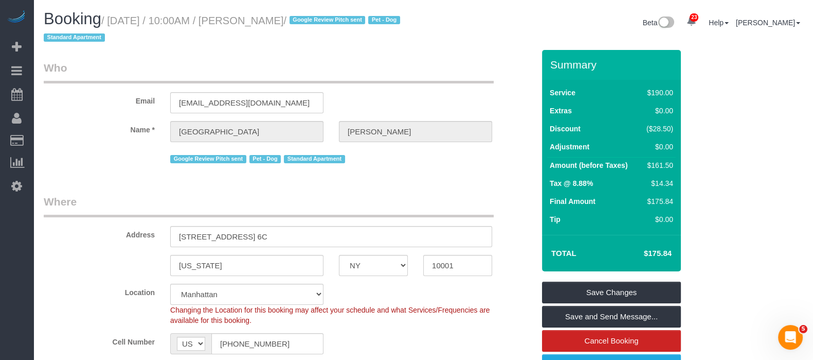
click at [154, 46] on div "Booking / September 23, 2025 / 10:00AM / Devon Darrow / Google Review Pitch sen…" at bounding box center [229, 30] width 387 height 40
drag, startPoint x: 111, startPoint y: 19, endPoint x: 329, endPoint y: 14, distance: 217.6
click at [329, 15] on small "/ September 23, 2025 / 10:00AM / Devon Darrow / Google Review Pitch sent Pet - …" at bounding box center [224, 29] width 360 height 29
copy small "September 23, 2025 / 10:00AM / Devon Darrow"
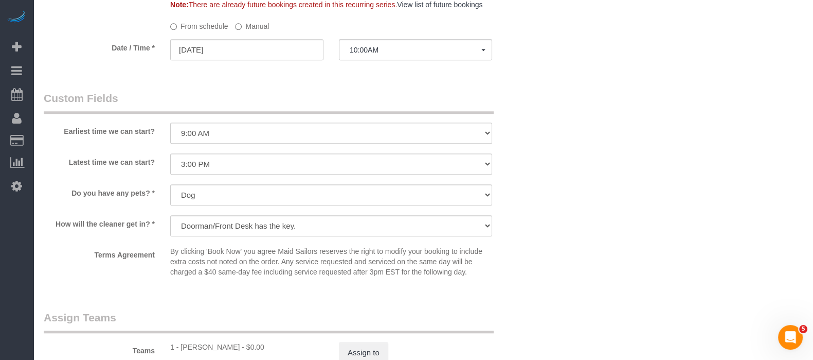
scroll to position [1157, 0]
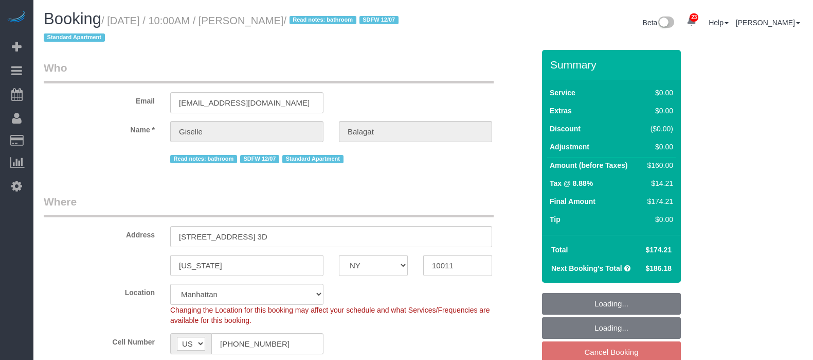
select select "NY"
select select "1"
select select "2"
select select "spot63"
select select "number:58"
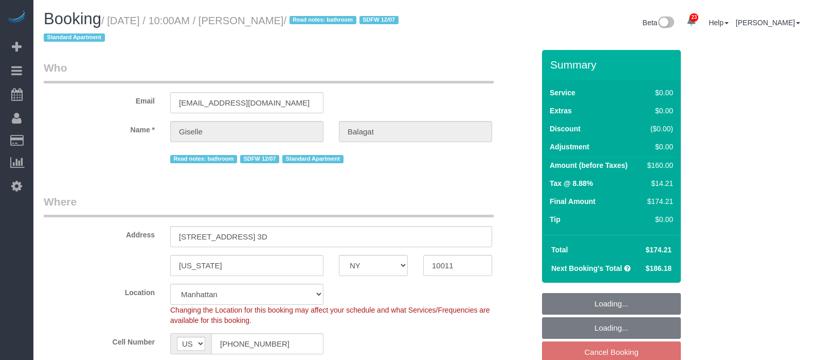
select select "number:90"
select select "number:15"
select select "number:6"
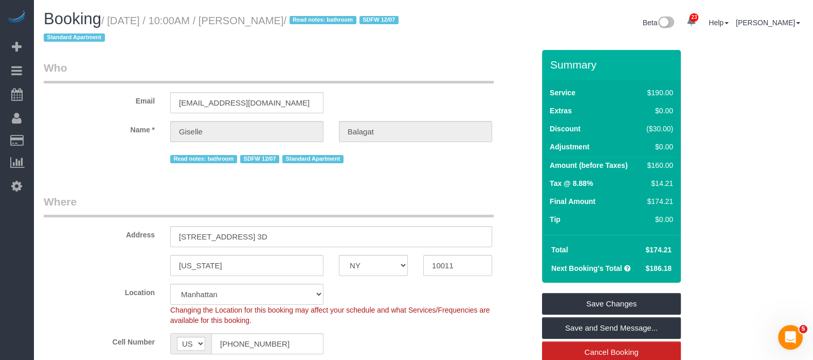
drag, startPoint x: 111, startPoint y: 20, endPoint x: 339, endPoint y: 22, distance: 228.4
click at [338, 16] on small "/ September 23, 2025 / 10:00AM / Giselle Balagat / Read notes: bathroom SDFW 12…" at bounding box center [223, 29] width 358 height 29
copy small "September 23, 2025 / 10:00AM / Giselle Balagat"
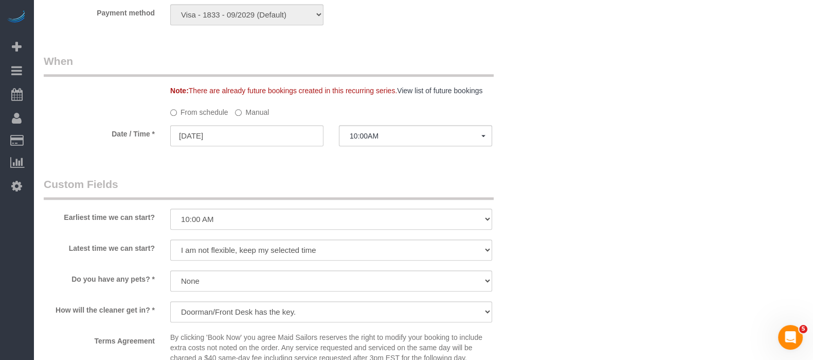
scroll to position [1157, 0]
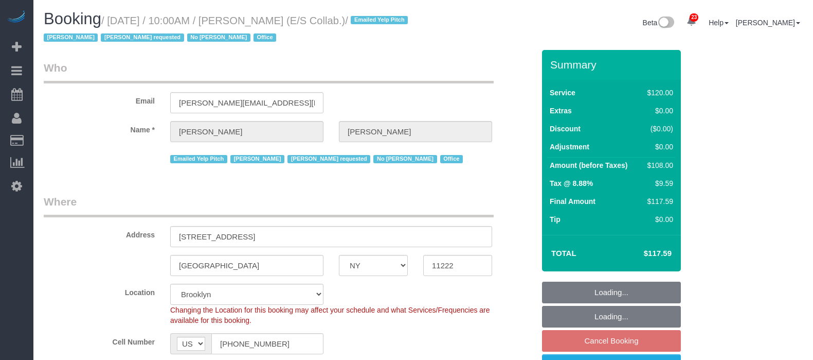
select select "NY"
select select "90"
select select "spot63"
select select "number:89"
select select "number:90"
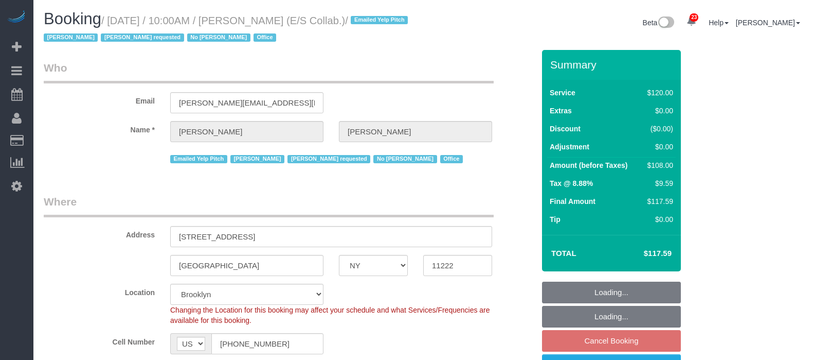
select select "number:15"
select select "number:7"
select select "33972"
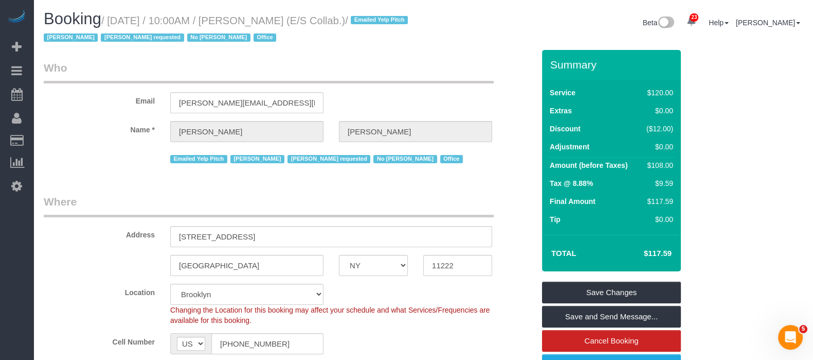
drag, startPoint x: 110, startPoint y: 19, endPoint x: 337, endPoint y: 17, distance: 227.4
click at [337, 17] on small "/ [DATE] / 10:00AM / [PERSON_NAME] (E/S Collab.) / Emailed Yelp Pitch [PERSON_N…" at bounding box center [227, 29] width 367 height 29
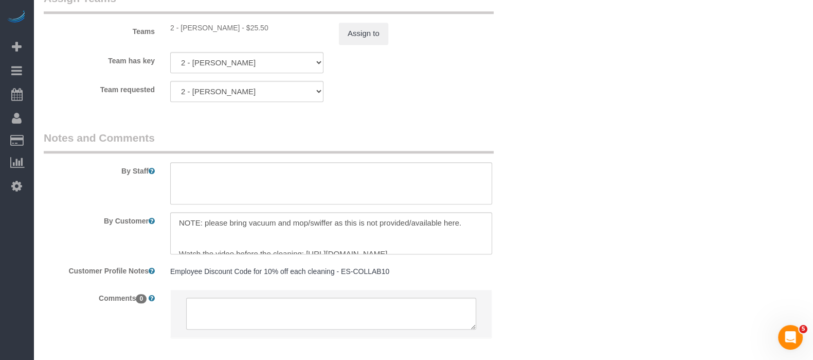
scroll to position [1240, 0]
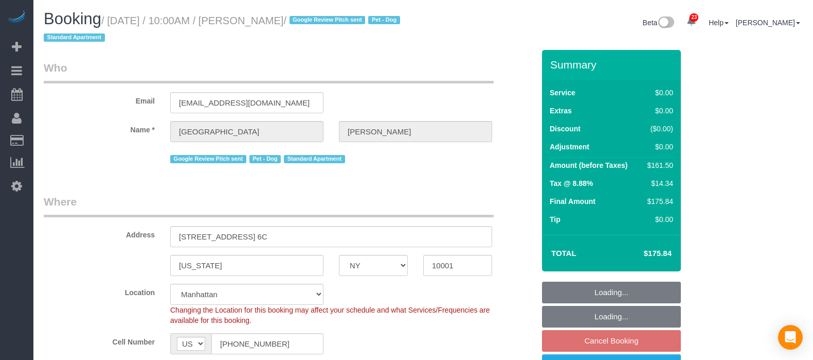
select select "NY"
select select "2"
select select "object:930"
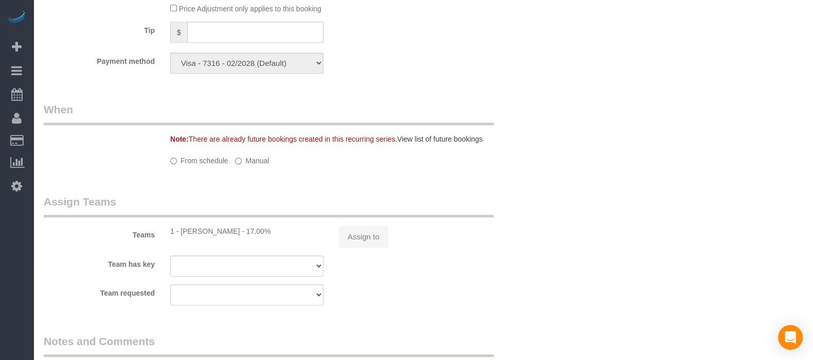
select select "2"
select select "number:57"
select select "number:75"
select select "number:13"
select select "number:6"
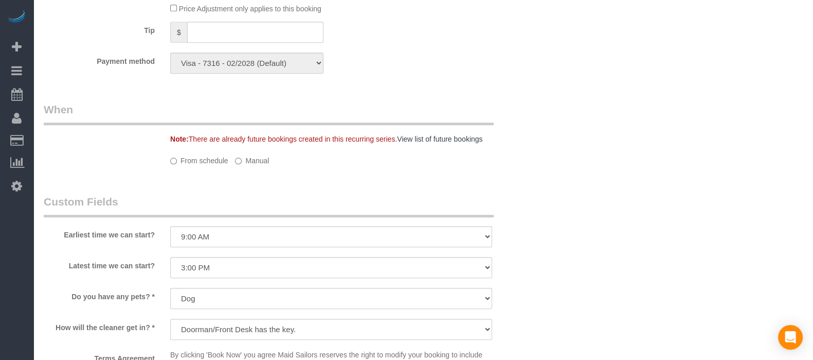
select select "spot3"
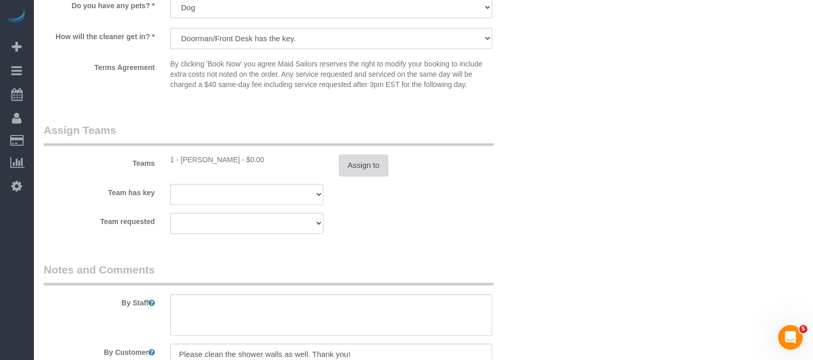
click at [370, 169] on button "Assign to" at bounding box center [363, 165] width 49 height 22
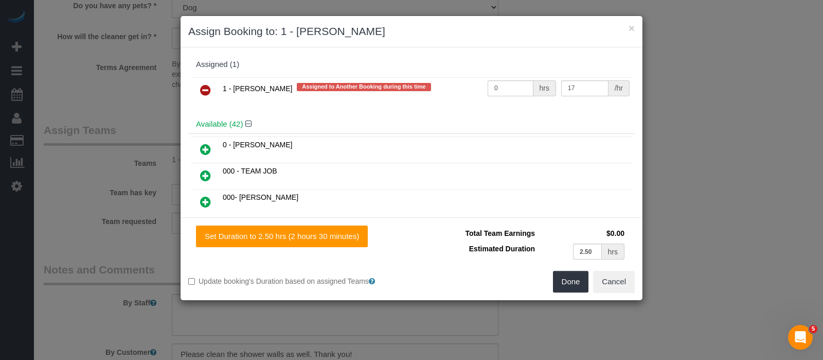
click at [204, 84] on icon at bounding box center [205, 90] width 11 height 12
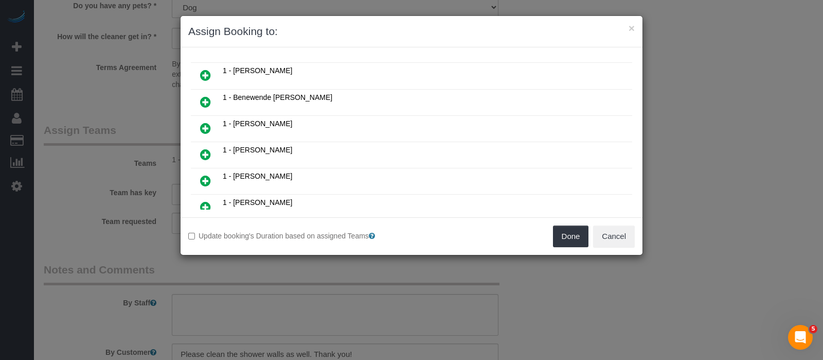
scroll to position [64, 0]
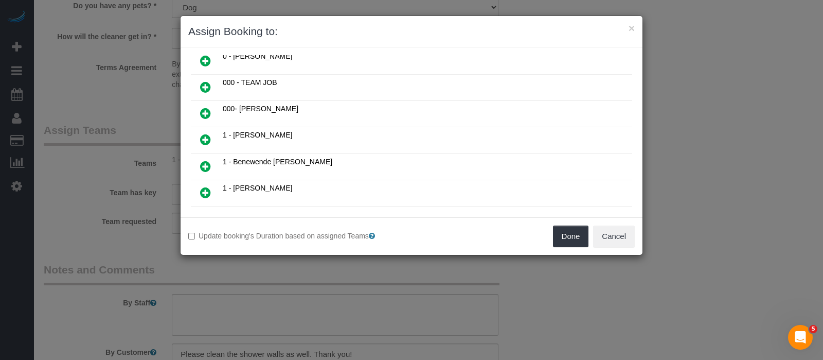
drag, startPoint x: 205, startPoint y: 105, endPoint x: 259, endPoint y: 115, distance: 54.9
click at [204, 107] on icon at bounding box center [205, 113] width 11 height 12
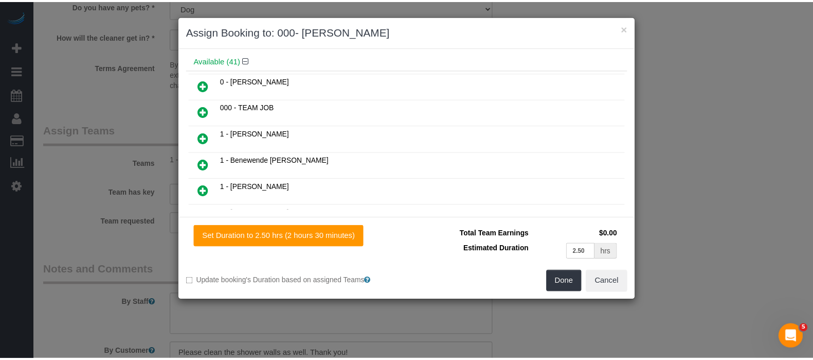
scroll to position [87, 0]
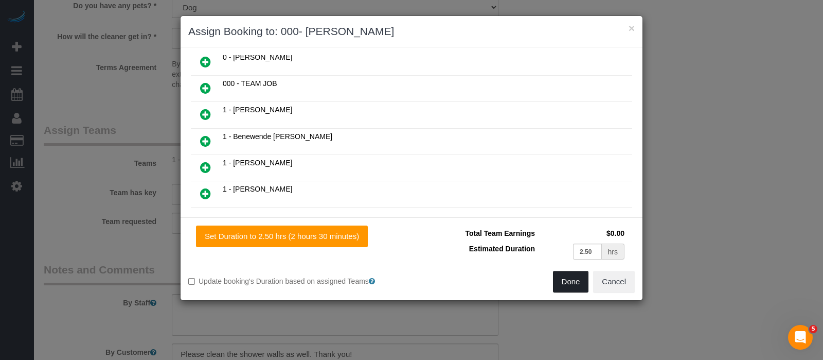
drag, startPoint x: 566, startPoint y: 286, endPoint x: 545, endPoint y: 274, distance: 24.0
click at [566, 287] on button "Done" at bounding box center [571, 282] width 36 height 22
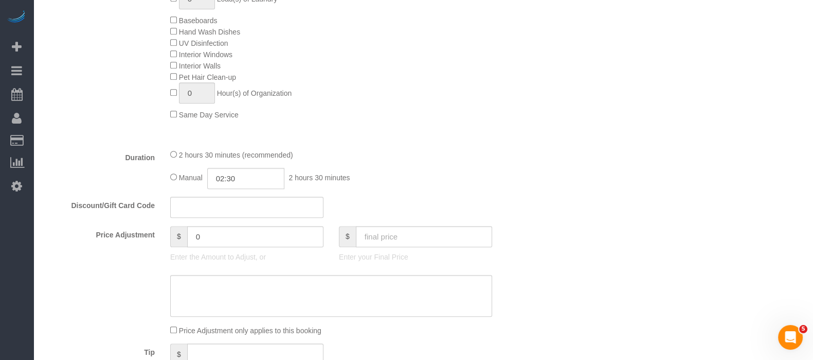
scroll to position [242, 0]
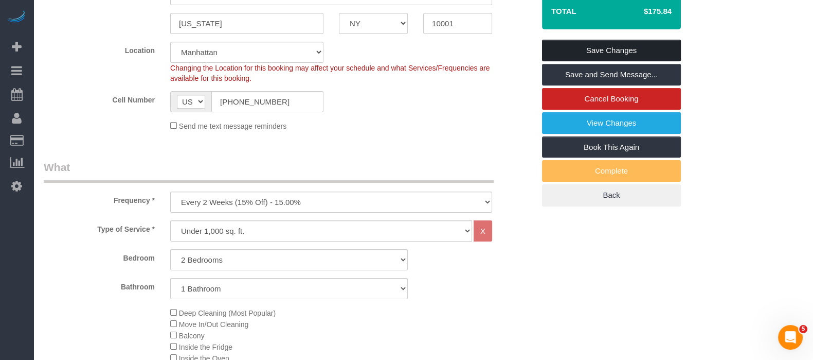
click at [620, 49] on link "Save Changes" at bounding box center [611, 51] width 139 height 22
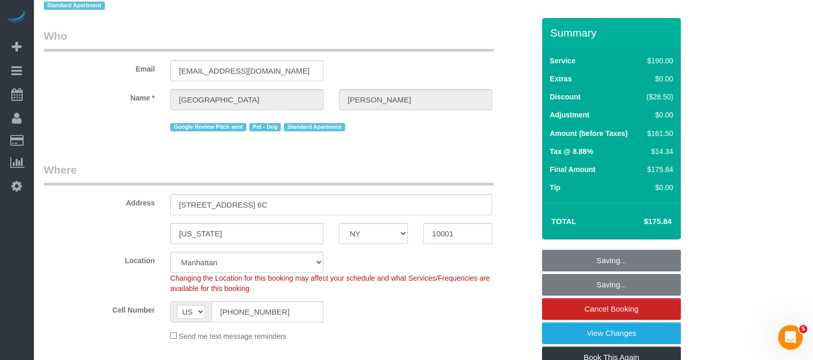
scroll to position [0, 0]
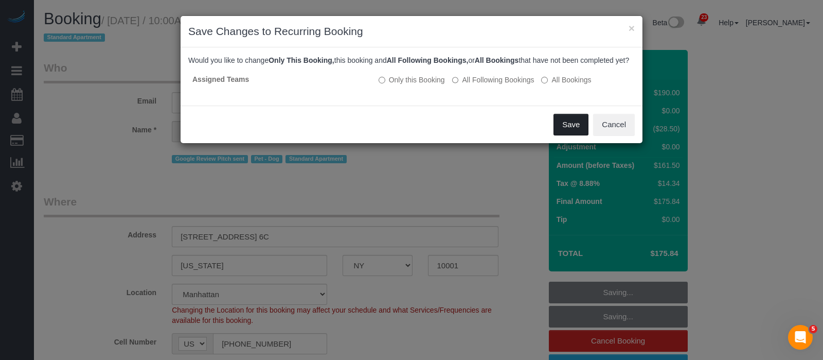
click at [581, 128] on button "Save" at bounding box center [571, 125] width 35 height 22
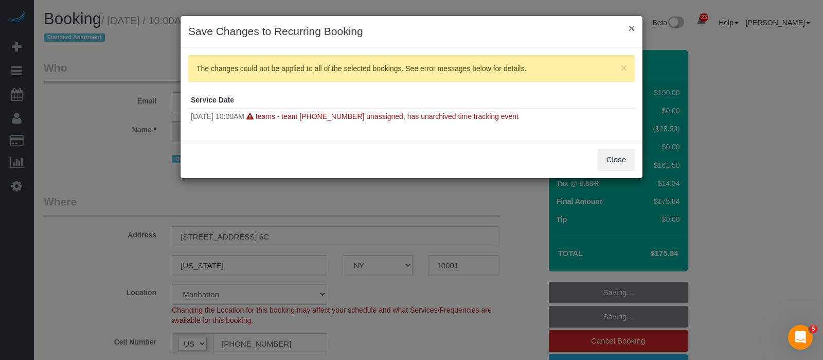
click at [631, 28] on button "×" at bounding box center [632, 28] width 6 height 11
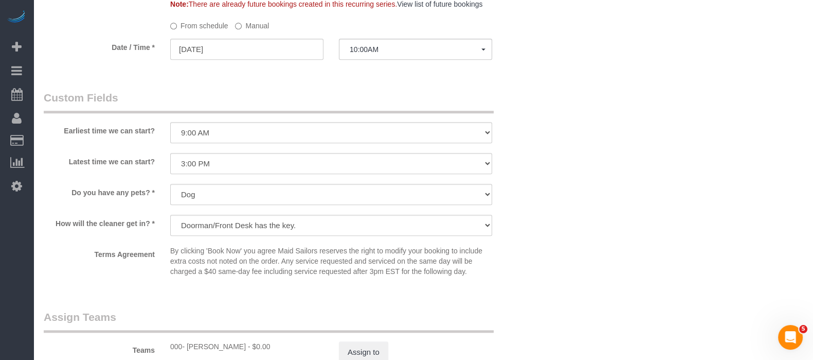
scroll to position [1093, 0]
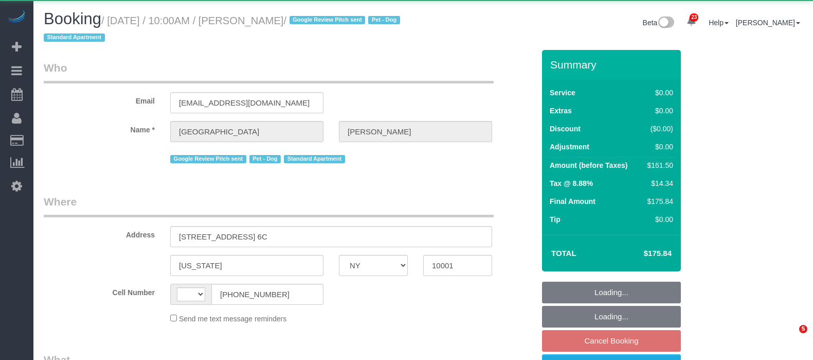
select select "NY"
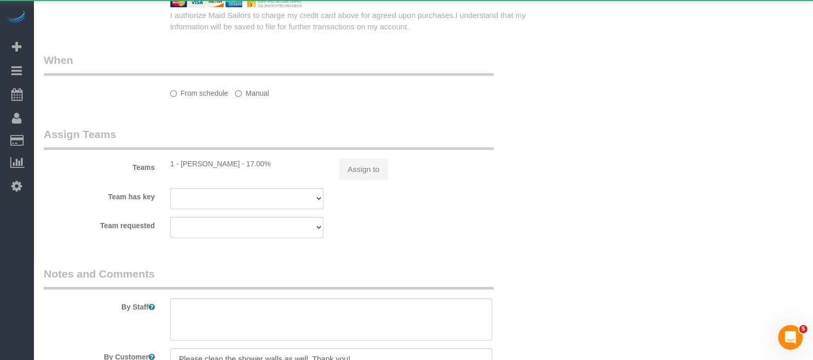
select select "string:[GEOGRAPHIC_DATA]"
select select "number:57"
select select "number:75"
select select "number:13"
select select "number:6"
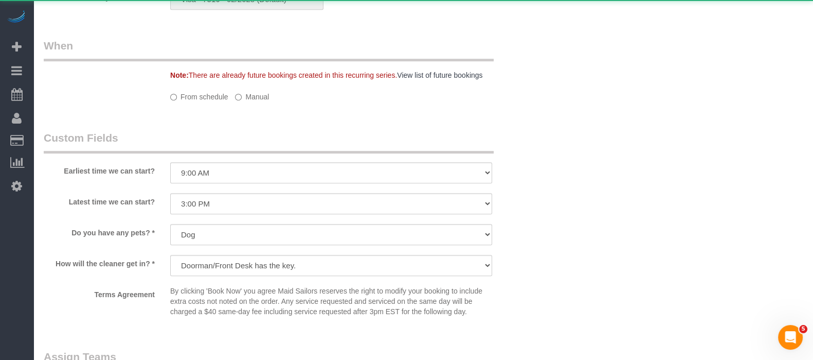
select select "string:stripe-pm_1Oe5Vq4VGloSiKo7A6D1LOqR"
select select "object:968"
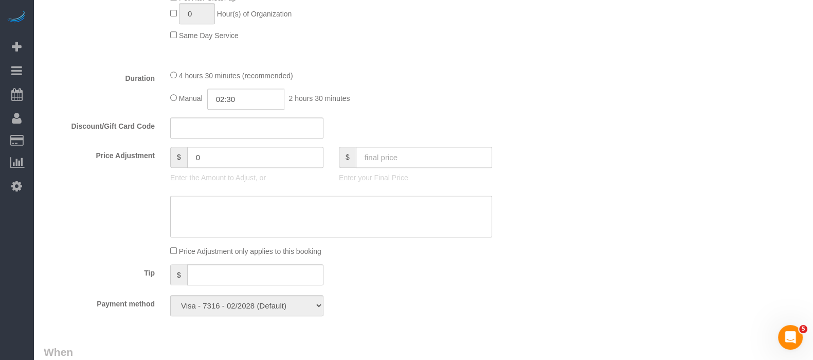
scroll to position [1252, 0]
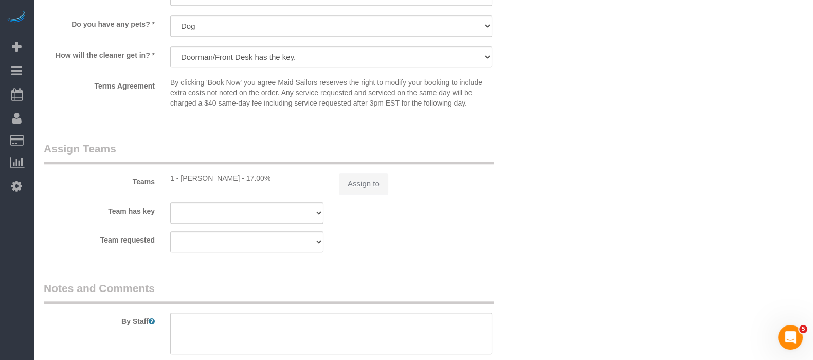
select select "spot3"
select select "2"
select select "object:1568"
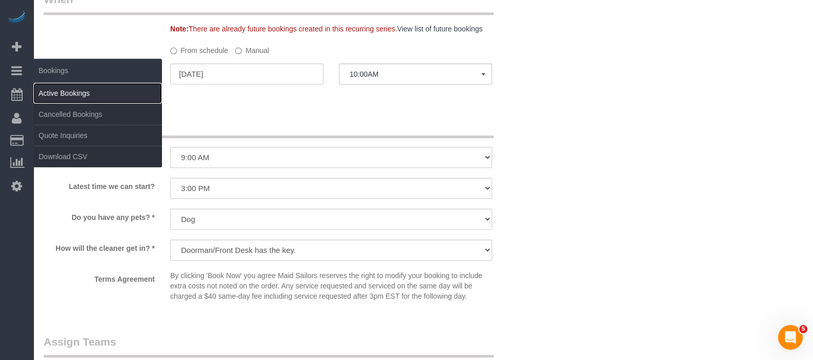
click at [102, 96] on link "Active Bookings" at bounding box center [97, 93] width 129 height 21
